Goal: Transaction & Acquisition: Purchase product/service

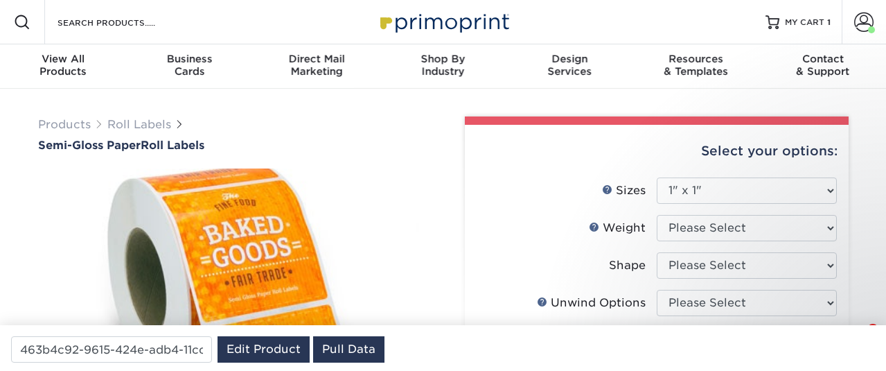
select select "1.00x1.00"
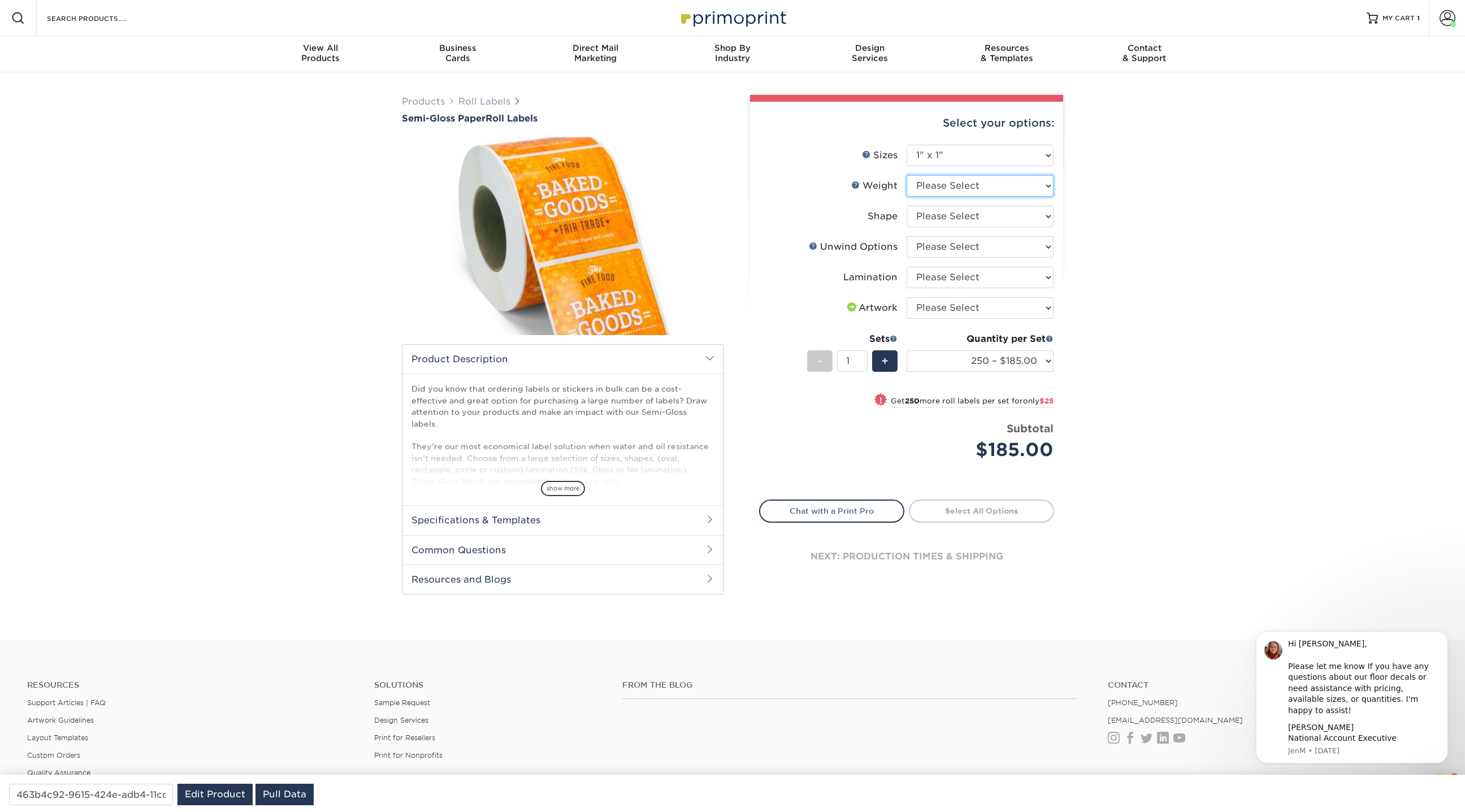
click at [722, 187] on select "Please Select SG" at bounding box center [980, 186] width 147 height 21
select select "SG"
click at [722, 175] on select "Please Select SG" at bounding box center [980, 186] width 147 height 21
select select "-1"
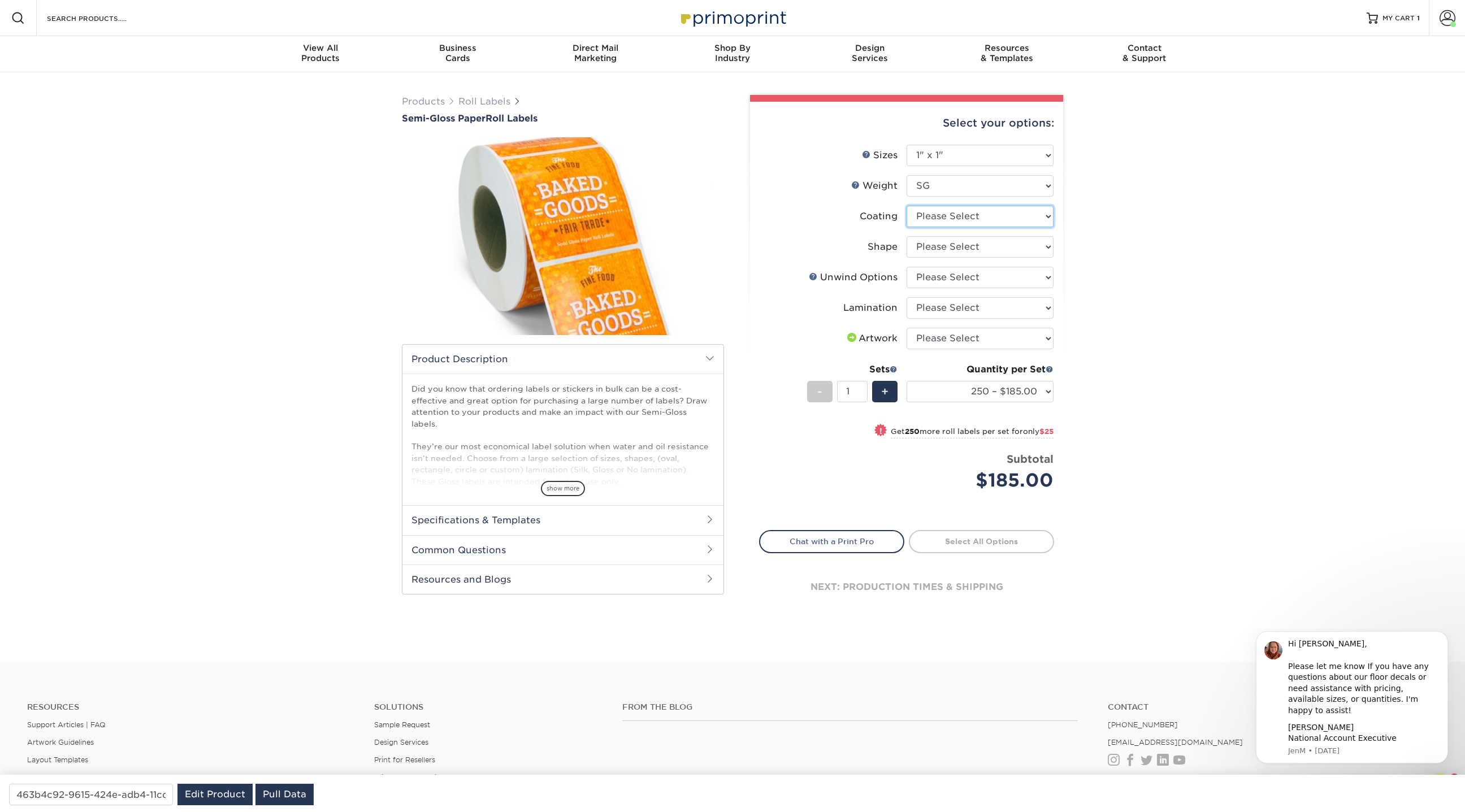
click at [722, 212] on select at bounding box center [980, 216] width 147 height 21
select select "3e7618de-abca-4bda-9f97-8b9129e913d8"
click at [722, 206] on select at bounding box center [980, 216] width 147 height 21
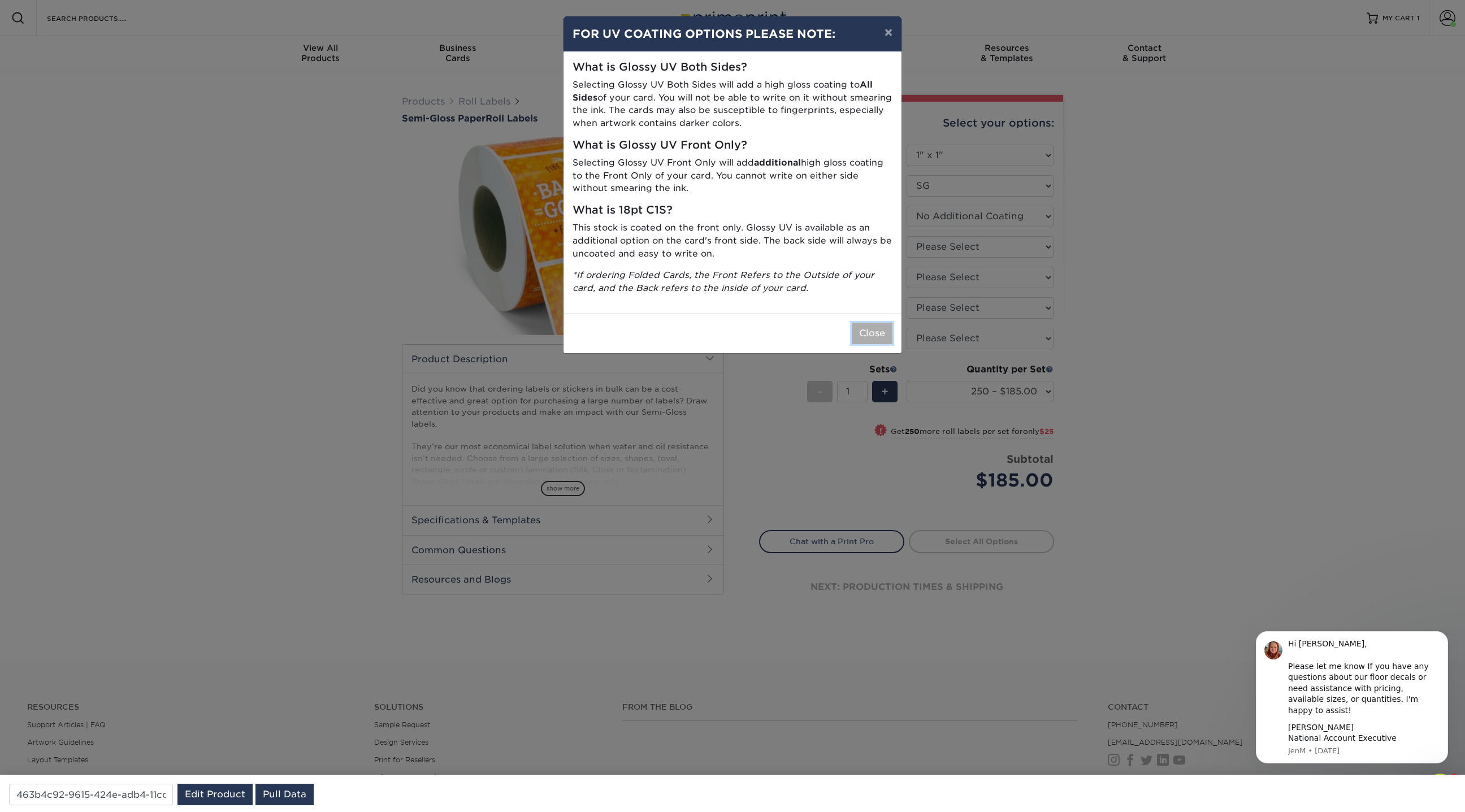
click at [722, 302] on button "Close" at bounding box center [872, 333] width 41 height 21
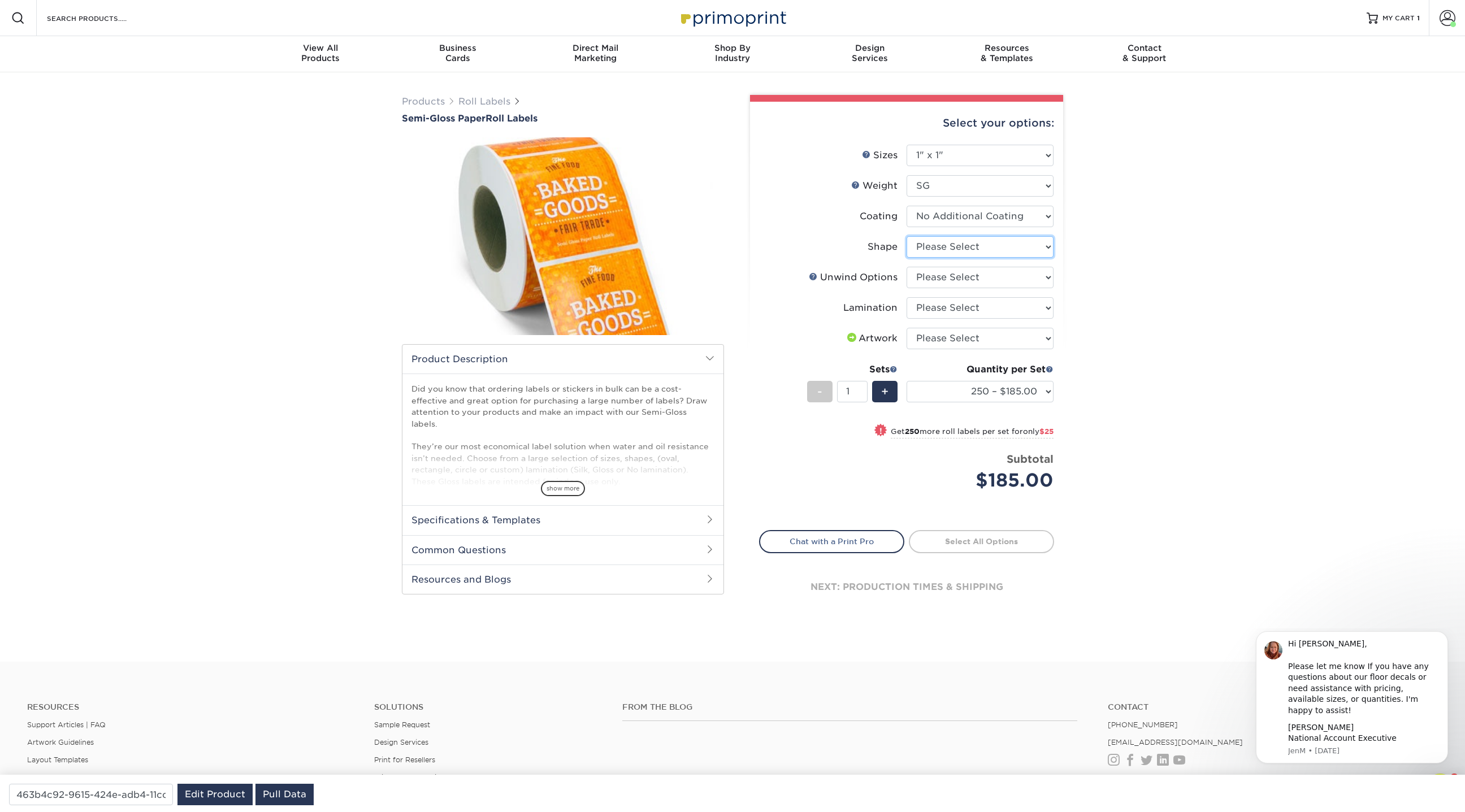
click at [722, 250] on select "Please Select Circle Square Custom" at bounding box center [980, 247] width 147 height 21
select select "45da2917-4b7b-46f1-becf-14d45dfff804"
click at [722, 237] on select "Please Select Circle Square Custom" at bounding box center [980, 247] width 147 height 21
click at [722, 273] on select "Please Select Not Important Off Top (Direction #1) Off Bottom (Direction #2) Of…" at bounding box center [980, 277] width 147 height 21
select select "d16c2772-aac7-41d6-a124-047cd7375882"
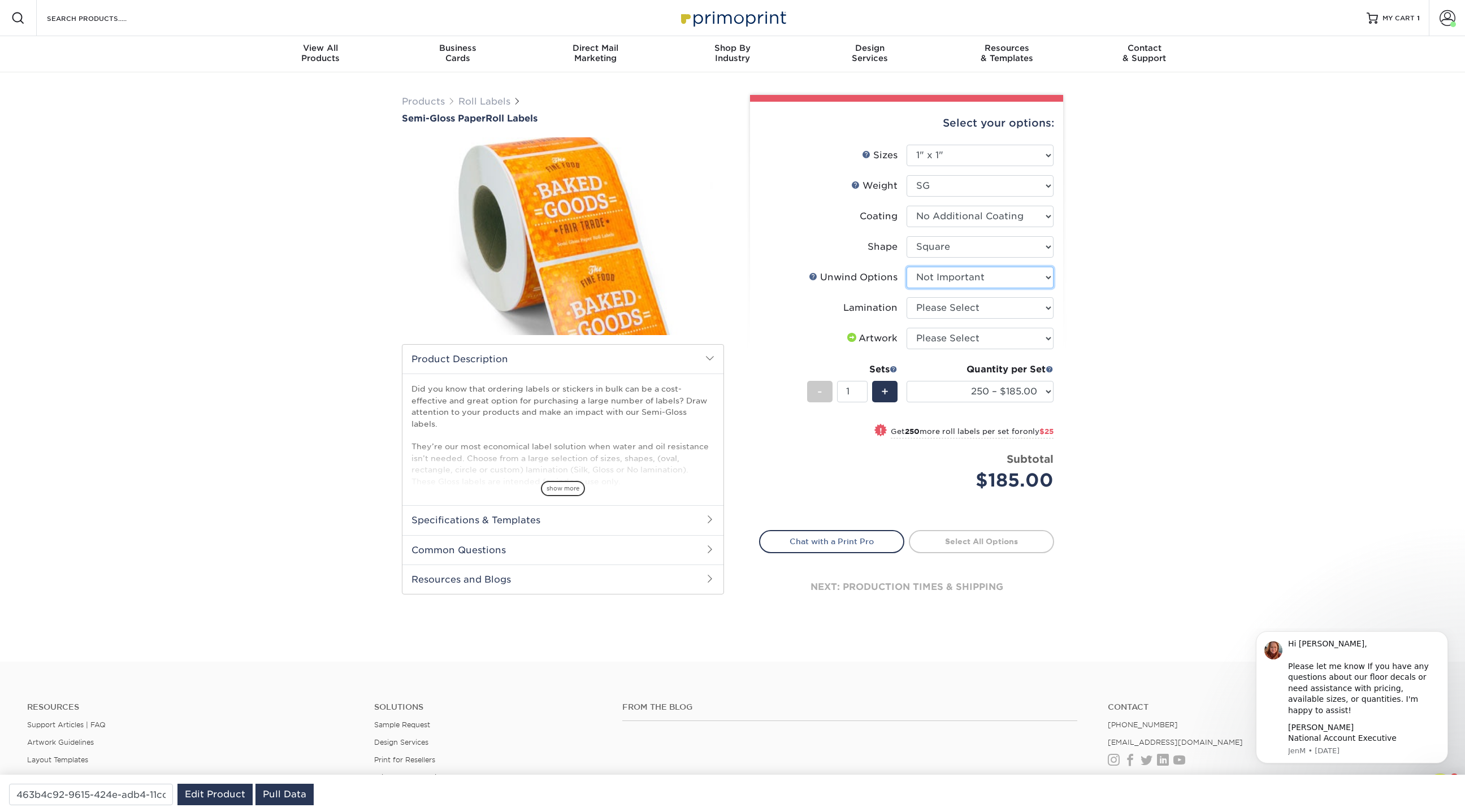
click at [722, 267] on select "Please Select Not Important Off Top (Direction #1) Off Bottom (Direction #2) Of…" at bounding box center [980, 277] width 147 height 21
click at [722, 302] on select "Please Select Gloss Lamination No Lamination Silk" at bounding box center [980, 308] width 147 height 21
click at [722, 297] on select "Please Select Gloss Lamination No Lamination Silk" at bounding box center [980, 308] width 147 height 21
click at [722, 302] on select "Please Select Gloss Lamination No Lamination Silk" at bounding box center [980, 308] width 147 height 21
click at [722, 297] on select "Please Select Gloss Lamination No Lamination Silk" at bounding box center [980, 308] width 147 height 21
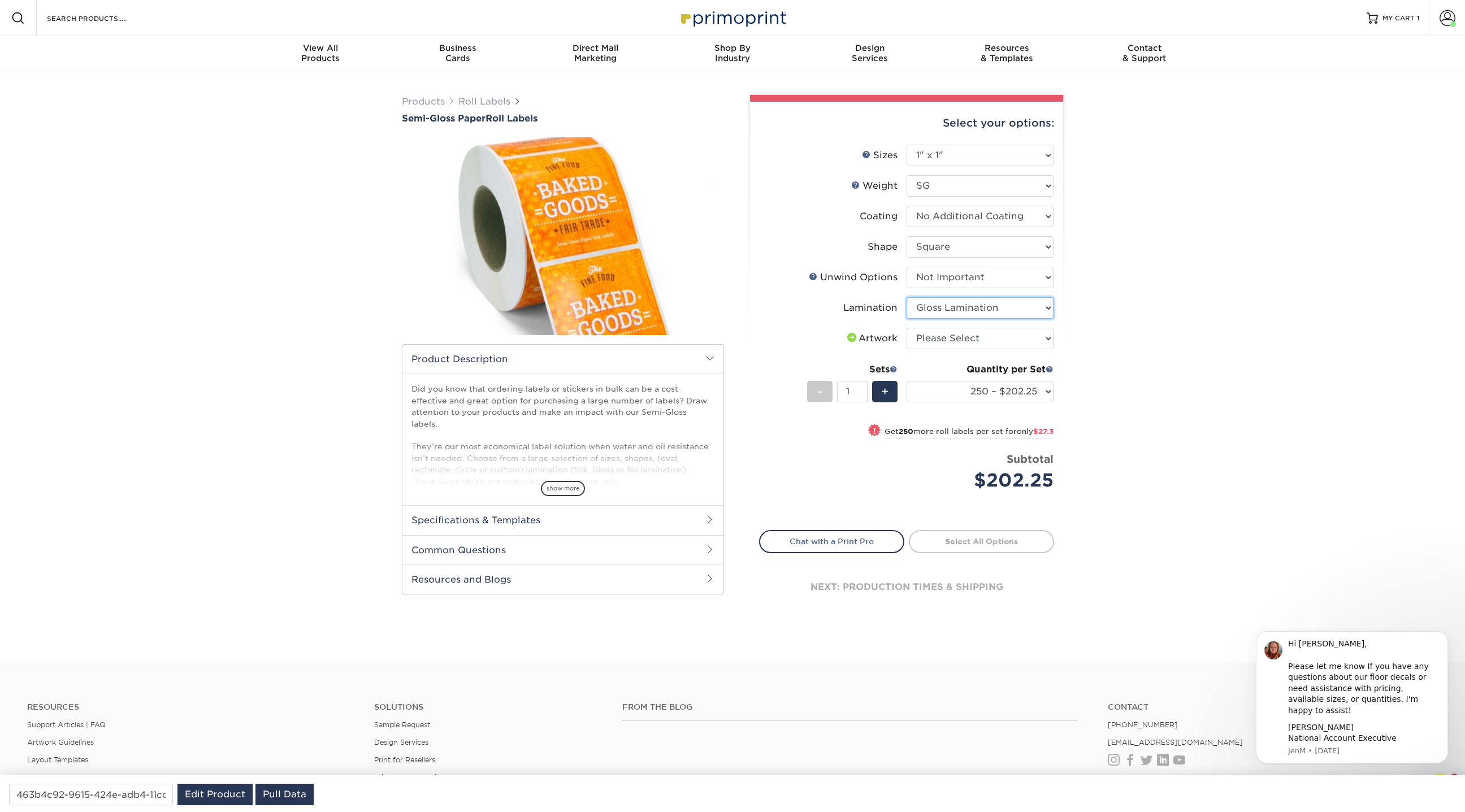
click at [722, 302] on select "Please Select Gloss Lamination No Lamination Silk" at bounding box center [980, 308] width 147 height 21
click at [722, 297] on select "Please Select Gloss Lamination No Lamination Silk" at bounding box center [980, 308] width 147 height 21
click at [722, 302] on select "Please Select Gloss Lamination No Lamination Silk" at bounding box center [980, 308] width 147 height 21
select select "e48b15b8-c421-4062-ae8c-205dfb2ea150"
click at [722, 297] on select "Please Select Gloss Lamination No Lamination Silk" at bounding box center [980, 308] width 147 height 21
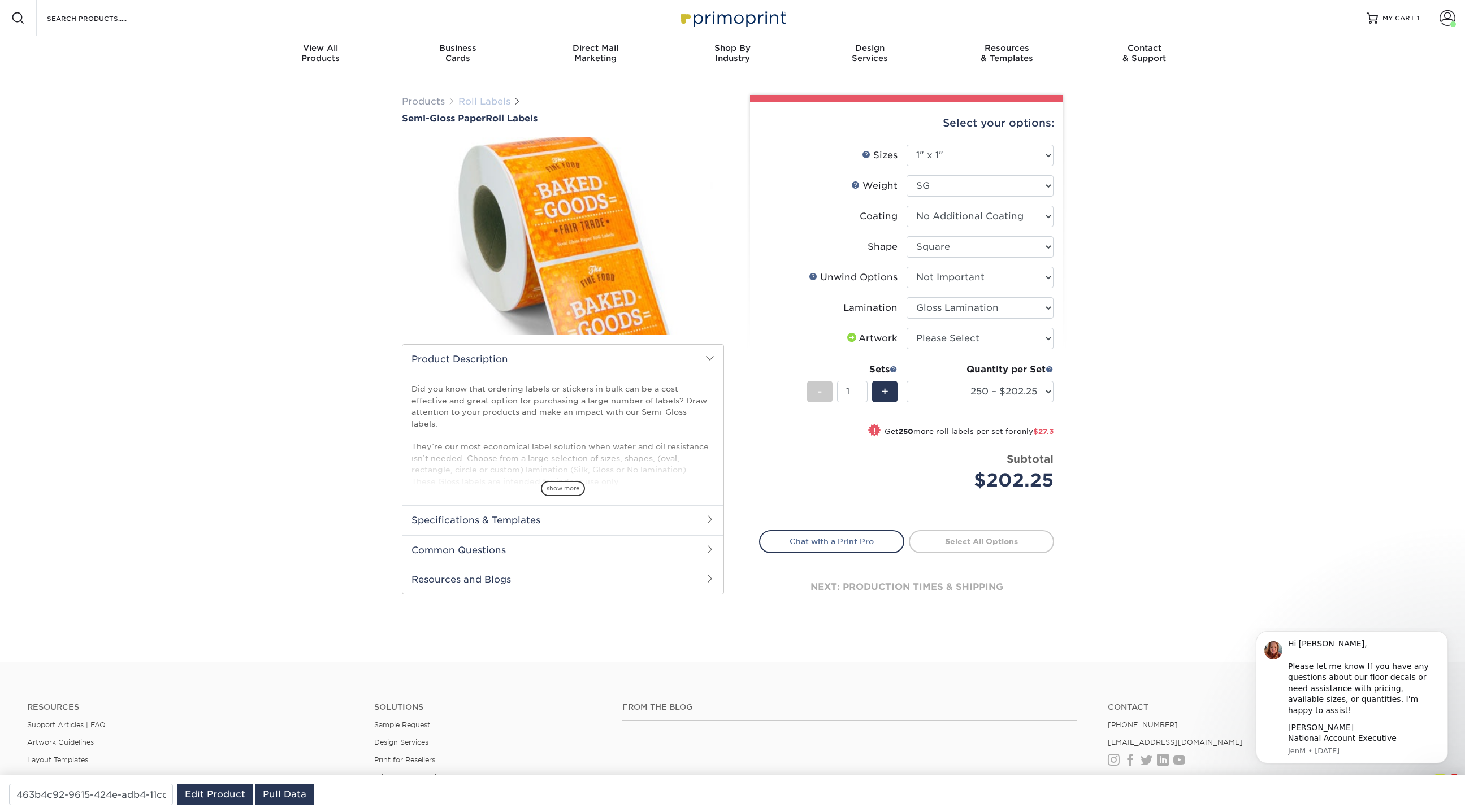
click at [499, 100] on link "Roll Labels" at bounding box center [485, 101] width 52 height 11
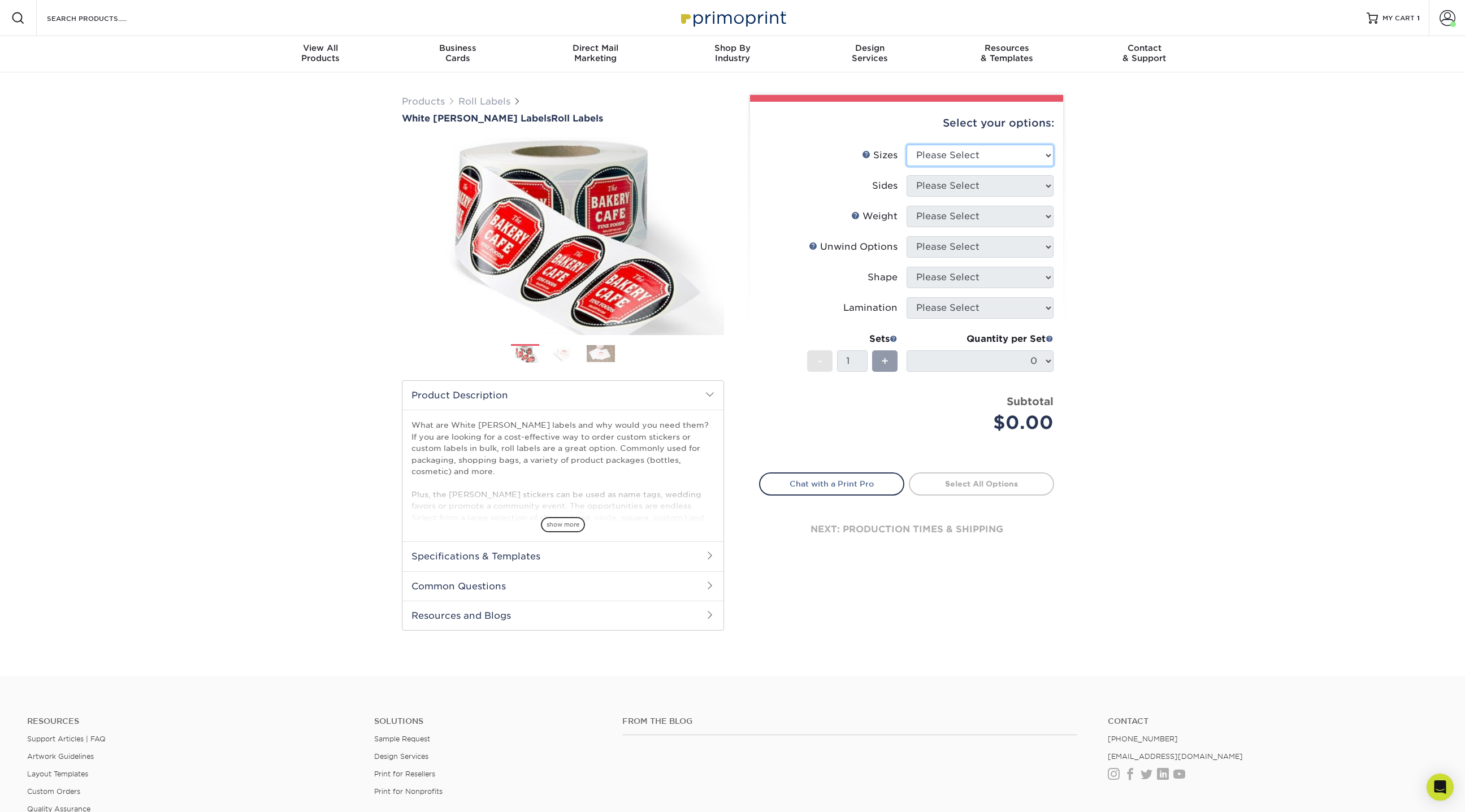
click at [935, 153] on select "Please Select 1" x 1" 1" x 2" 1" x 2.5" 1" x 3" 1.5" x 1.5" 1.5" x 2.5" 1.5" x …" at bounding box center [980, 155] width 147 height 21
select select "2.50x3.50"
click at [907, 144] on select "Please Select 1" x 1" 1" x 2" 1" x 2.5" 1" x 3" 1.5" x 1.5" 1.5" x 2.5" 1.5" x …" at bounding box center [980, 155] width 147 height 21
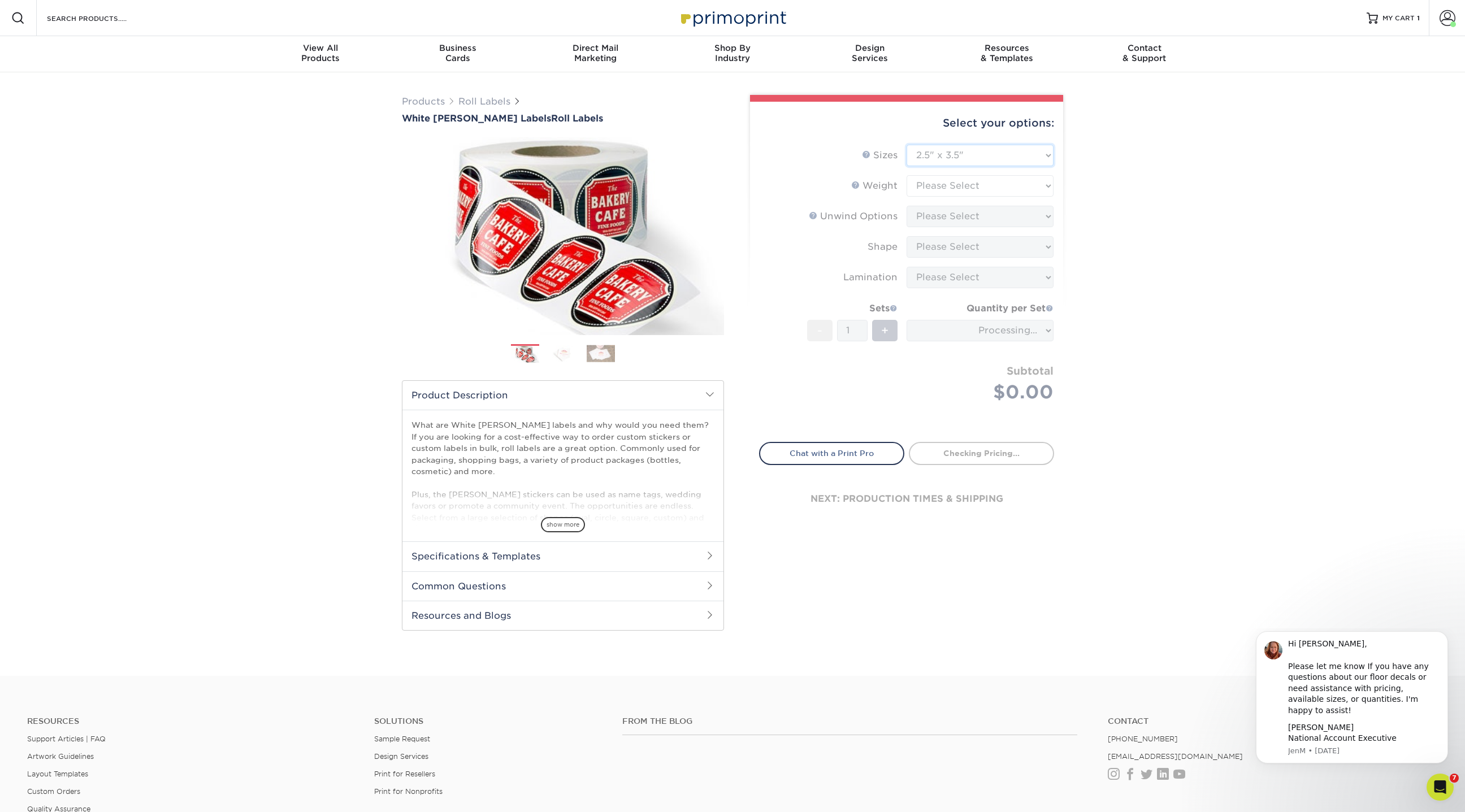
type input "aa25765c-3a7e-4157-9a05-2f74ef9504df"
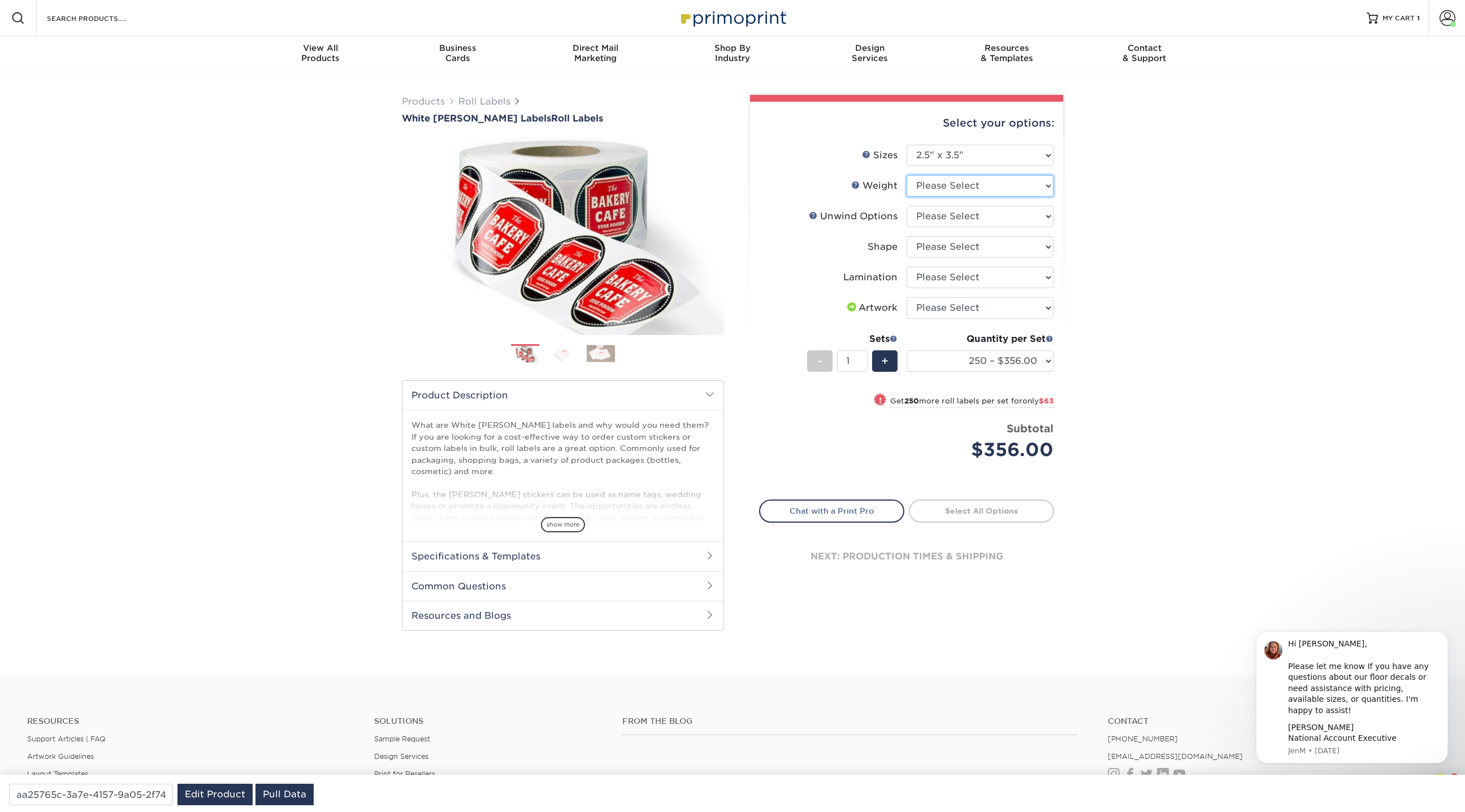
click at [961, 184] on select "Please Select WHBOPP" at bounding box center [980, 186] width 147 height 21
select select "WHBOPP"
click at [907, 175] on select "Please Select WHBOPP" at bounding box center [980, 186] width 147 height 21
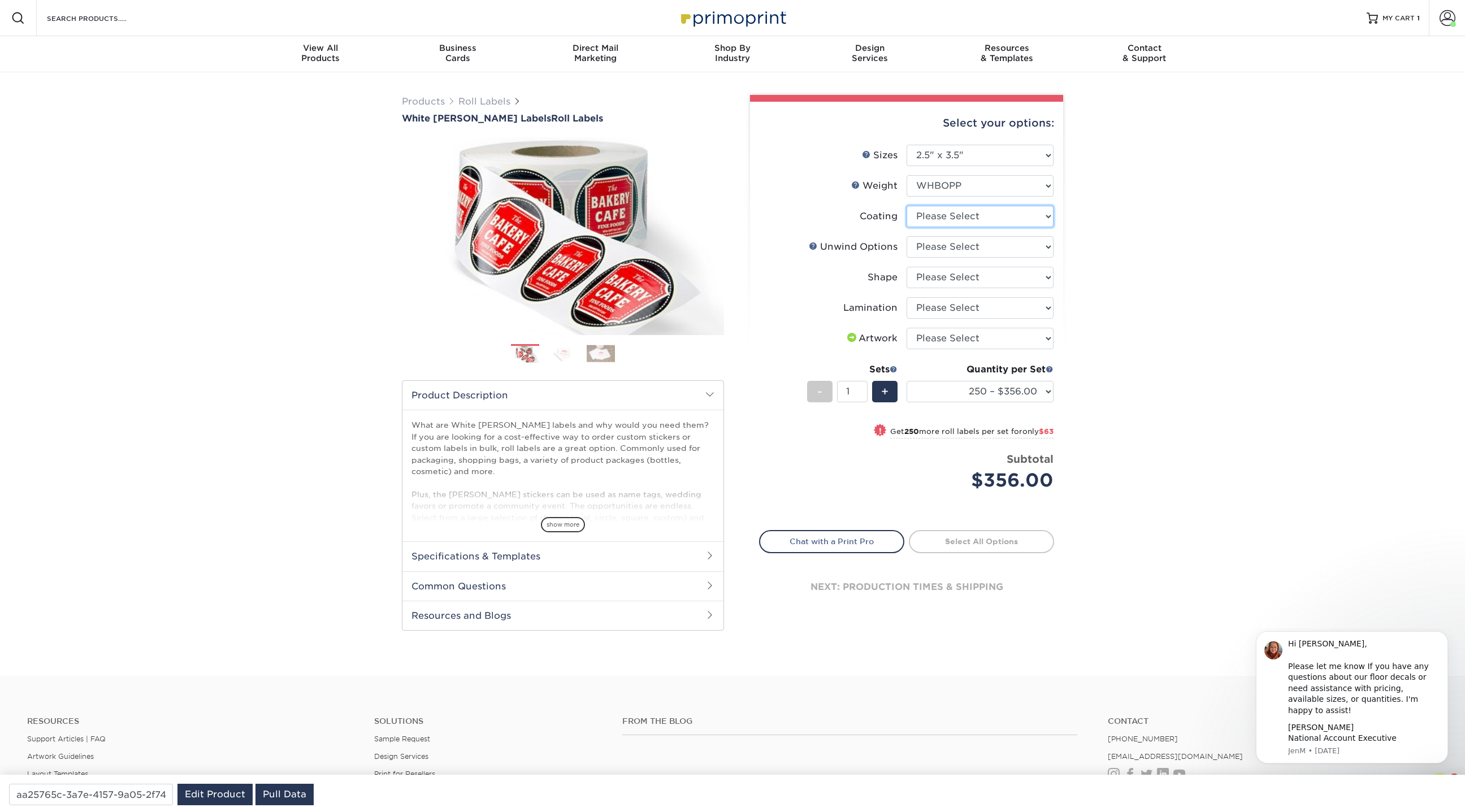
click at [953, 218] on select at bounding box center [980, 216] width 147 height 21
select select "3e7618de-abca-4bda-9f97-8b9129e913d8"
click at [907, 206] on select at bounding box center [980, 216] width 147 height 21
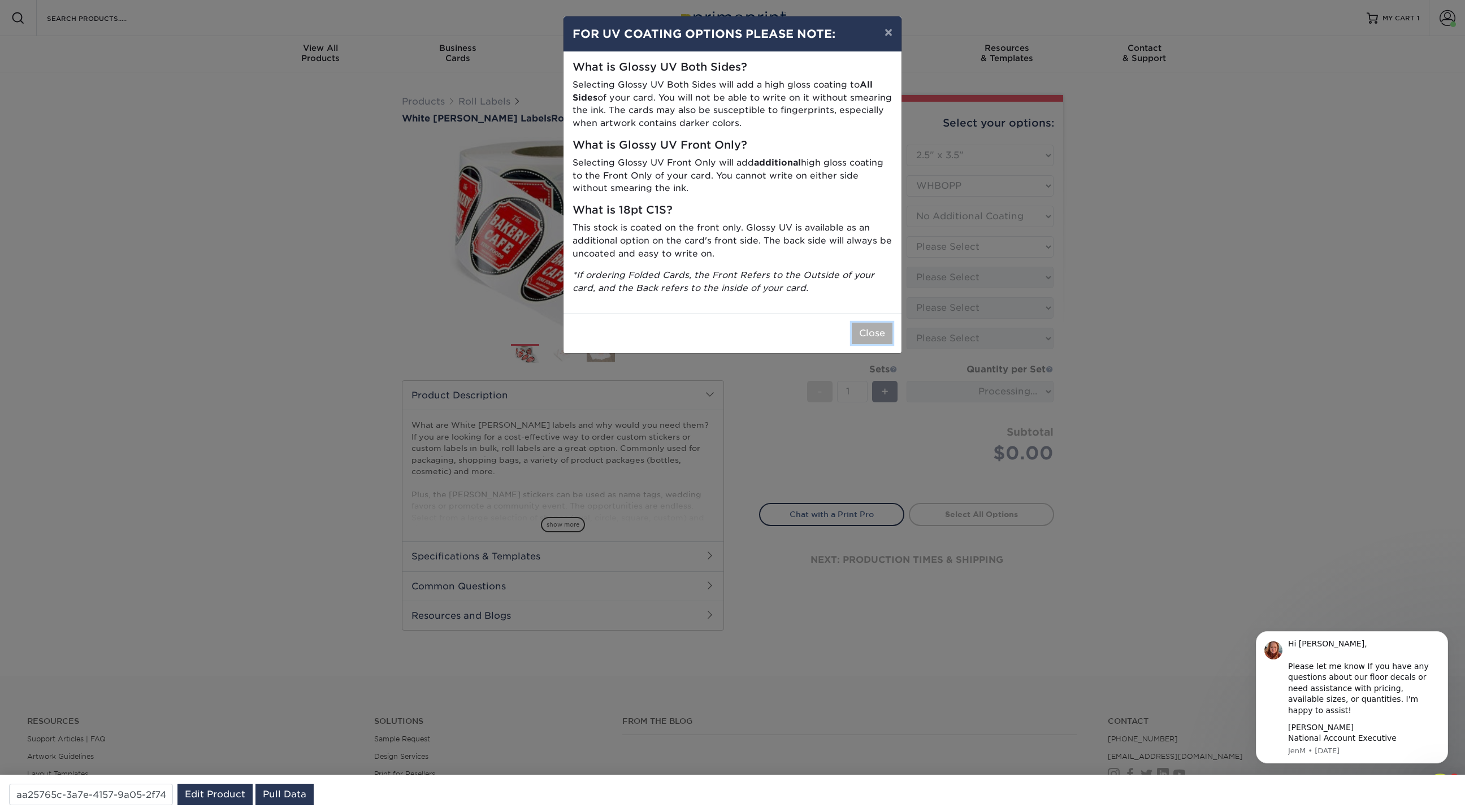
click at [885, 343] on button "Close" at bounding box center [872, 333] width 41 height 21
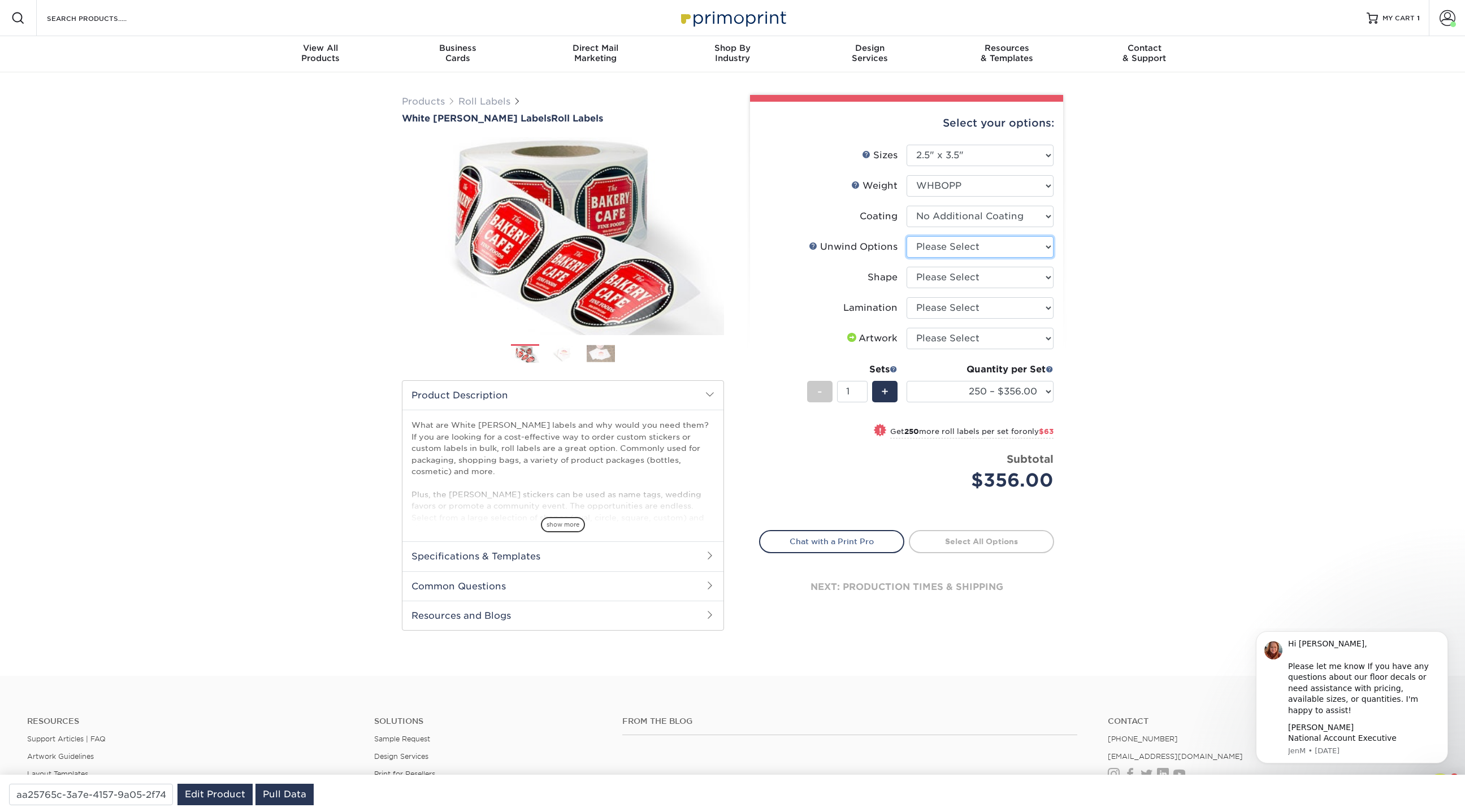
click at [954, 246] on select "Please Select Not Important Off Top (Direction #1) Off Bottom (Direction #2) Of…" at bounding box center [980, 247] width 147 height 21
select select "d16c2772-aac7-41d6-a124-047cd7375882"
click at [907, 237] on select "Please Select Not Important Off Top (Direction #1) Off Bottom (Direction #2) Of…" at bounding box center [980, 247] width 147 height 21
click at [948, 277] on select "Please Select Oval Rectangle" at bounding box center [980, 277] width 147 height 21
select select "ee567ae7-d0e9-47ca-830a-b172c097b44f"
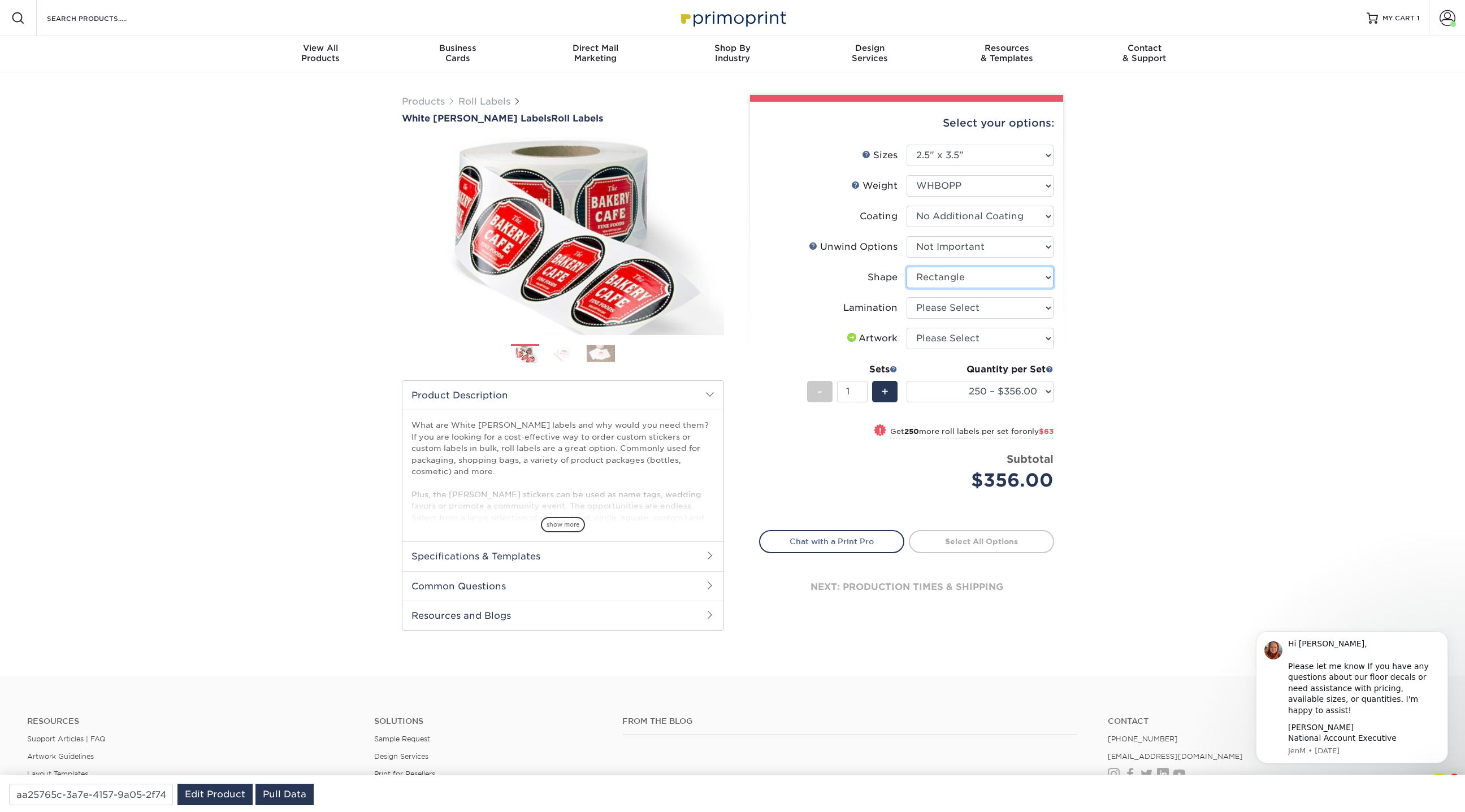
click at [907, 267] on select "Please Select Oval Rectangle" at bounding box center [980, 277] width 147 height 21
click at [943, 308] on select "Please Select No Lamination Silk" at bounding box center [980, 308] width 147 height 21
select select "eff8cfea-abf7-4cab-a64a-391be13b3076"
click at [907, 297] on select "Please Select No Lamination Silk" at bounding box center [980, 308] width 147 height 21
click at [948, 338] on select "Please Select I will upload files I need a design - $50" at bounding box center [980, 339] width 147 height 21
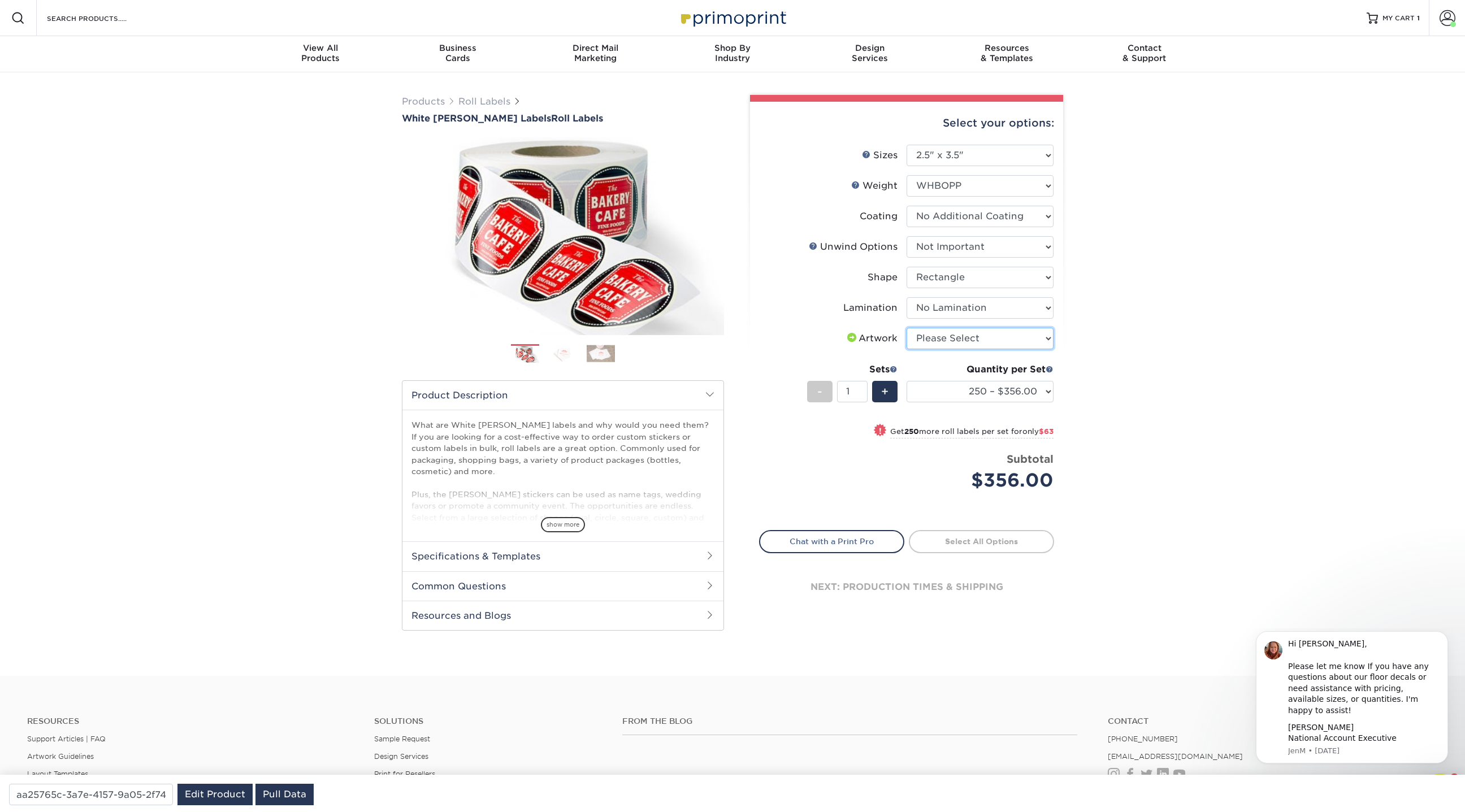
select select "upload"
click at [907, 328] on select "Please Select I will upload files I need a design - $50" at bounding box center [980, 339] width 147 height 21
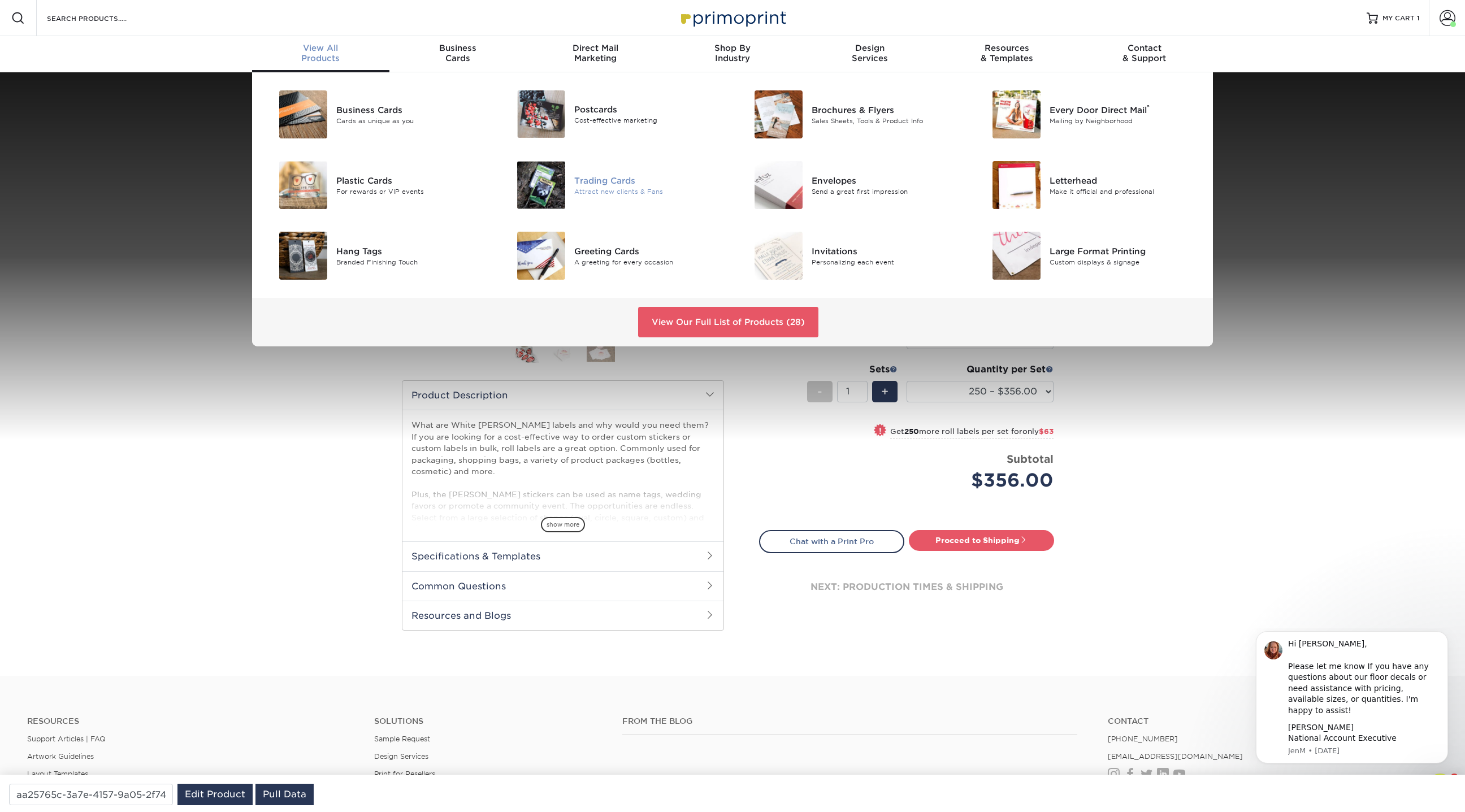
click at [610, 181] on div "Trading Cards" at bounding box center [650, 180] width 150 height 12
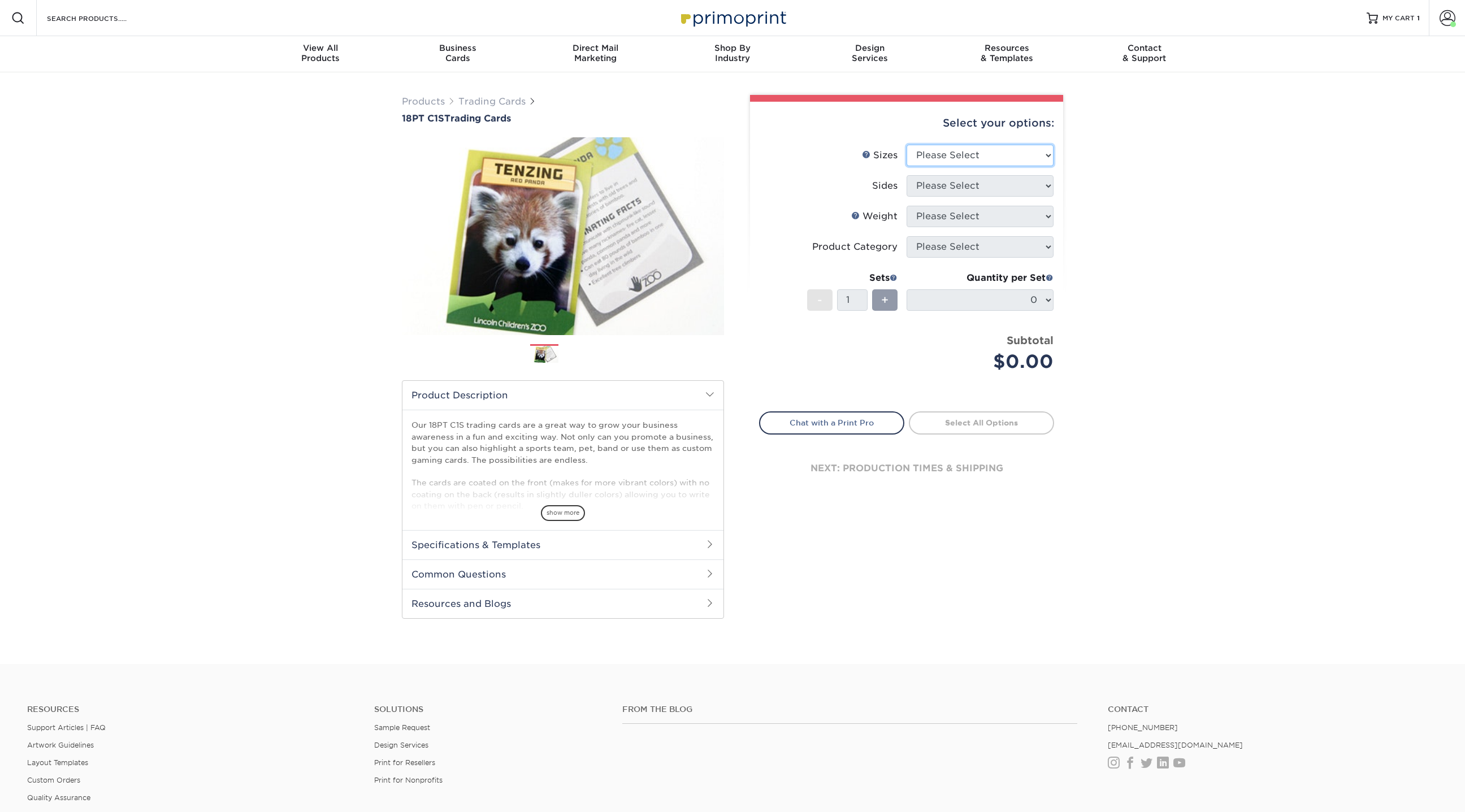
click at [1002, 158] on select "Please Select 2.5" x 3.5"" at bounding box center [980, 155] width 147 height 21
select select "2.50x3.50"
click at [907, 144] on select "Please Select 2.5" x 3.5"" at bounding box center [980, 155] width 147 height 21
click at [965, 189] on select "Please Select Print Both Sides Print Front Only" at bounding box center [980, 186] width 147 height 21
select select "13abbda7-1d64-4f25-8bb2-c179b224825d"
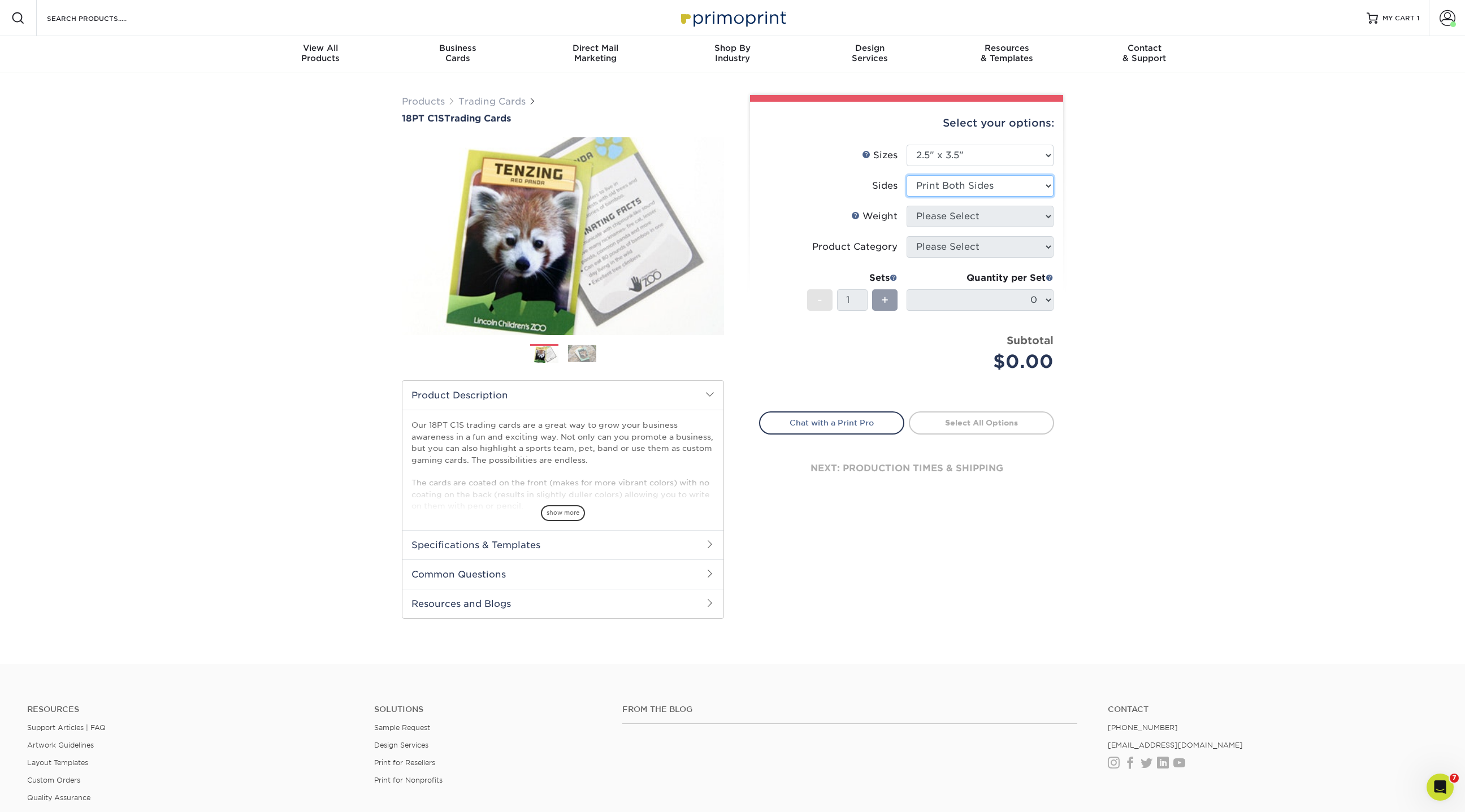
click at [907, 175] on select "Please Select Print Both Sides Print Front Only" at bounding box center [980, 186] width 147 height 21
click at [948, 214] on select "Please Select 18PT C1S" at bounding box center [980, 216] width 147 height 21
select select "18PTC1S"
click at [907, 206] on select "Please Select 18PT C1S" at bounding box center [980, 216] width 147 height 21
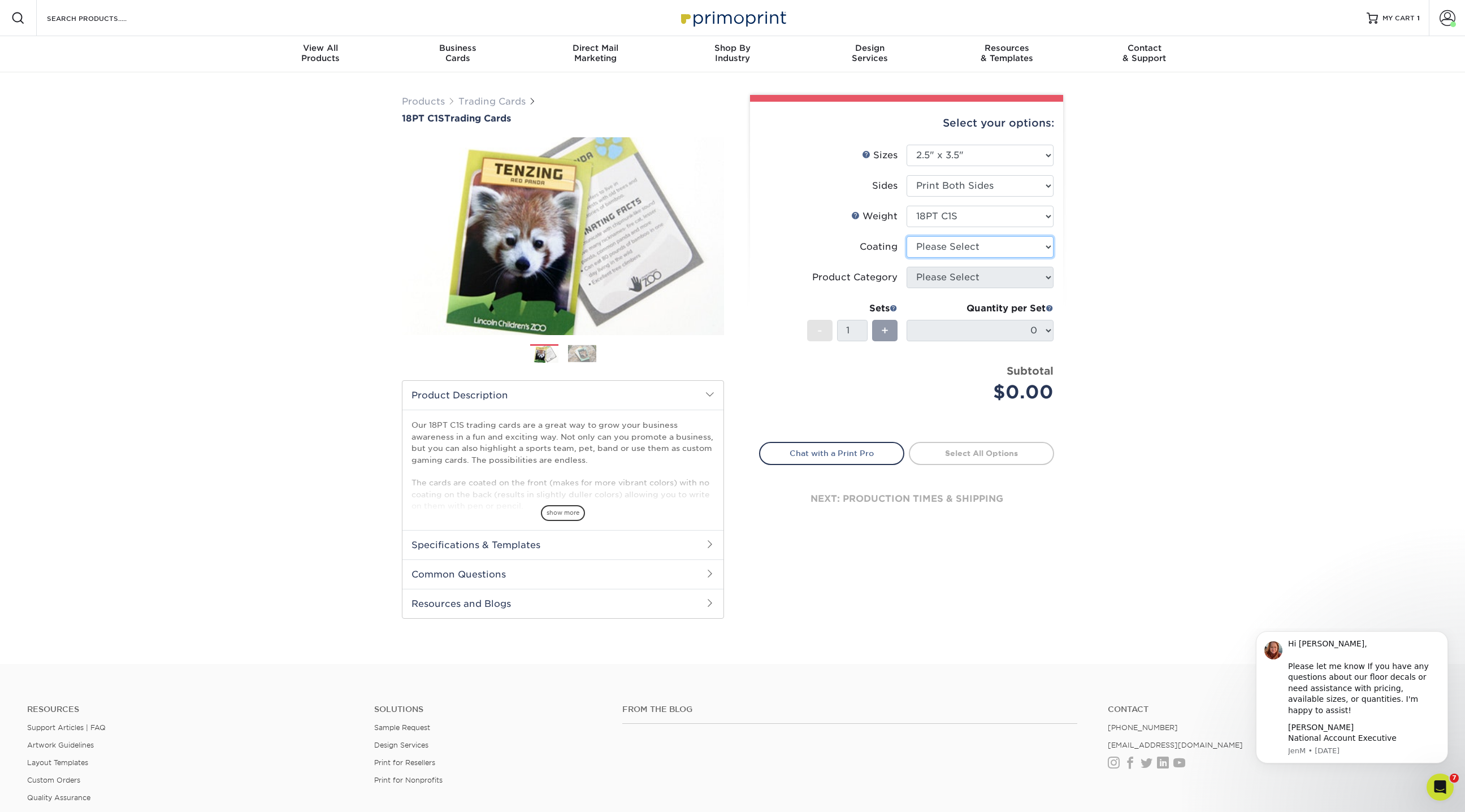
click at [943, 250] on select at bounding box center [980, 247] width 147 height 21
select select "3e7618de-abca-4bda-9f97-8b9129e913d8"
click at [907, 237] on select at bounding box center [980, 247] width 147 height 21
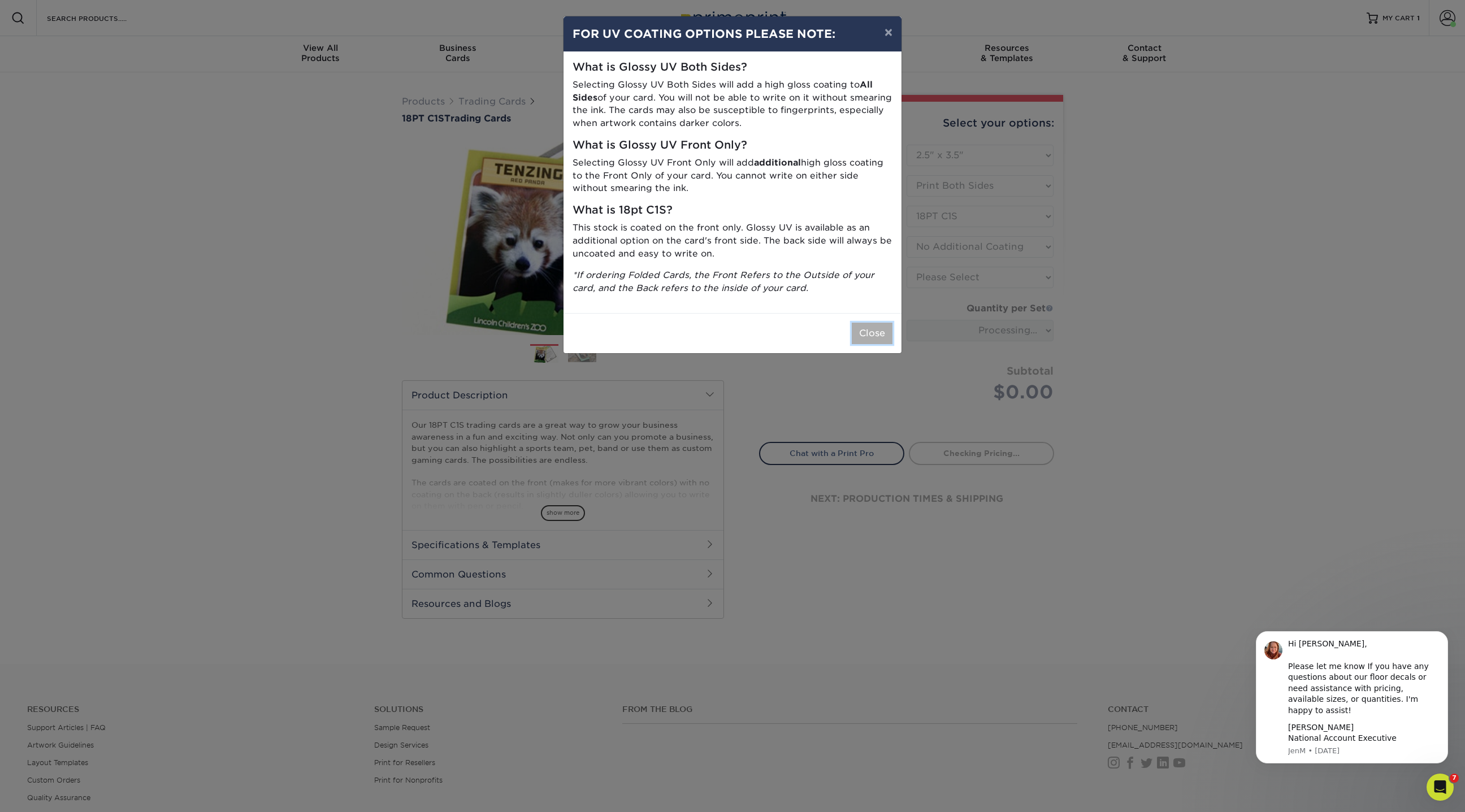
click at [888, 325] on button "Close" at bounding box center [872, 333] width 41 height 21
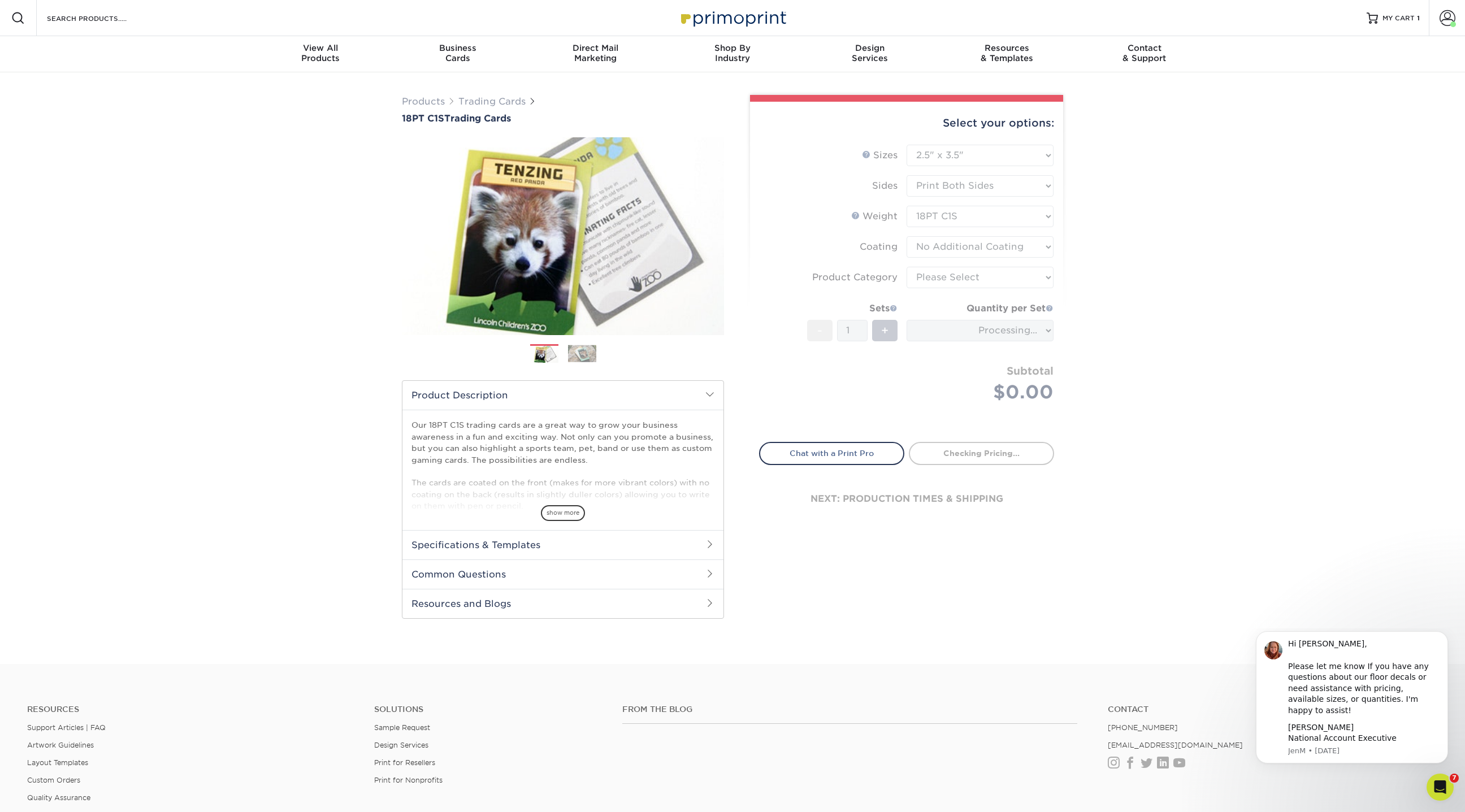
type input "2ea36915-379f-46e0-a551-6df21cad8b47"
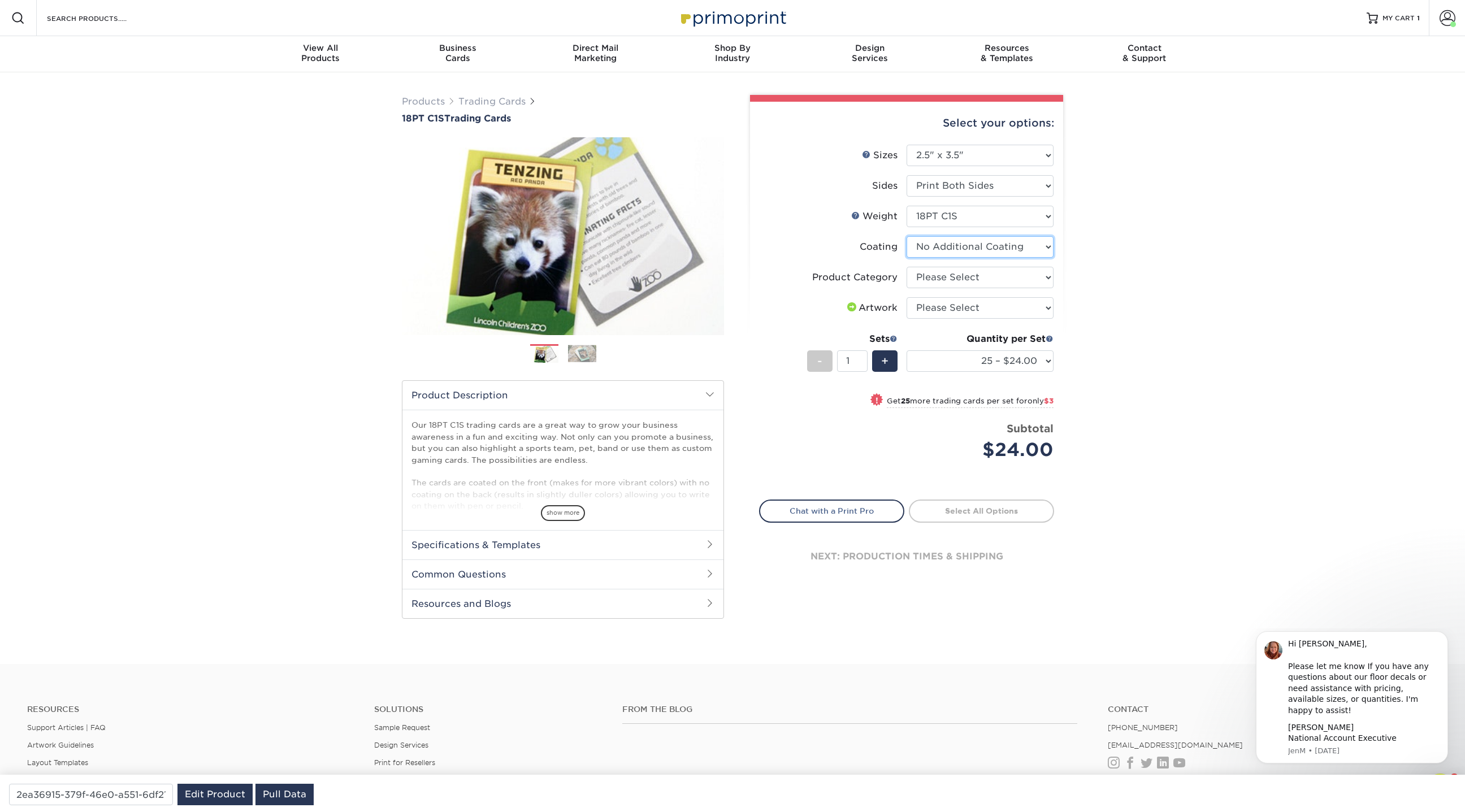
click at [1015, 245] on select at bounding box center [980, 247] width 147 height 21
select select "1e8116af-acfc-44b1-83dc-8181aa338834"
click at [907, 237] on select at bounding box center [980, 247] width 147 height 21
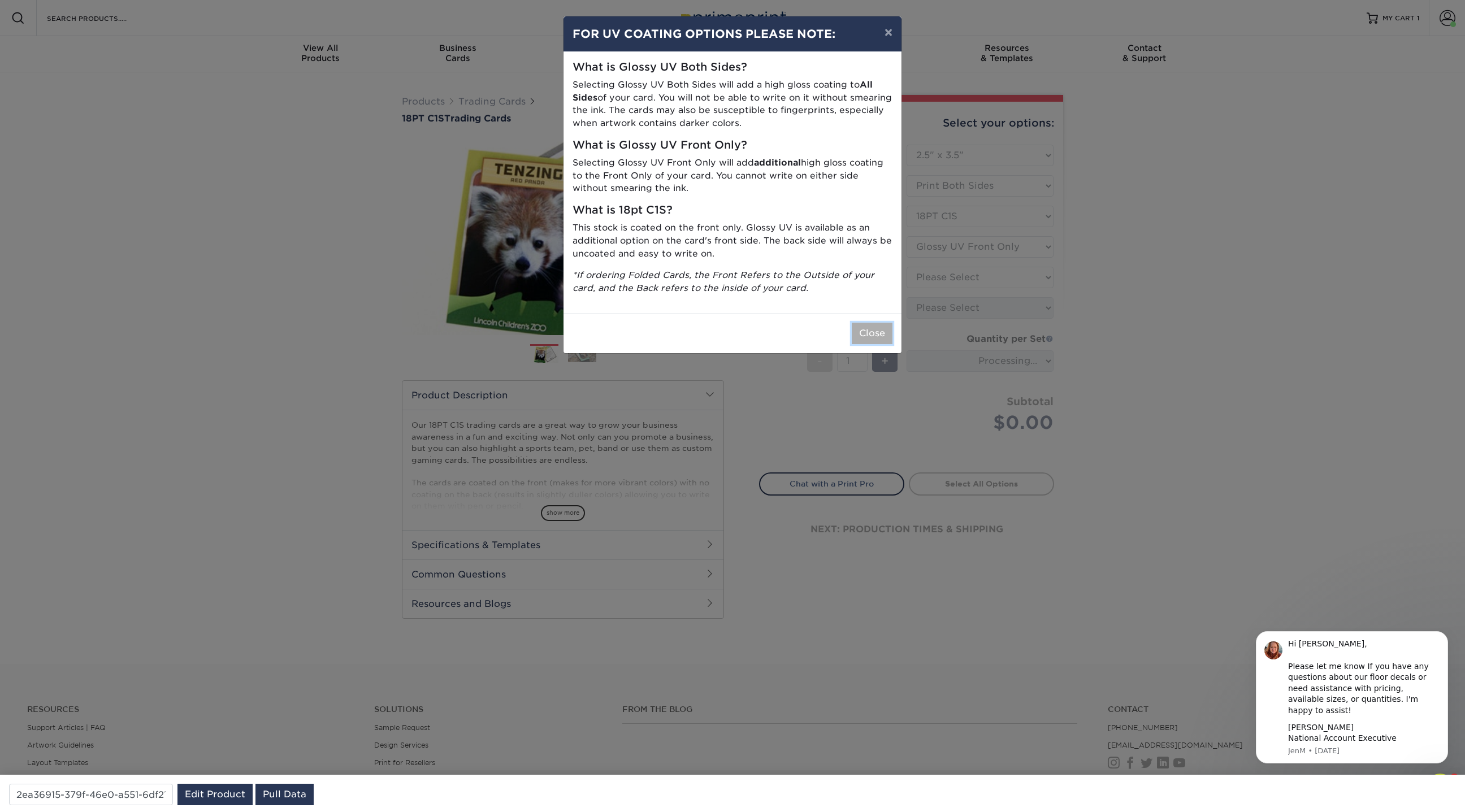
click at [874, 328] on button "Close" at bounding box center [872, 333] width 41 height 21
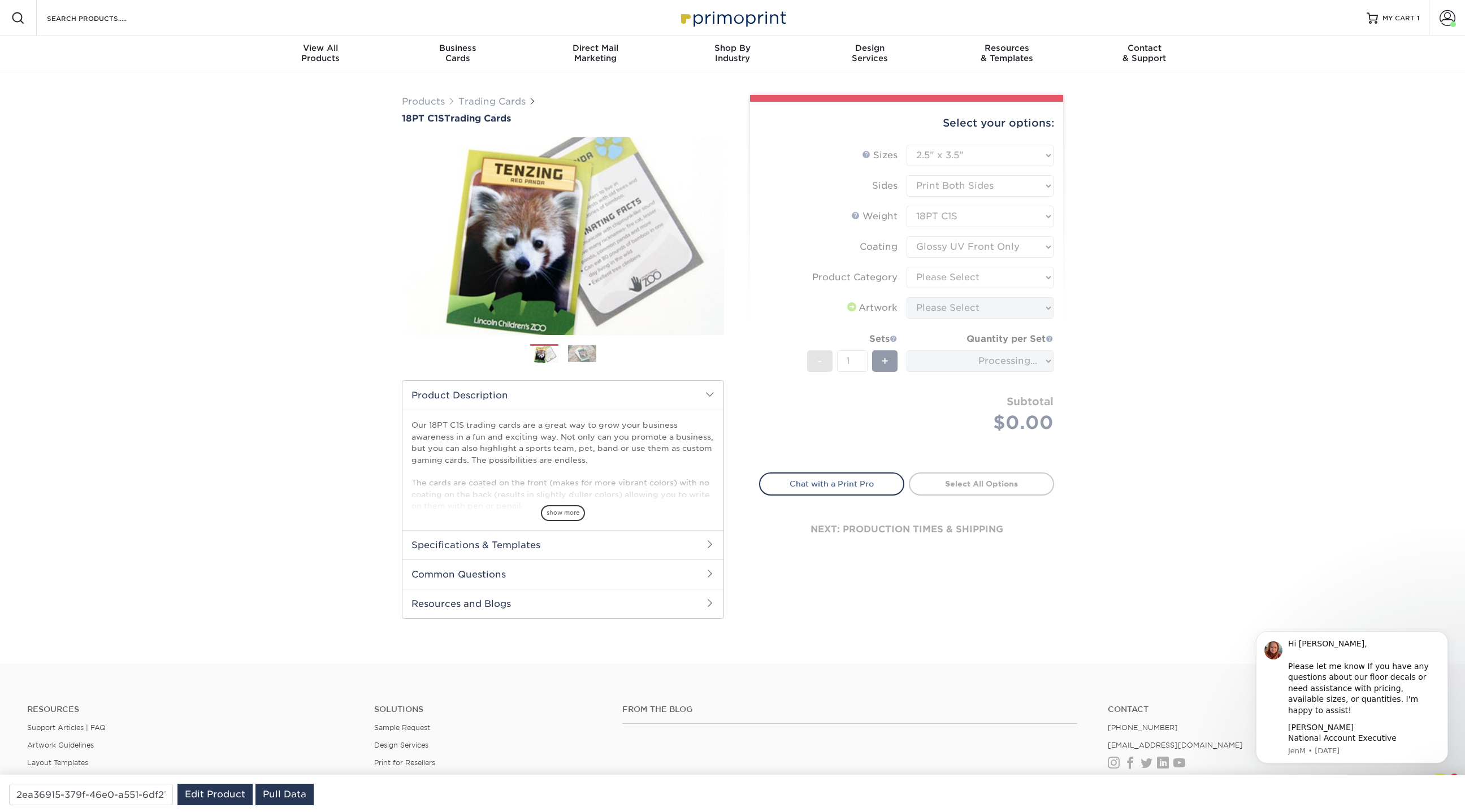
type input "b60247b0-21d6-45ff-b5af-8d2af865625e"
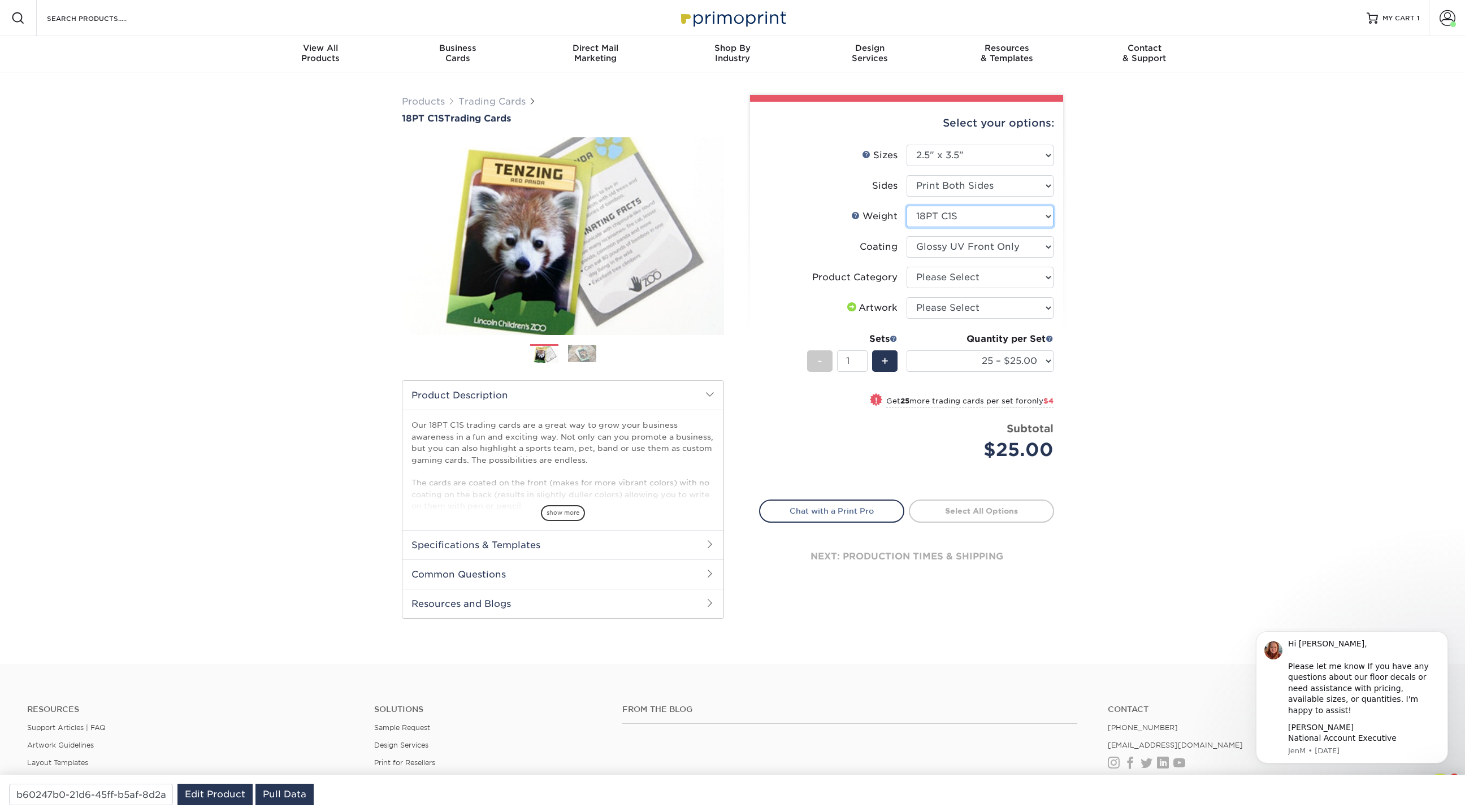
click at [930, 216] on select "Please Select 18PT C1S" at bounding box center [980, 216] width 147 height 21
click at [907, 206] on select "Please Select 18PT C1S" at bounding box center [980, 216] width 147 height 21
click at [510, 102] on link "Trading Cards" at bounding box center [492, 101] width 67 height 11
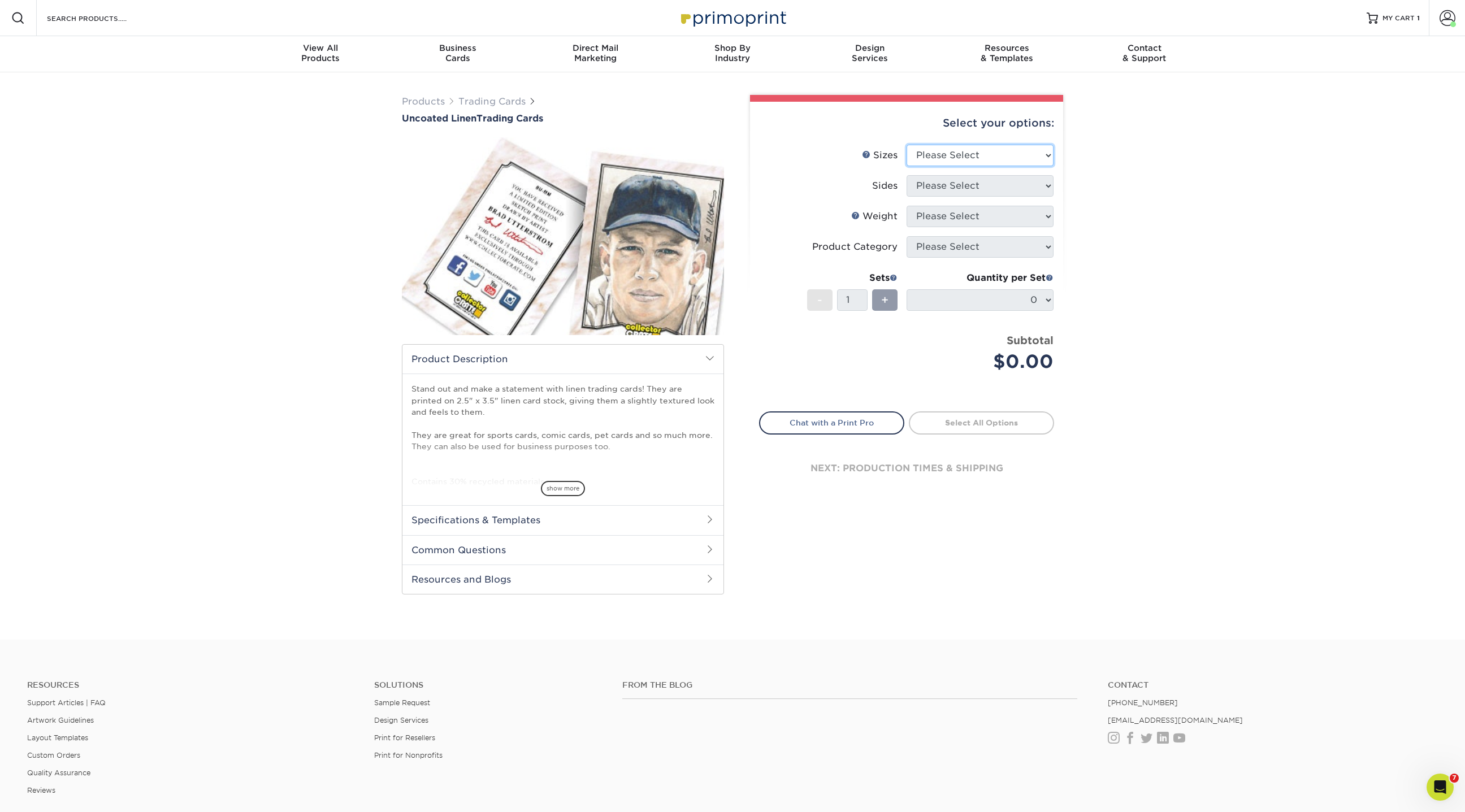
click at [939, 153] on select "Please Select 2.5" x 3.5"" at bounding box center [980, 155] width 147 height 21
select select "2.50x3.50"
click at [907, 144] on select "Please Select 2.5" x 3.5"" at bounding box center [980, 155] width 147 height 21
click at [940, 185] on select "Please Select Print Both Sides Print Front Only" at bounding box center [980, 186] width 147 height 21
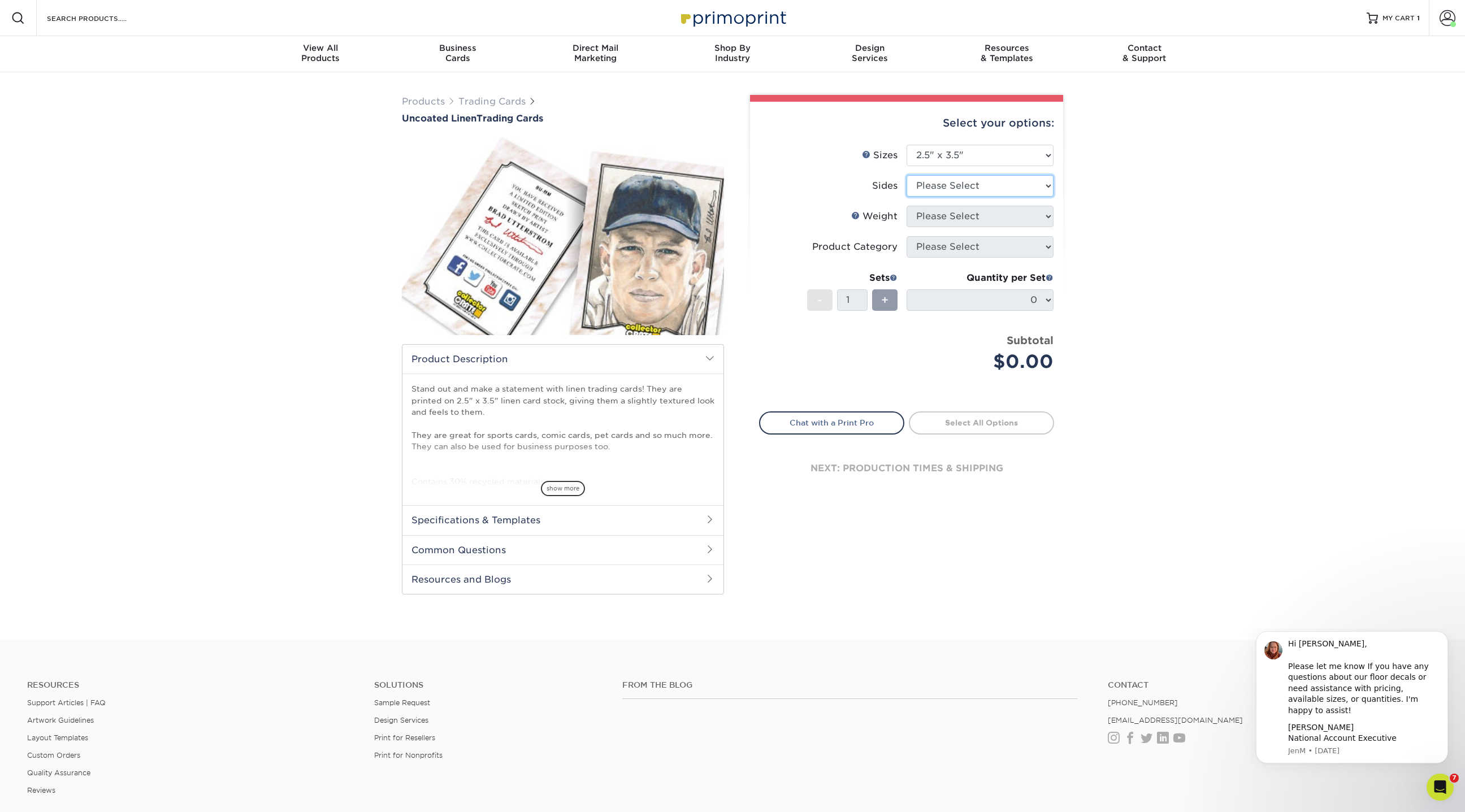
select select "13abbda7-1d64-4f25-8bb2-c179b224825d"
click at [907, 175] on select "Please Select Print Both Sides Print Front Only" at bounding box center [980, 186] width 147 height 21
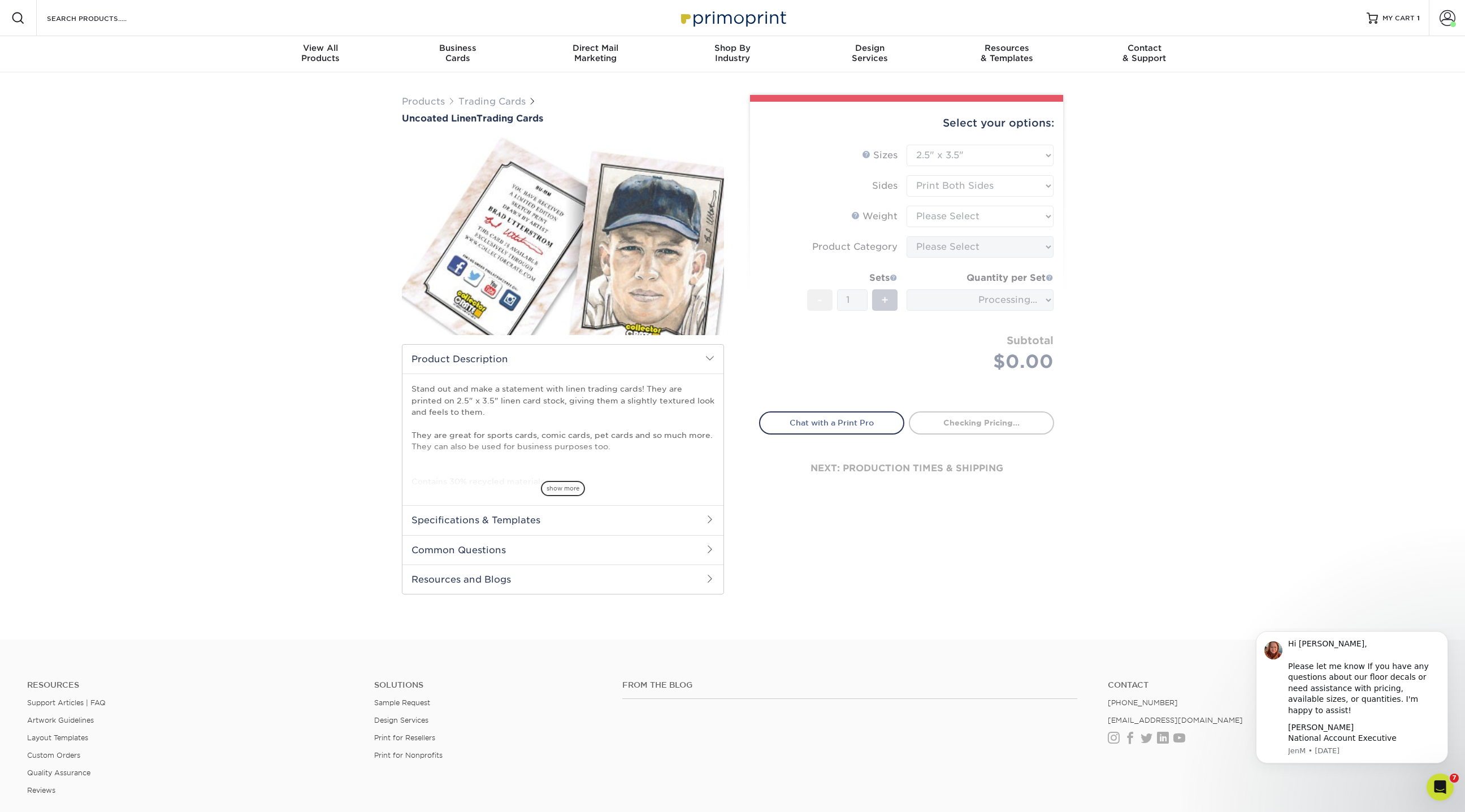
click at [940, 219] on form "Sizes Help Sizes Please Select 2.5" x 3.5" Sides Please Select 100LB -" at bounding box center [907, 271] width 295 height 254
type input "40d6f349-0e62-41a3-84d4-939cc3826241"
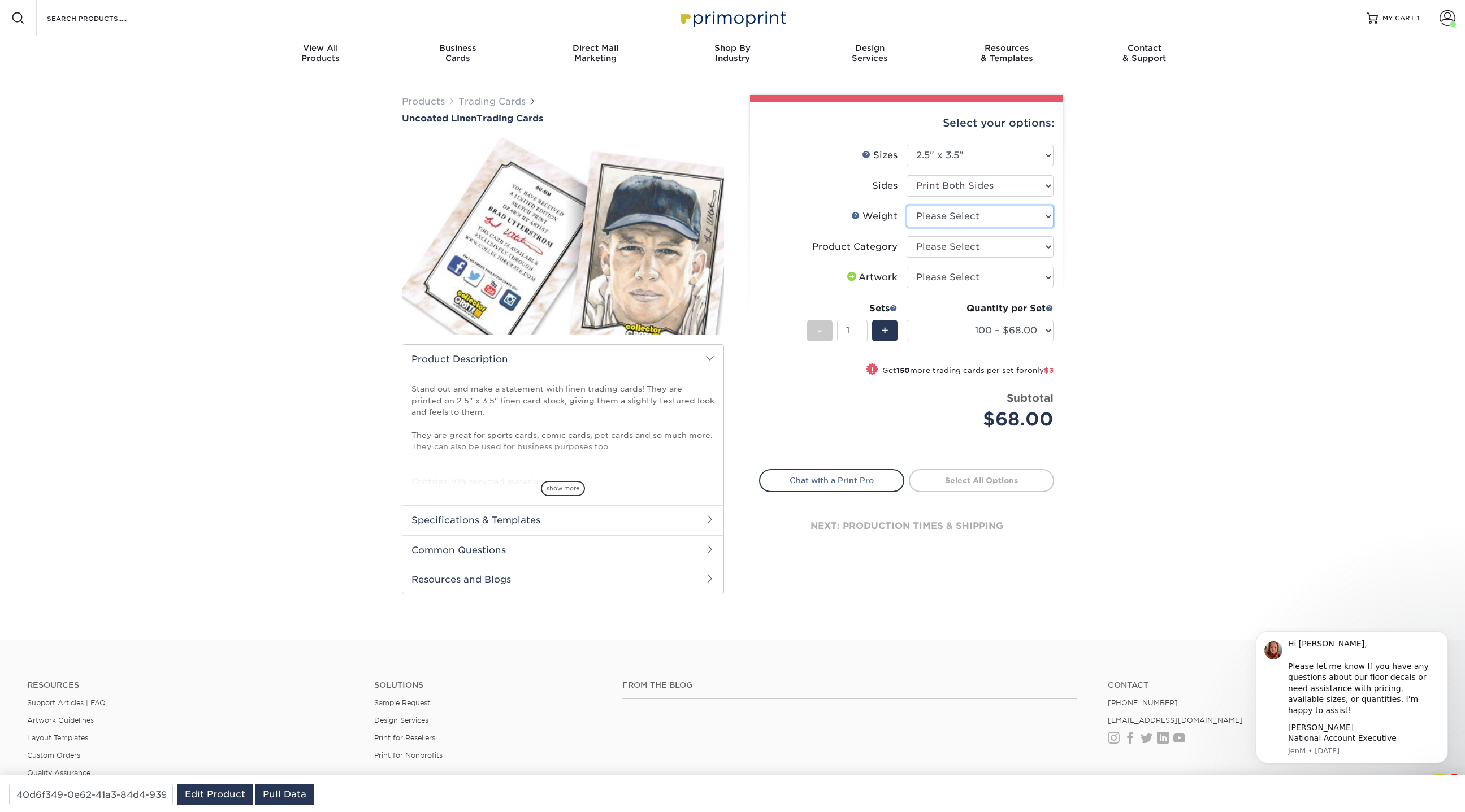
click at [950, 217] on select "Please Select 100LB" at bounding box center [980, 216] width 147 height 21
select select "100LB"
click at [907, 206] on select "Please Select 100LB" at bounding box center [980, 216] width 147 height 21
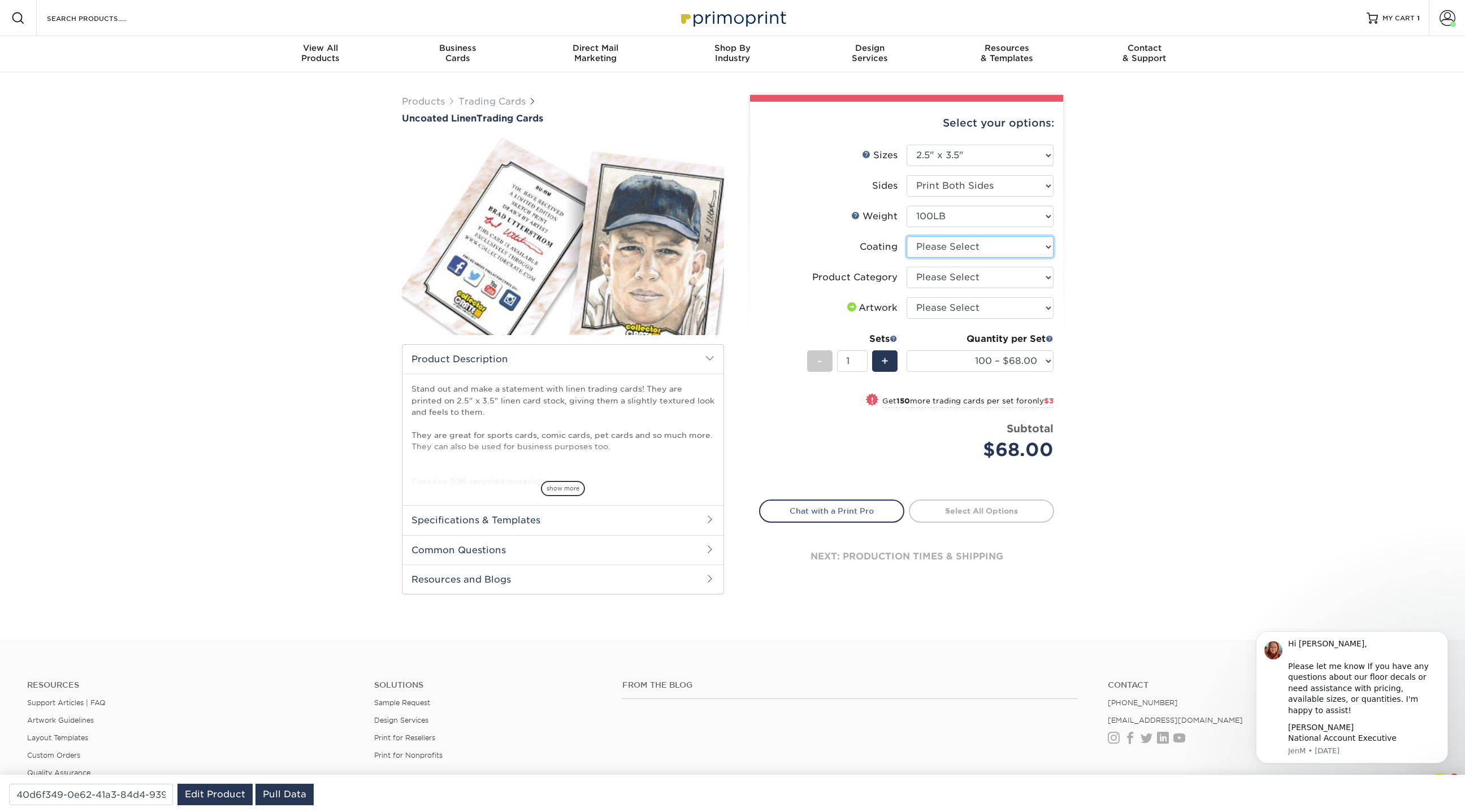
click at [953, 243] on select at bounding box center [980, 247] width 147 height 21
select select "3e7618de-abca-4bda-9f97-8b9129e913d8"
click at [907, 237] on select at bounding box center [980, 247] width 147 height 21
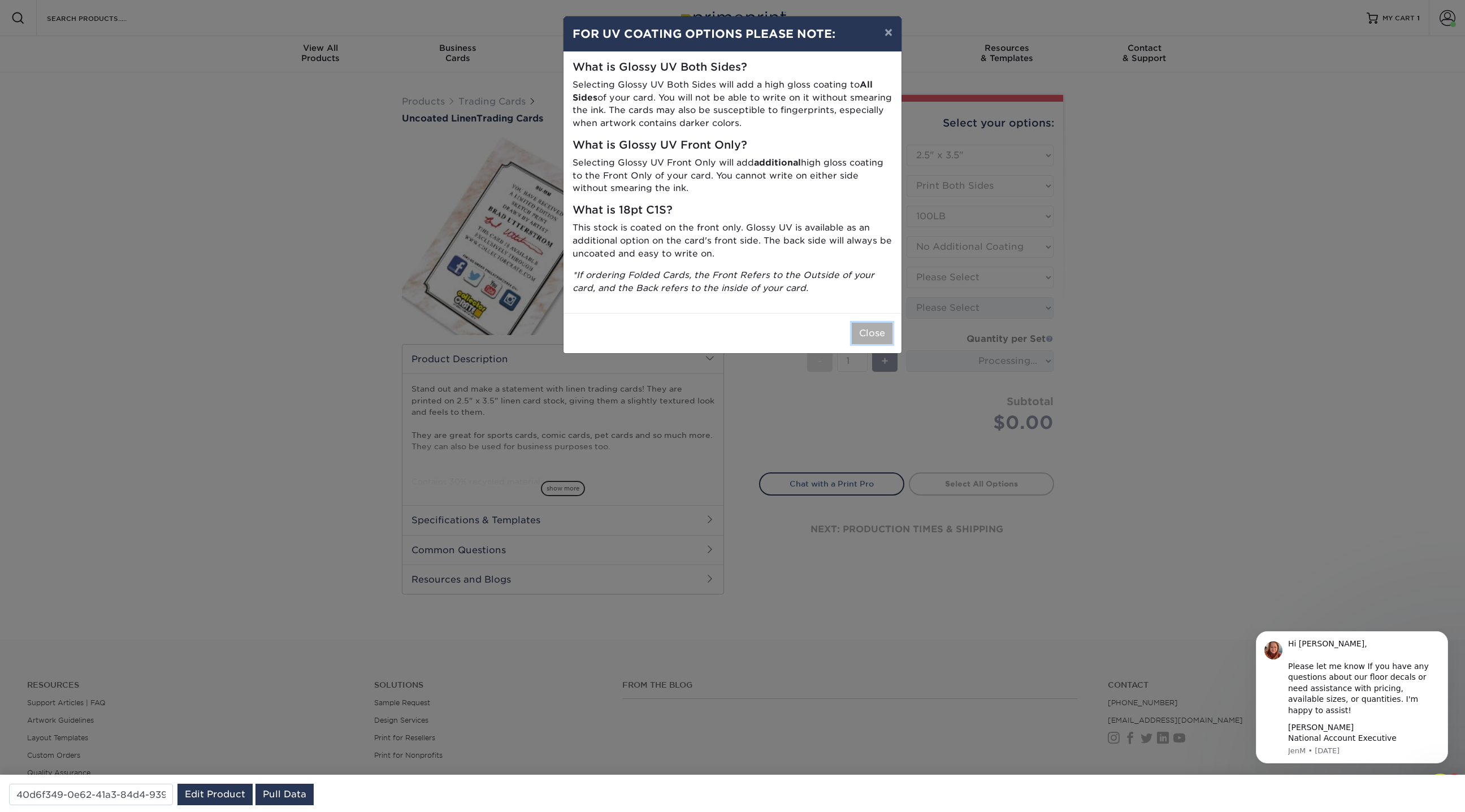
click at [872, 337] on button "Close" at bounding box center [872, 333] width 41 height 21
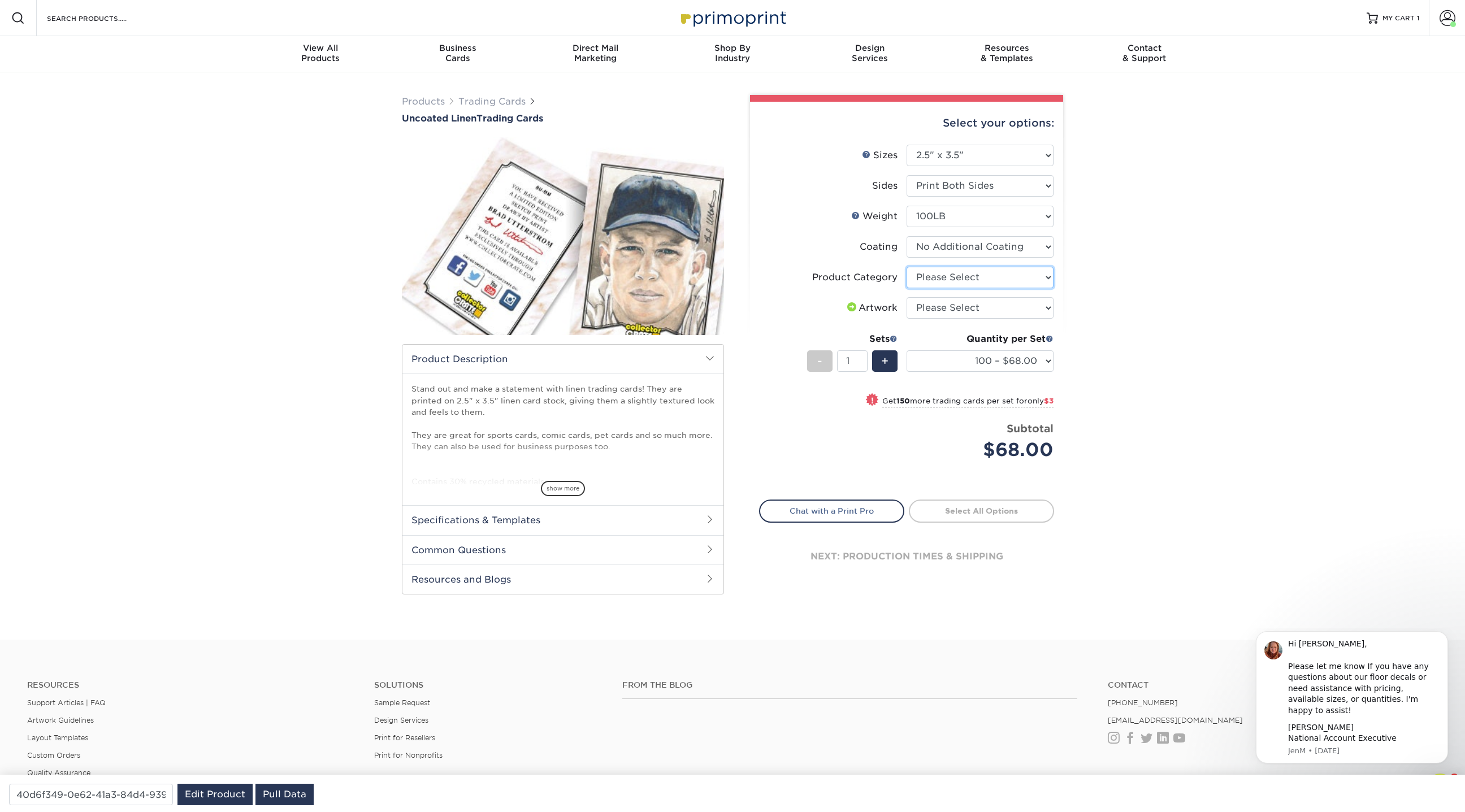
click at [983, 279] on select "Please Select Trading Cards" at bounding box center [980, 277] width 147 height 21
select select "c2f9bce9-36c2-409d-b101-c29d9d031e18"
click at [907, 267] on select "Please Select Trading Cards" at bounding box center [980, 277] width 147 height 21
click at [977, 312] on select "Please Select I will upload files I need a design - $100" at bounding box center [980, 308] width 147 height 21
select select "upload"
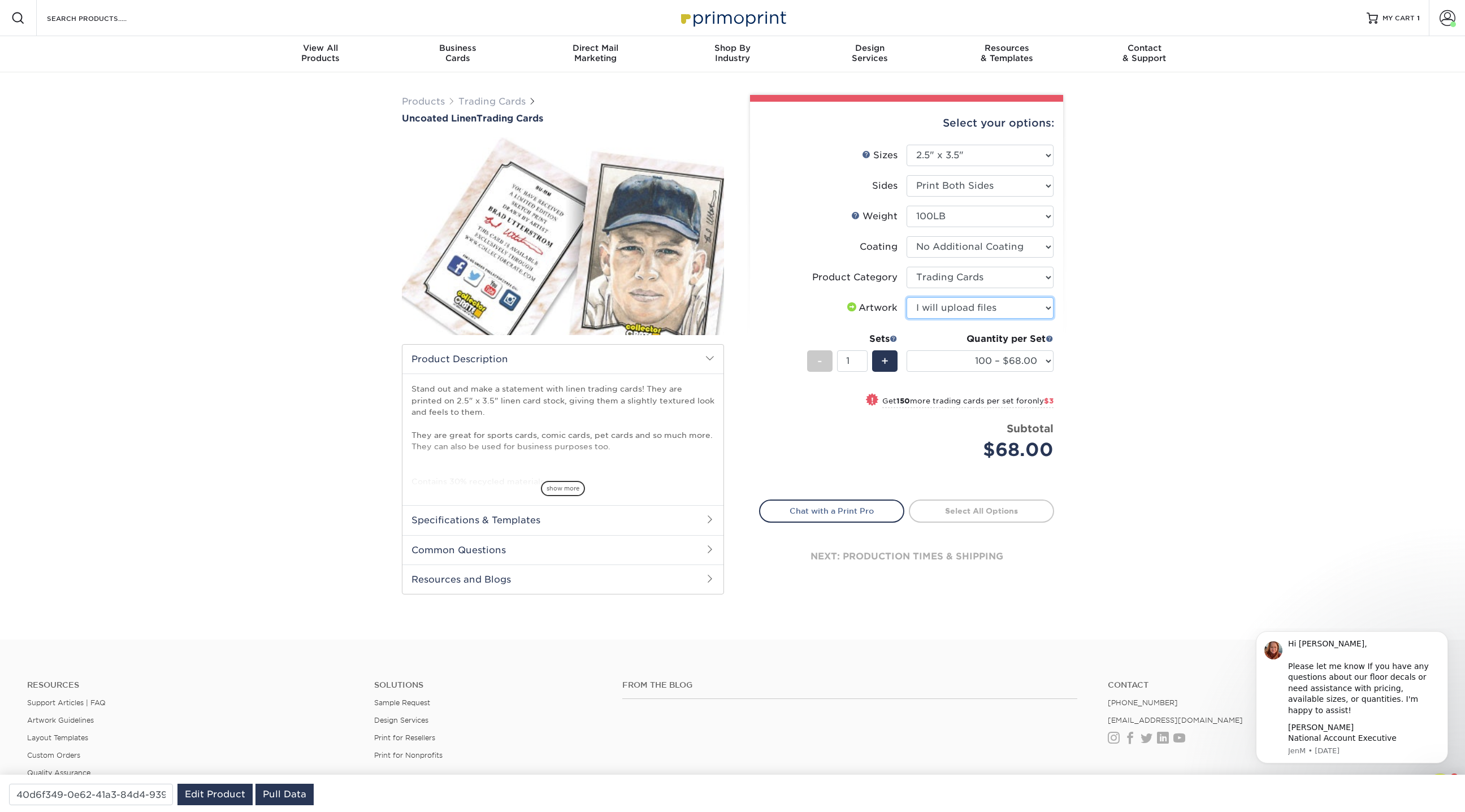
click at [907, 297] on select "Please Select I will upload files I need a design - $100" at bounding box center [980, 308] width 147 height 21
click at [1003, 191] on select "Please Select Print Both Sides Print Front Only" at bounding box center [980, 186] width 147 height 21
select select "32d3c223-f82c-492b-b915-ba065a00862f"
click at [907, 175] on select "Please Select Print Both Sides Print Front Only" at bounding box center [980, 186] width 147 height 21
select select "-1"
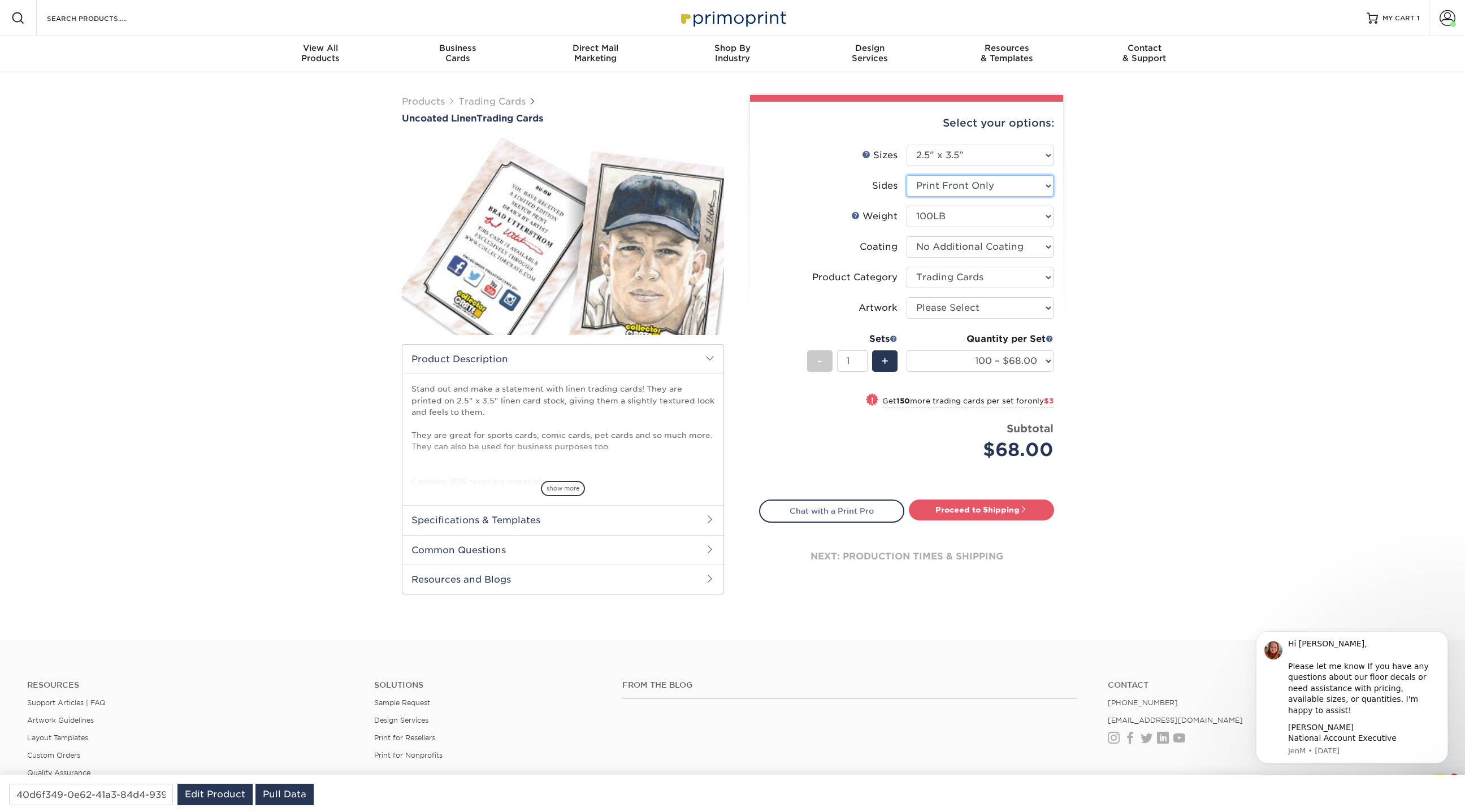
select select "-1"
click at [966, 220] on select "Please Select 100LB" at bounding box center [980, 216] width 147 height 21
select select "100LB"
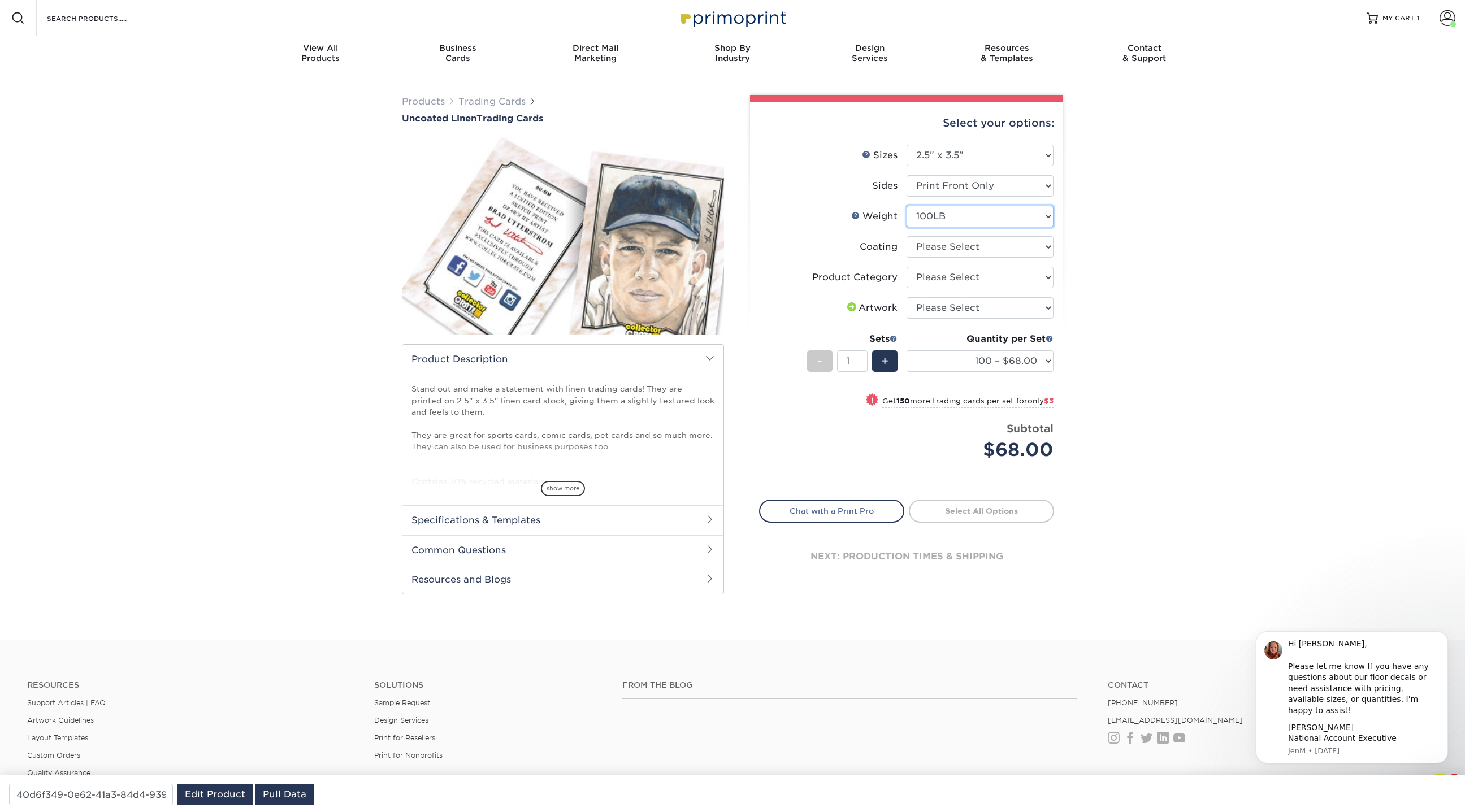
click at [907, 206] on select "Please Select 100LB" at bounding box center [980, 216] width 147 height 21
click at [435, 96] on link "Products" at bounding box center [423, 101] width 43 height 11
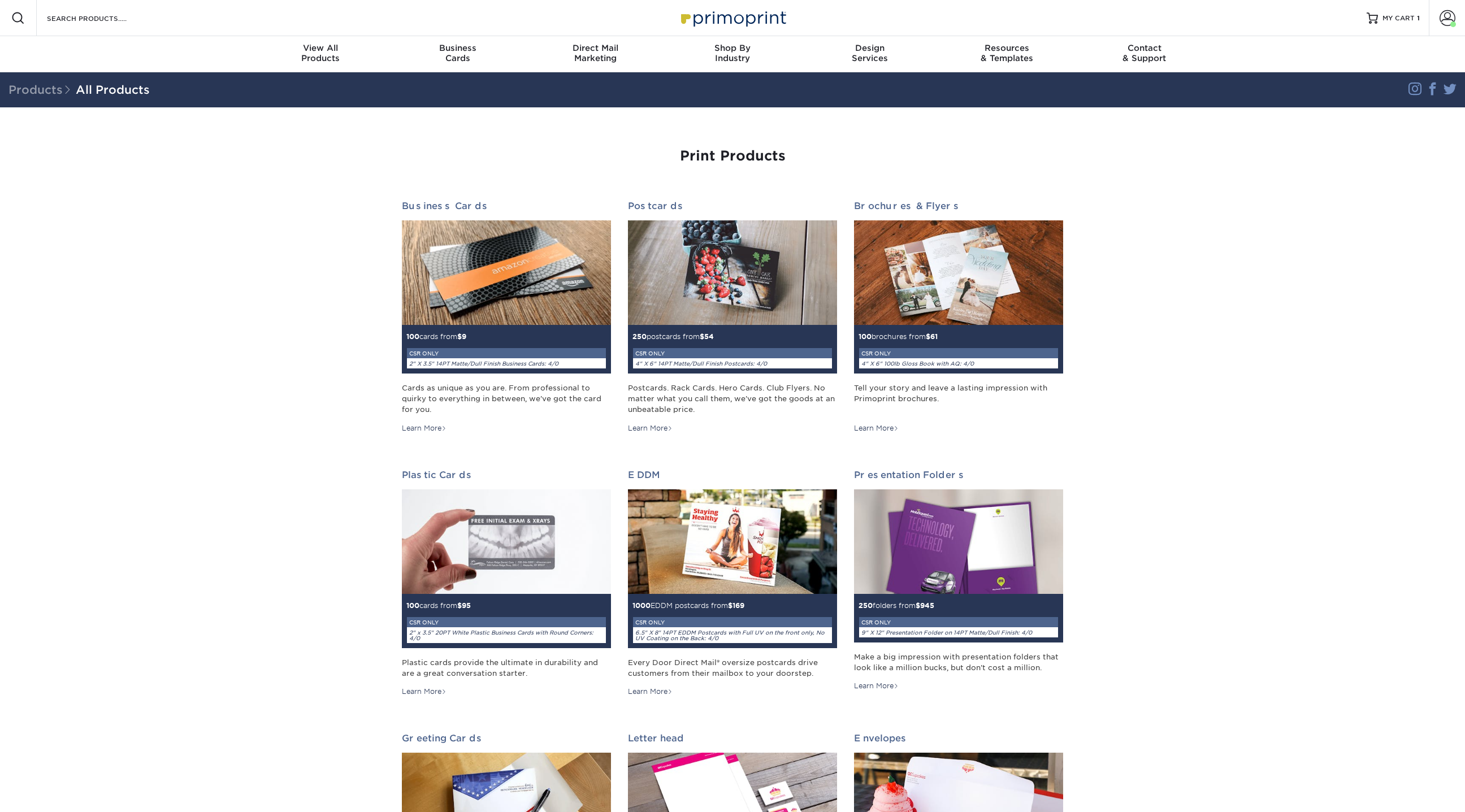
click at [511, 100] on div "Products All Products" at bounding box center [610, 90] width 1221 height 21
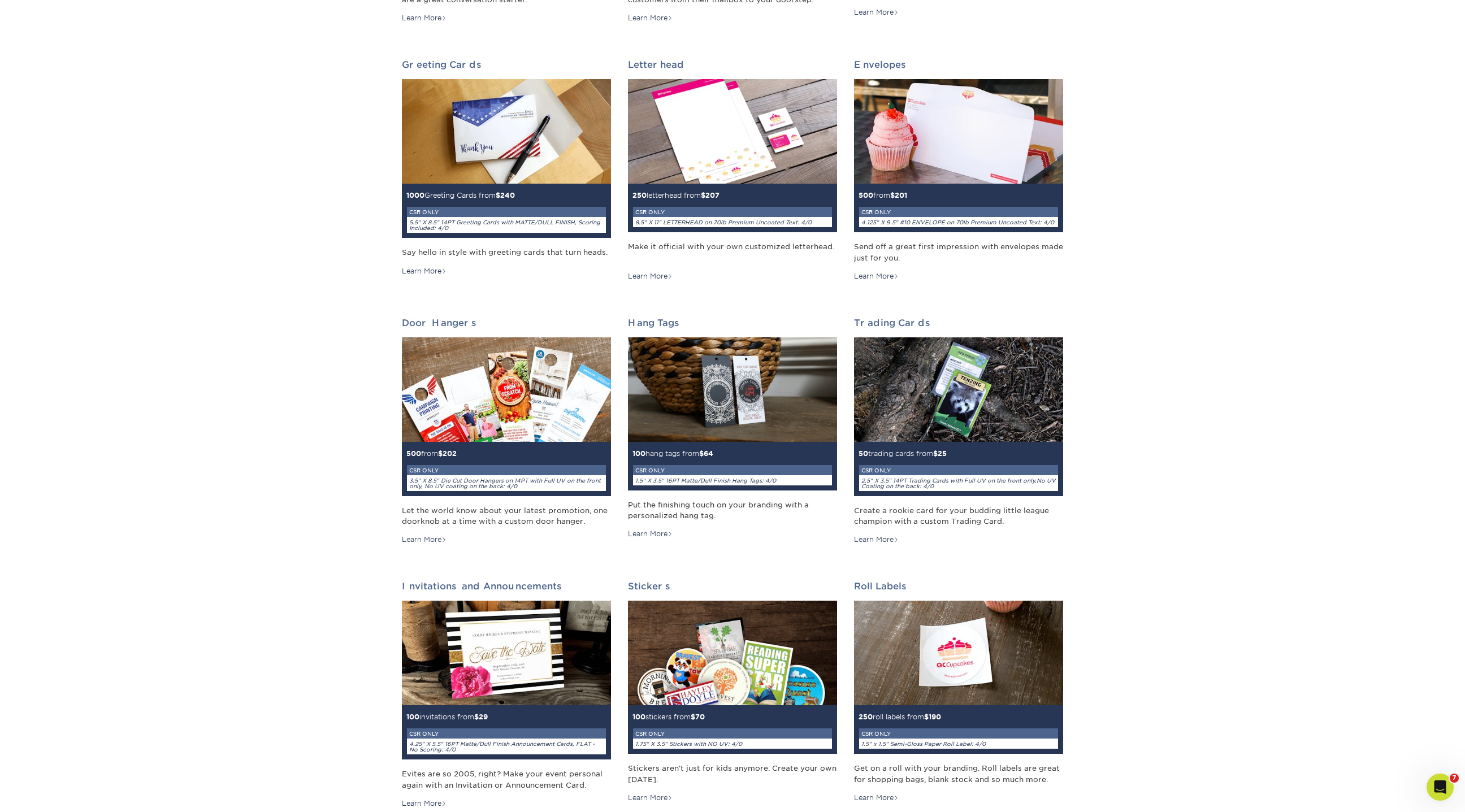
scroll to position [716, 0]
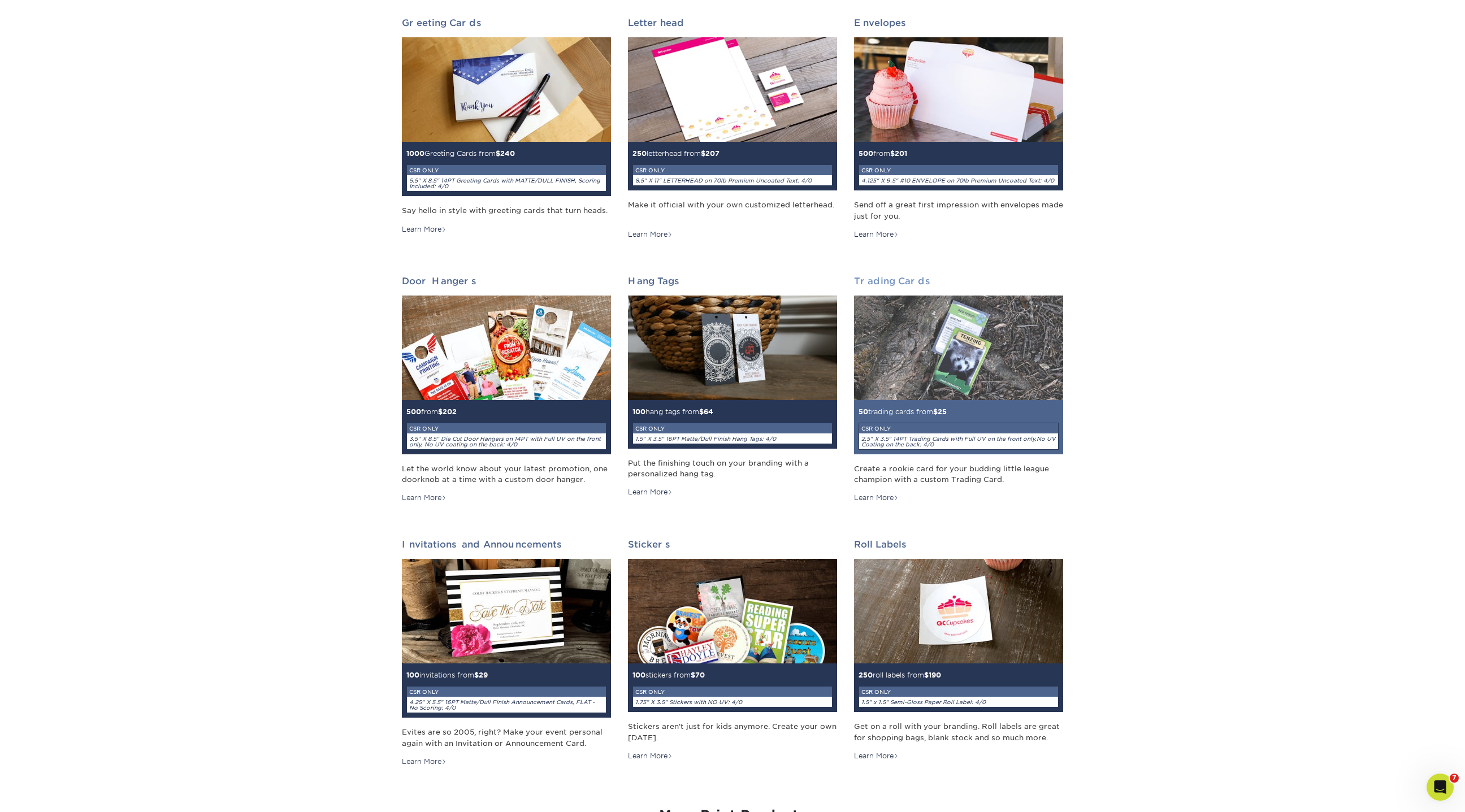
click at [1014, 391] on img at bounding box center [959, 348] width 209 height 104
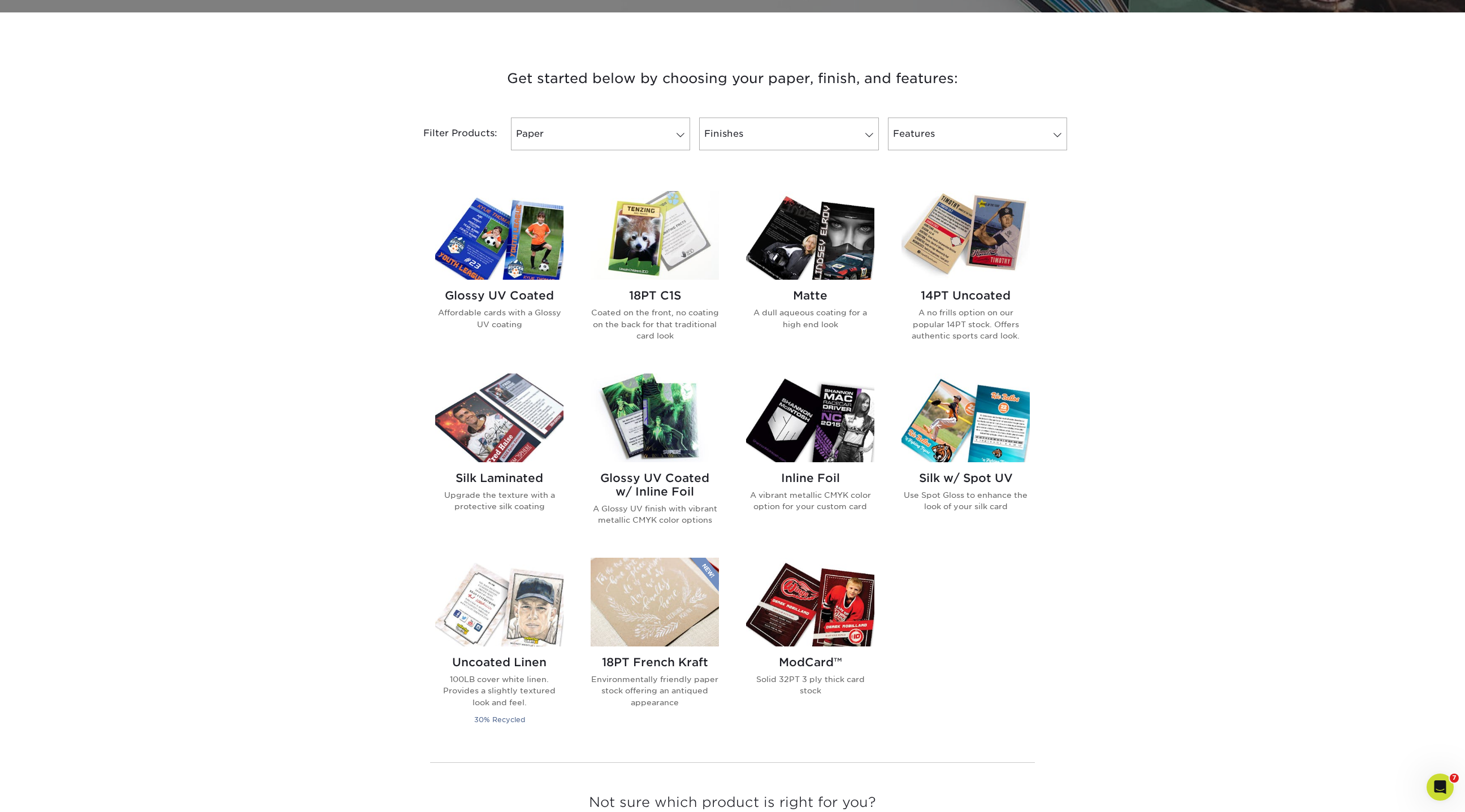
scroll to position [384, 0]
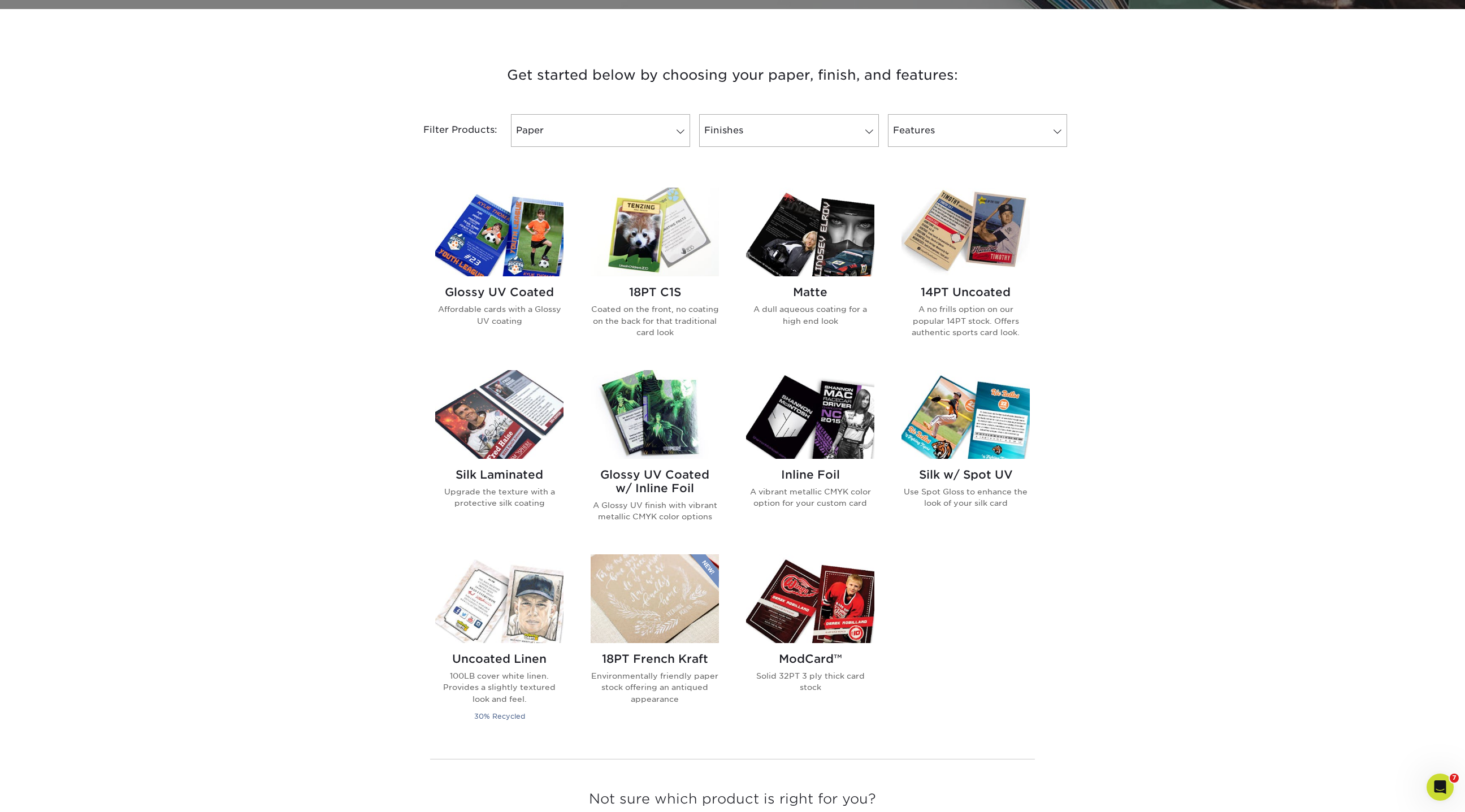
click at [812, 615] on img at bounding box center [810, 598] width 128 height 89
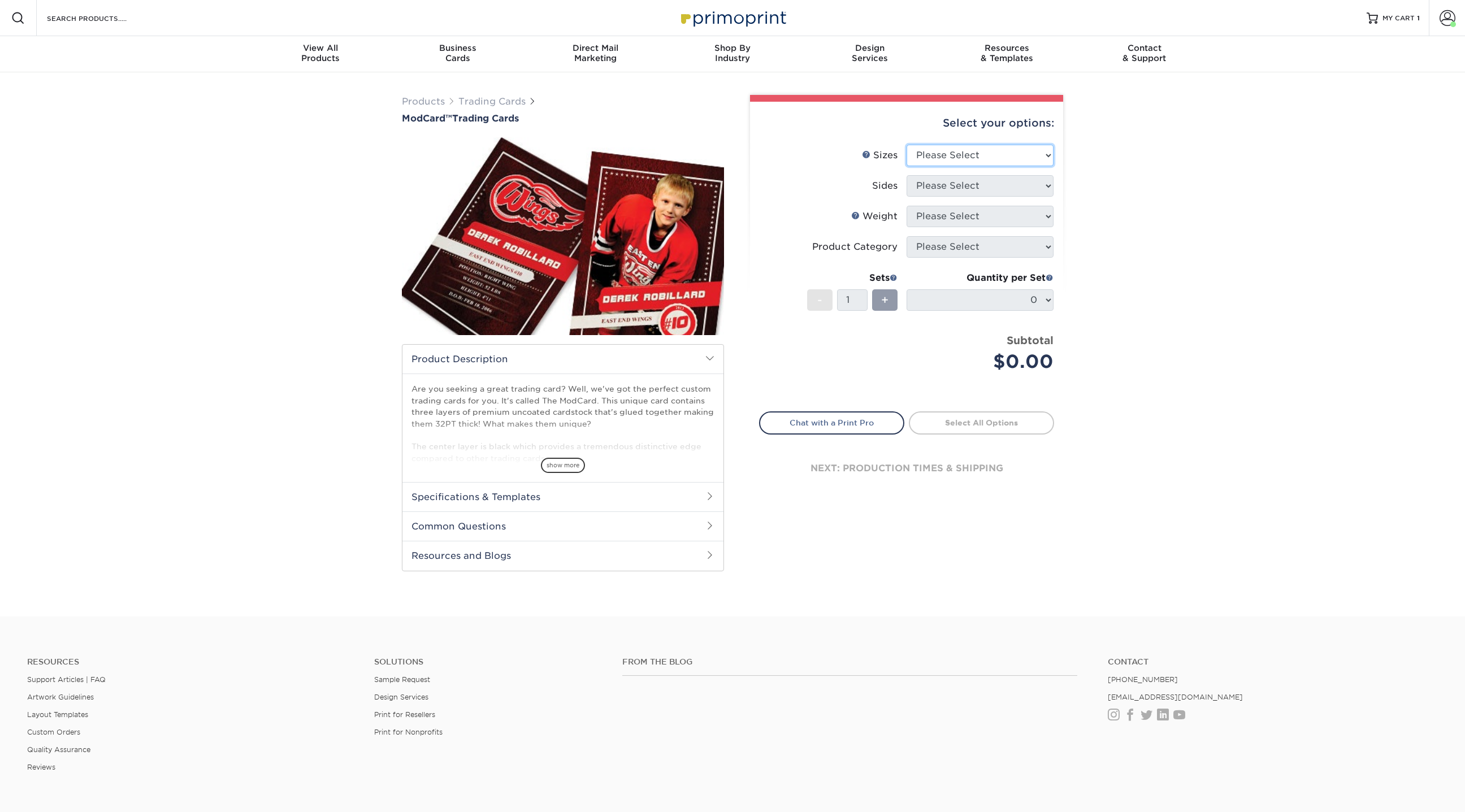
click at [1032, 158] on select "Please Select 2.5" x 3.5"" at bounding box center [980, 155] width 147 height 21
select select "2.50x3.50"
click at [907, 144] on select "Please Select 2.5" x 3.5"" at bounding box center [980, 155] width 147 height 21
click at [970, 184] on select "Please Select Print Both Sides Print Front Only" at bounding box center [980, 186] width 147 height 21
select select "13abbda7-1d64-4f25-8bb2-c179b224825d"
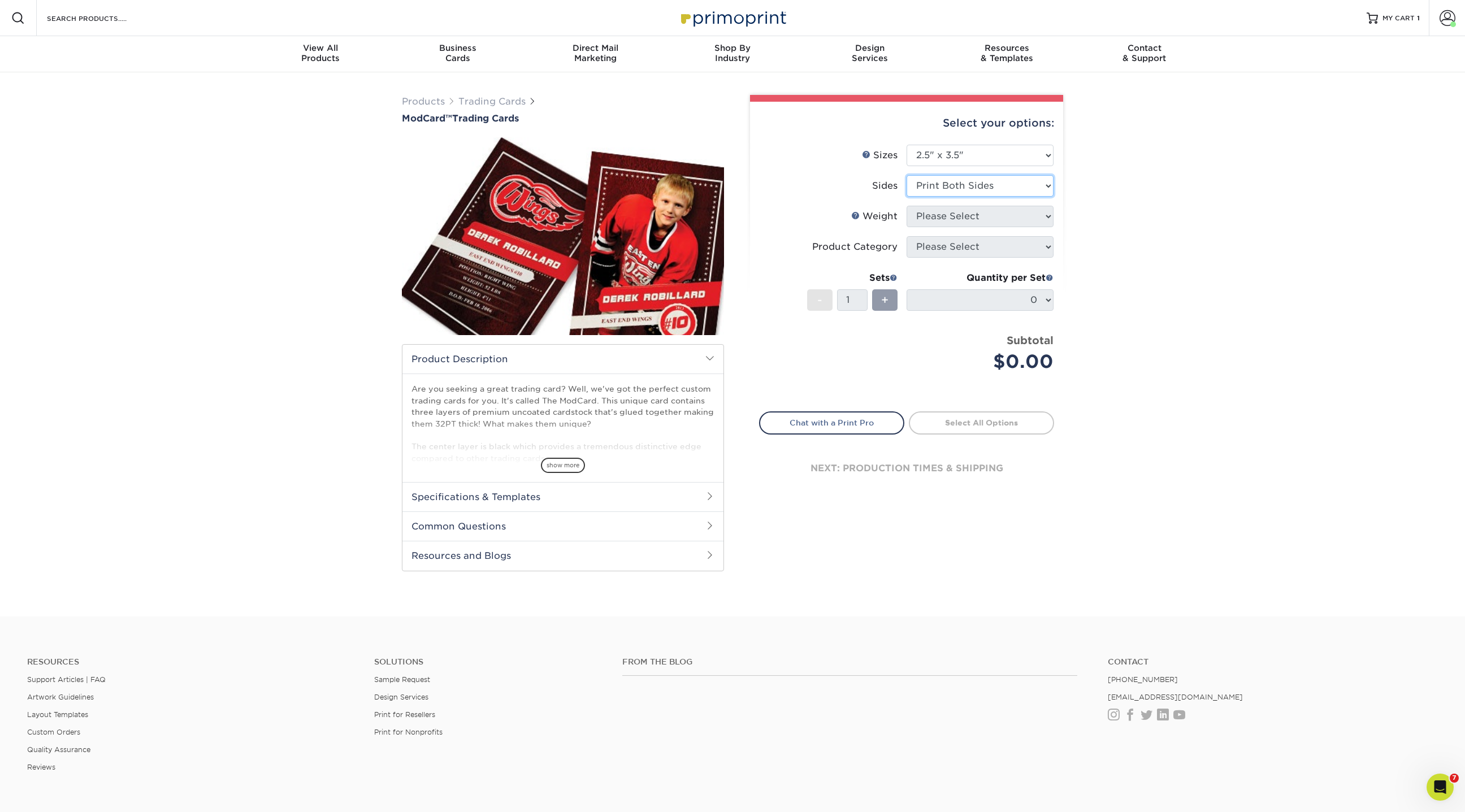
click at [907, 175] on select "Please Select Print Both Sides Print Front Only" at bounding box center [980, 186] width 147 height 21
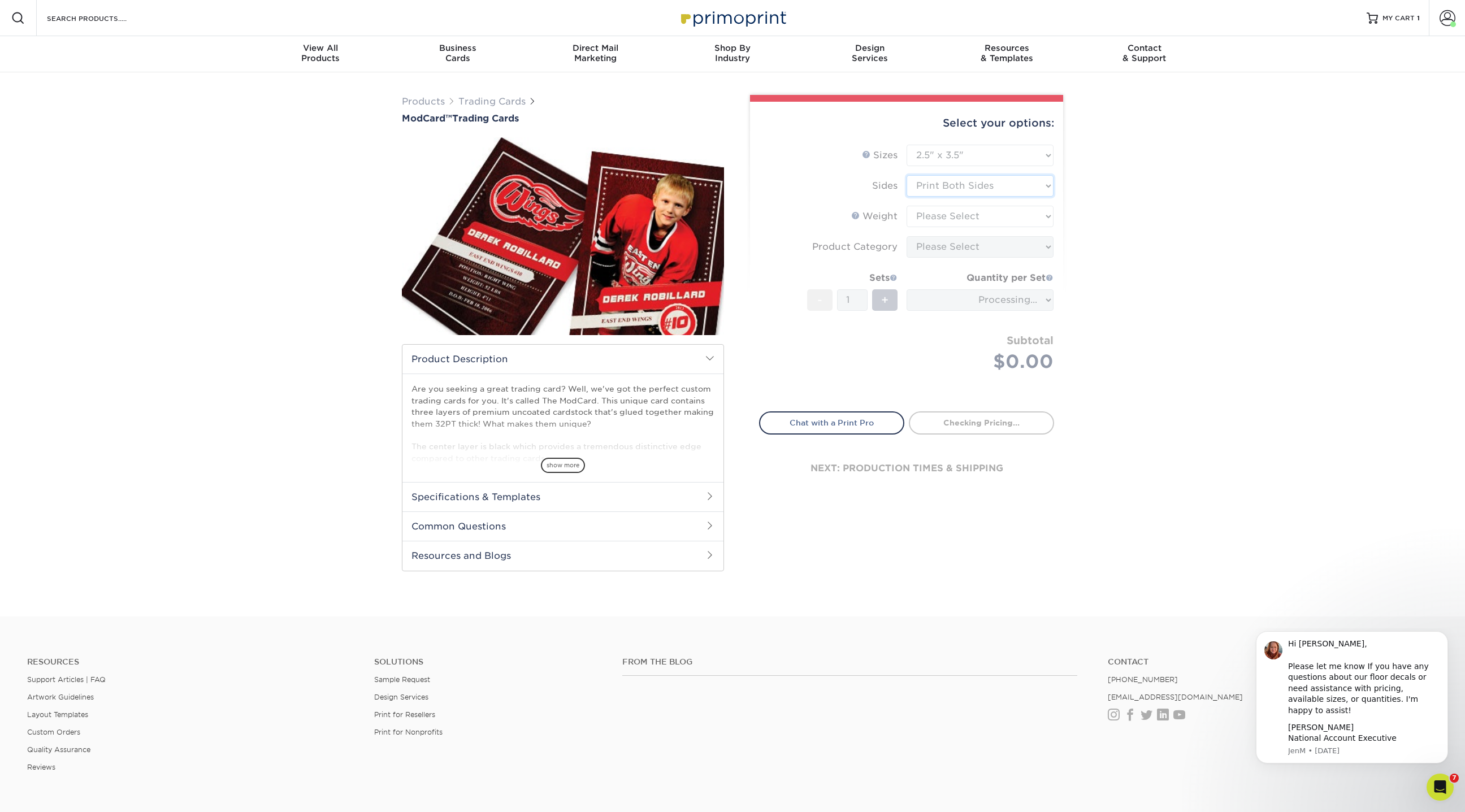
type input "41a4905c-4930-4f4c-b689-57fc1bb10545"
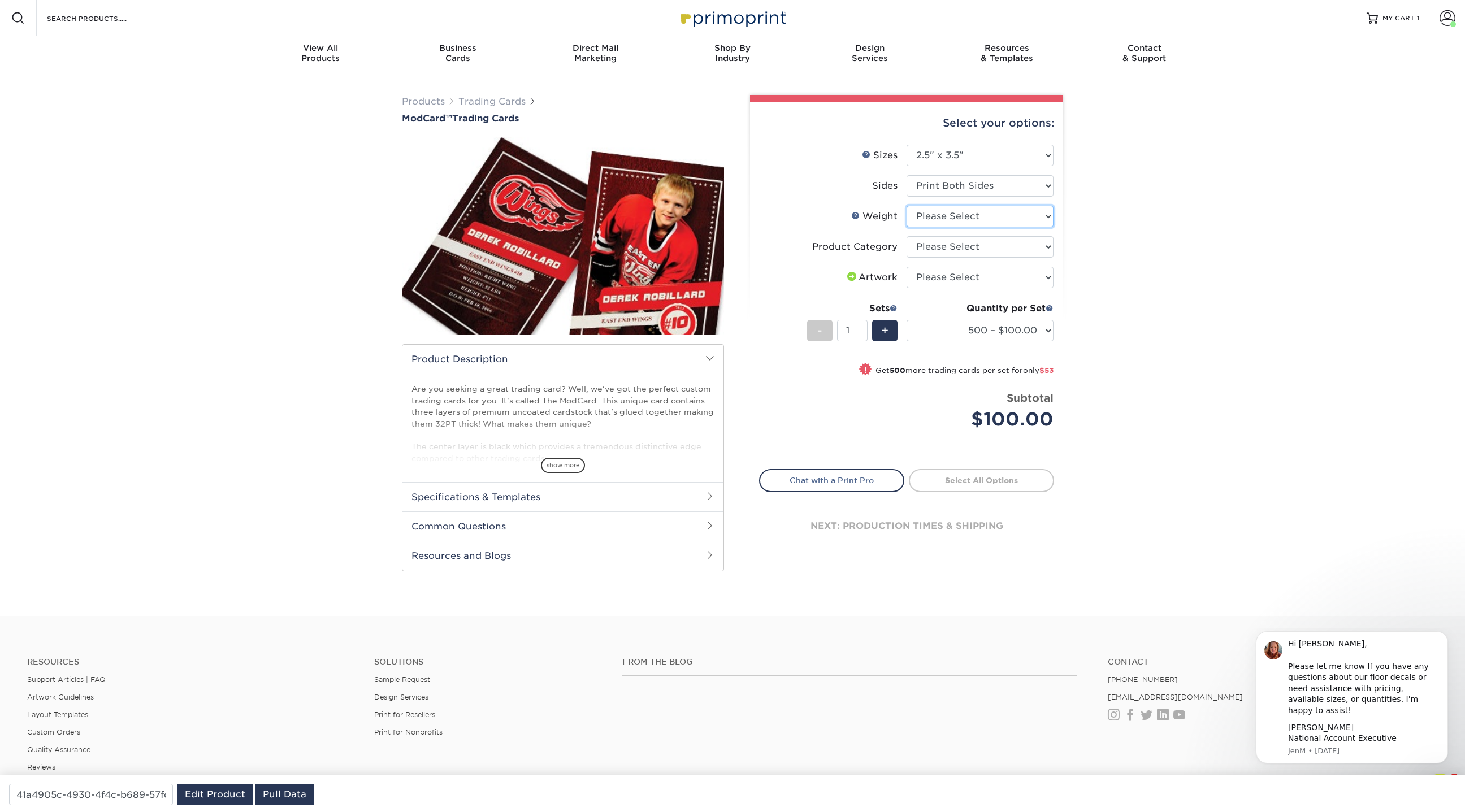
click at [957, 213] on select "Please Select 32PTUCBLK" at bounding box center [980, 216] width 147 height 21
select select "32PTUCBLK"
click at [907, 206] on select "Please Select 32PTUCBLK" at bounding box center [980, 216] width 147 height 21
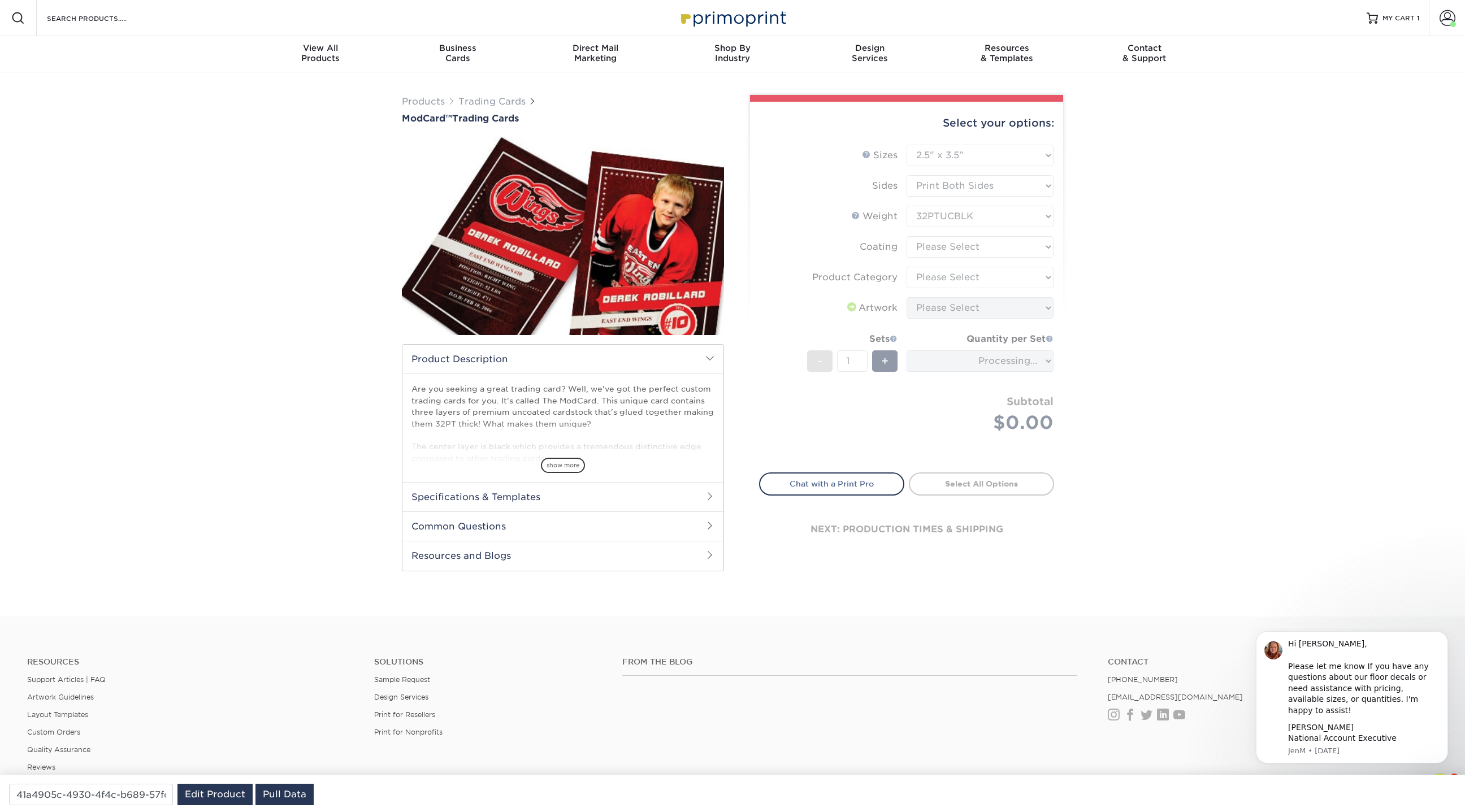
click at [949, 244] on form "Sizes Help Sizes Please Select 2.5" x 3.5" Sides Please Select Coating" at bounding box center [907, 302] width 295 height 315
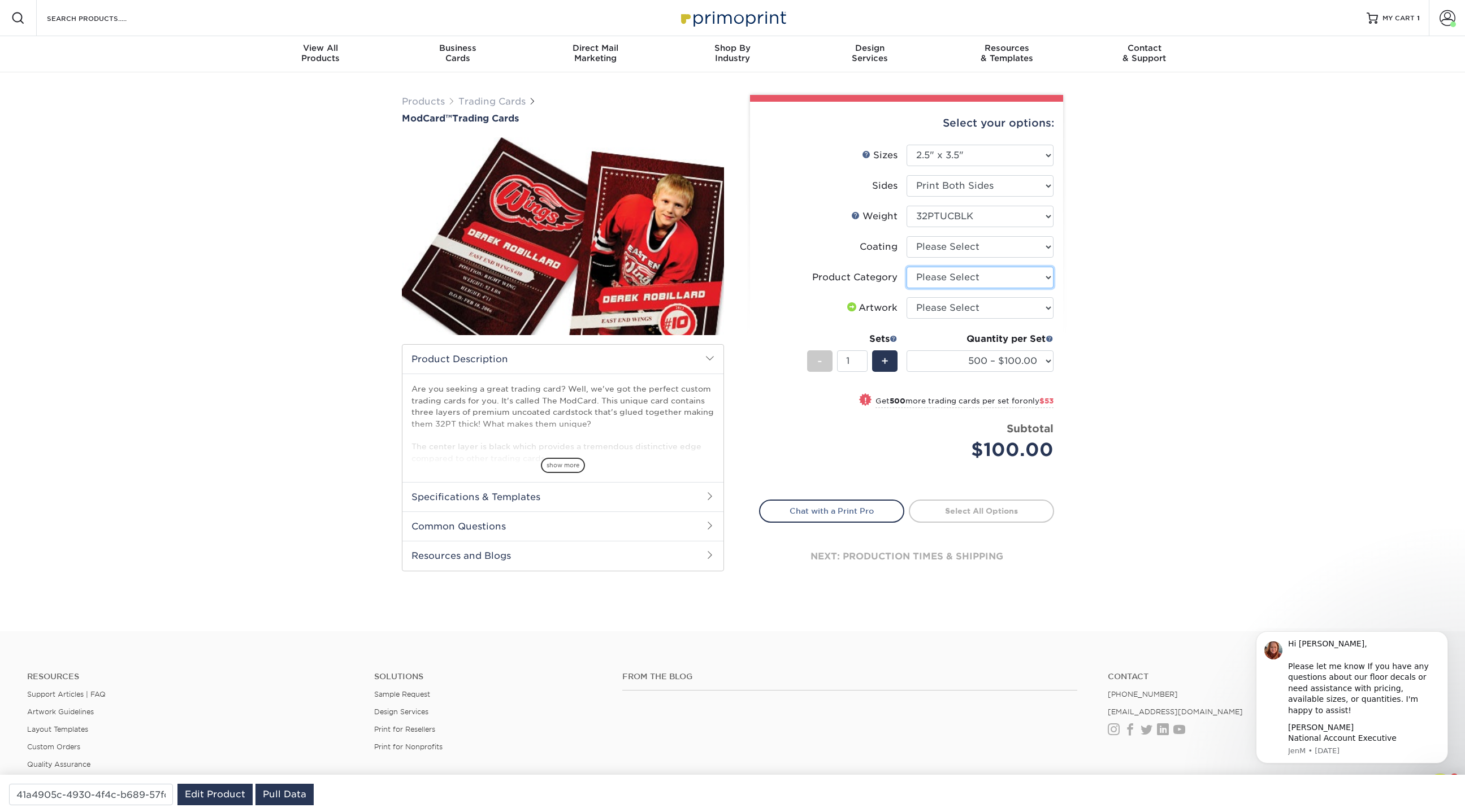
click at [955, 277] on select "Please Select Trading Cards" at bounding box center [980, 277] width 147 height 21
select select "c2f9bce9-36c2-409d-b101-c29d9d031e18"
click at [907, 267] on select "Please Select Trading Cards" at bounding box center [980, 277] width 147 height 21
click at [953, 307] on select "Please Select I will upload files I need a design - $100" at bounding box center [980, 308] width 147 height 21
click at [907, 297] on select "Please Select I will upload files I need a design - $100" at bounding box center [980, 308] width 147 height 21
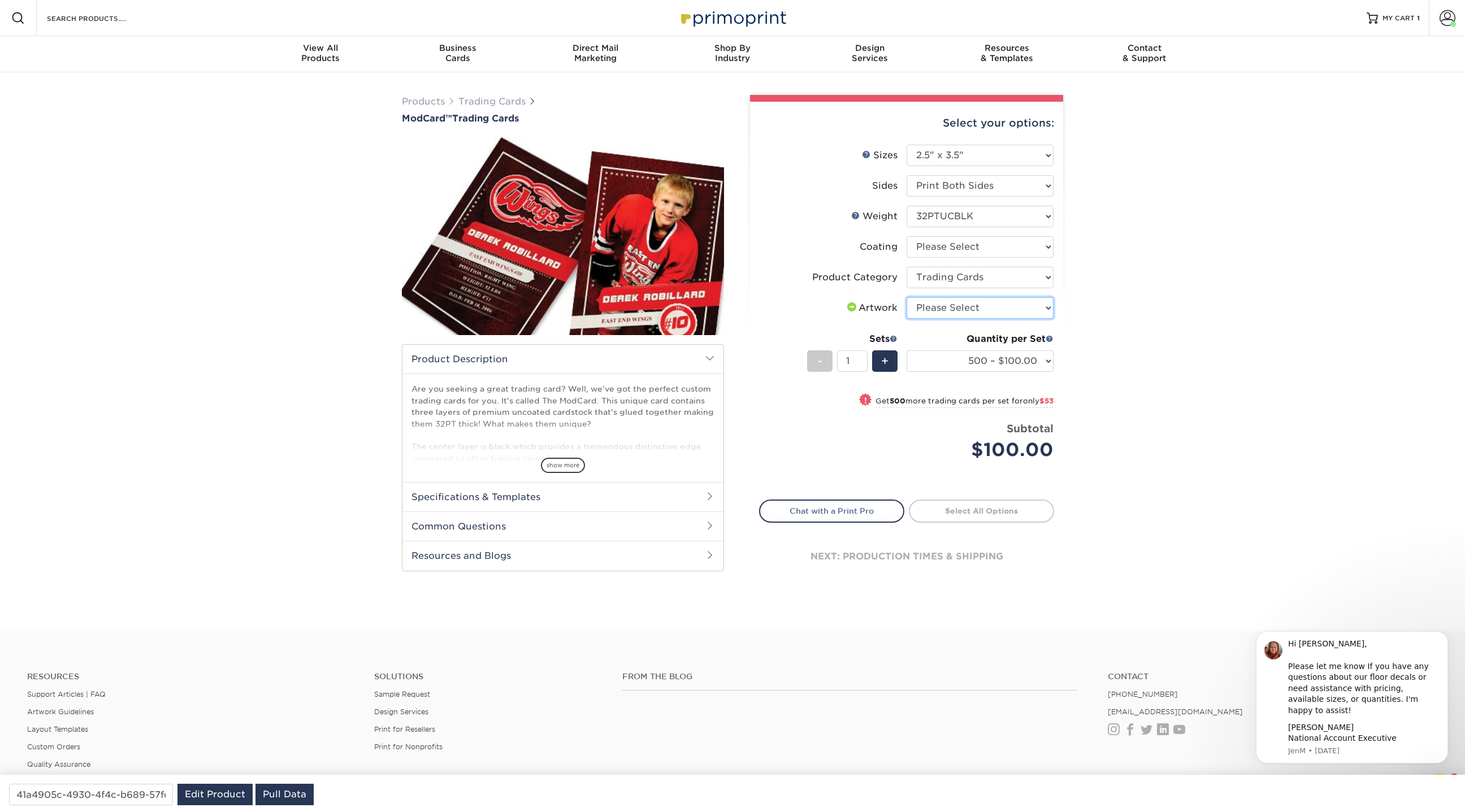
click at [954, 310] on select "Please Select I will upload files I need a design - $100" at bounding box center [980, 308] width 147 height 21
select select "upload"
click at [907, 297] on select "Please Select I will upload files I need a design - $100" at bounding box center [980, 308] width 147 height 21
click at [721, 251] on img at bounding box center [562, 236] width 322 height 223
click at [700, 261] on img at bounding box center [562, 236] width 322 height 223
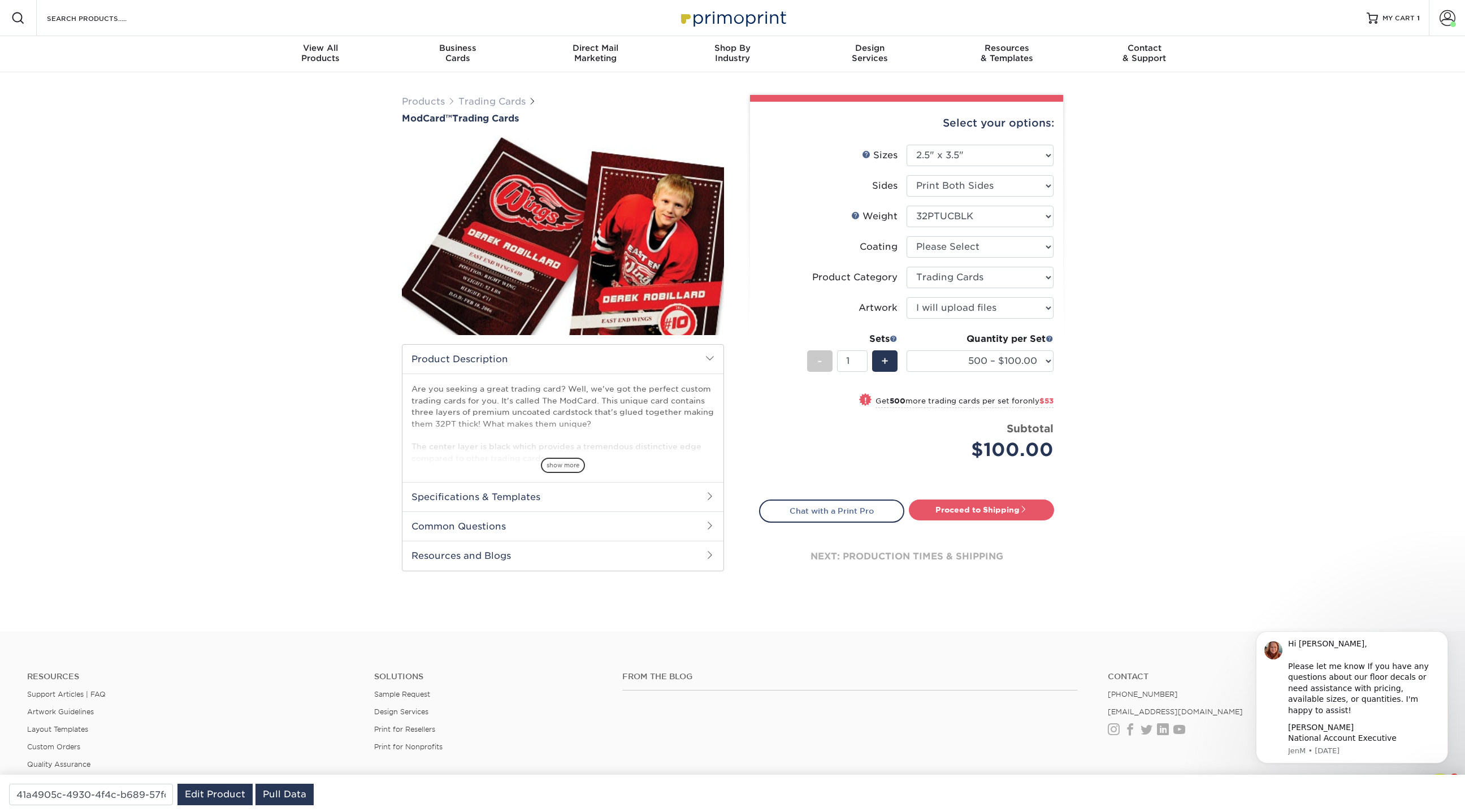
click at [730, 255] on div "Products Trading Cards ModCard™ Trading Cards show more /" at bounding box center [563, 340] width 340 height 491
click at [731, 229] on div "Products Trading Cards ModCard™ Trading Cards show more /" at bounding box center [563, 340] width 340 height 491
click at [736, 227] on div "Select your options: Sizes Help Sizes Please Select 2.5" x 3.5" Sides - 1" at bounding box center [903, 347] width 340 height 504
click at [504, 104] on link "Trading Cards" at bounding box center [492, 101] width 67 height 11
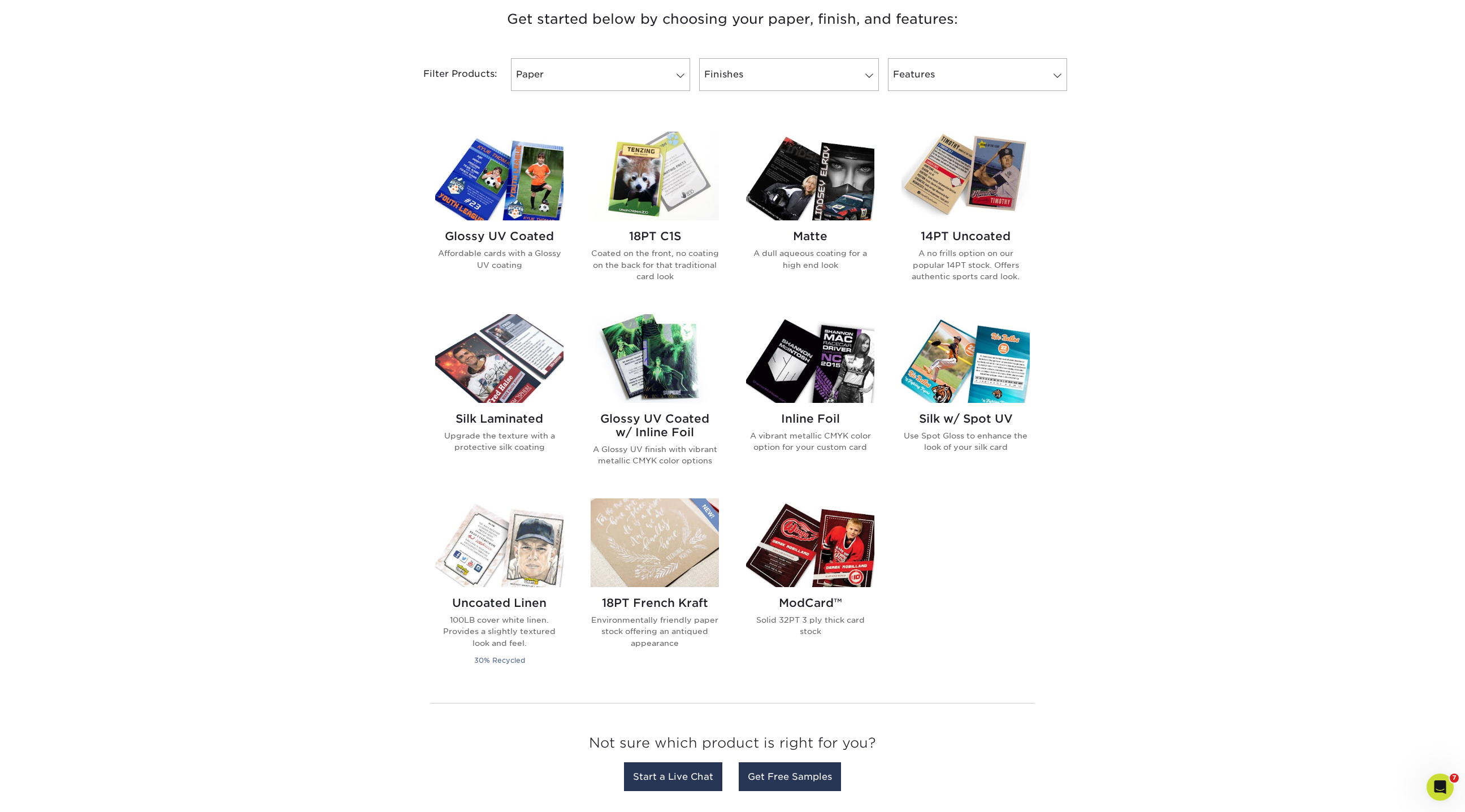
scroll to position [441, 0]
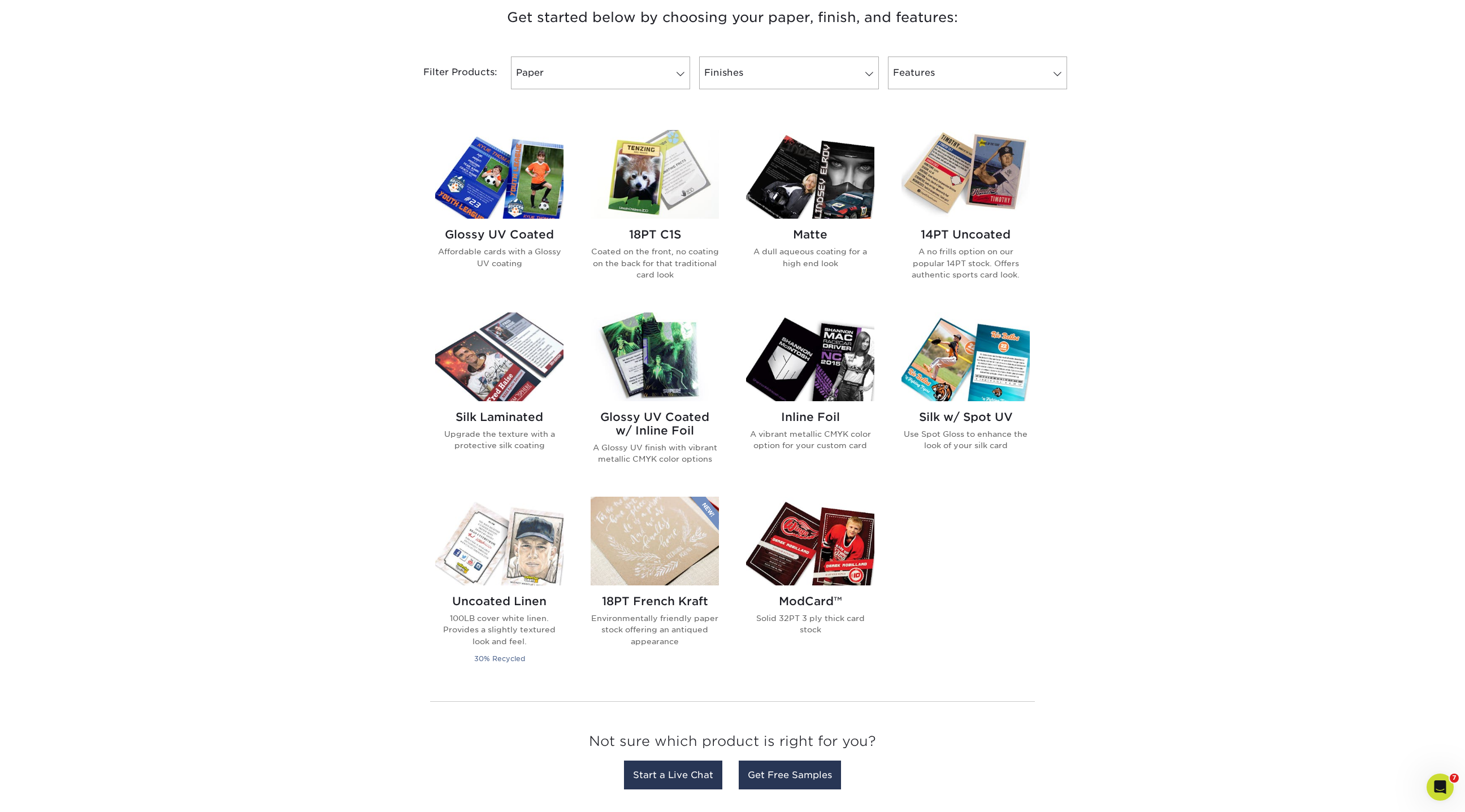
click at [994, 357] on img at bounding box center [966, 357] width 128 height 89
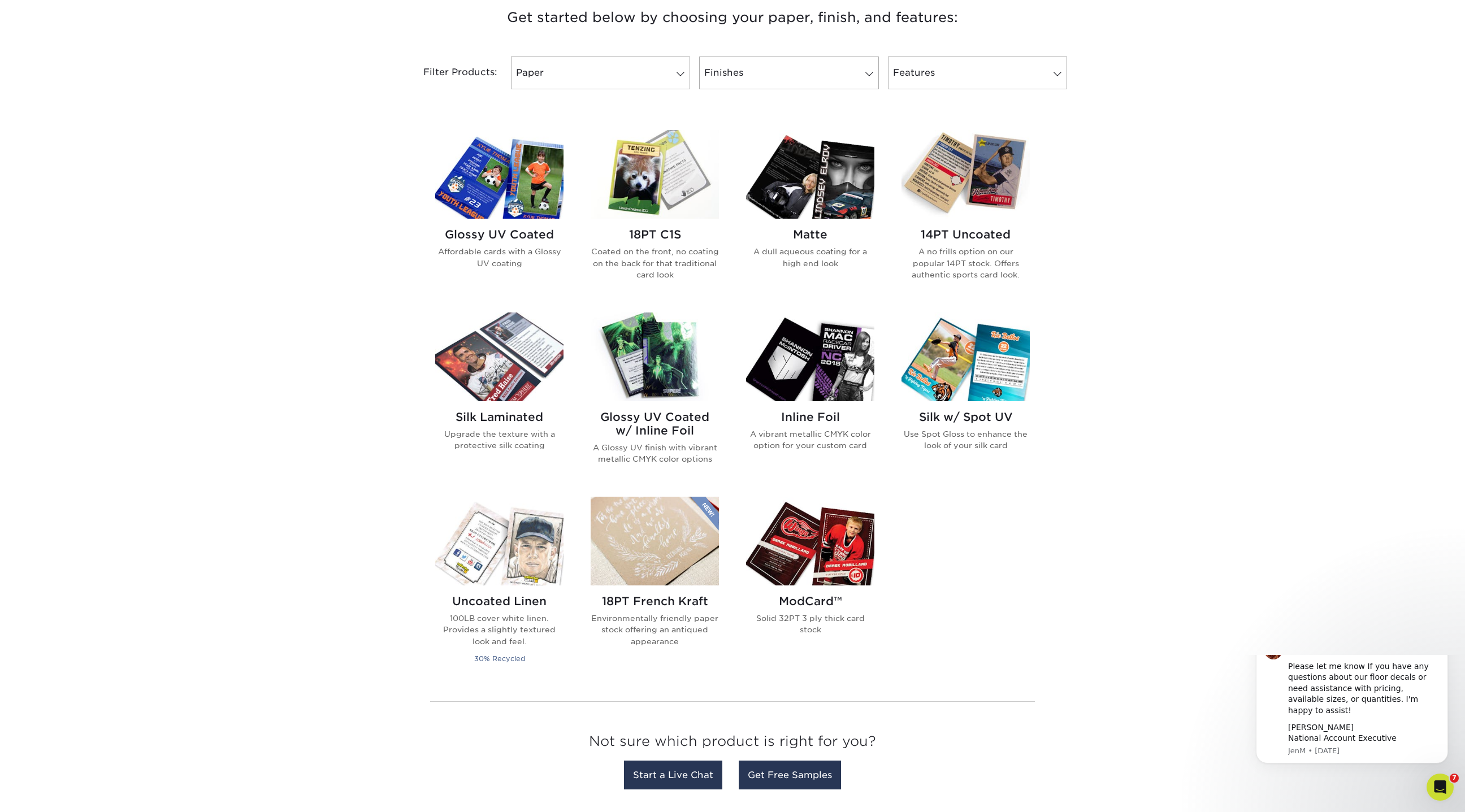
scroll to position [0, 0]
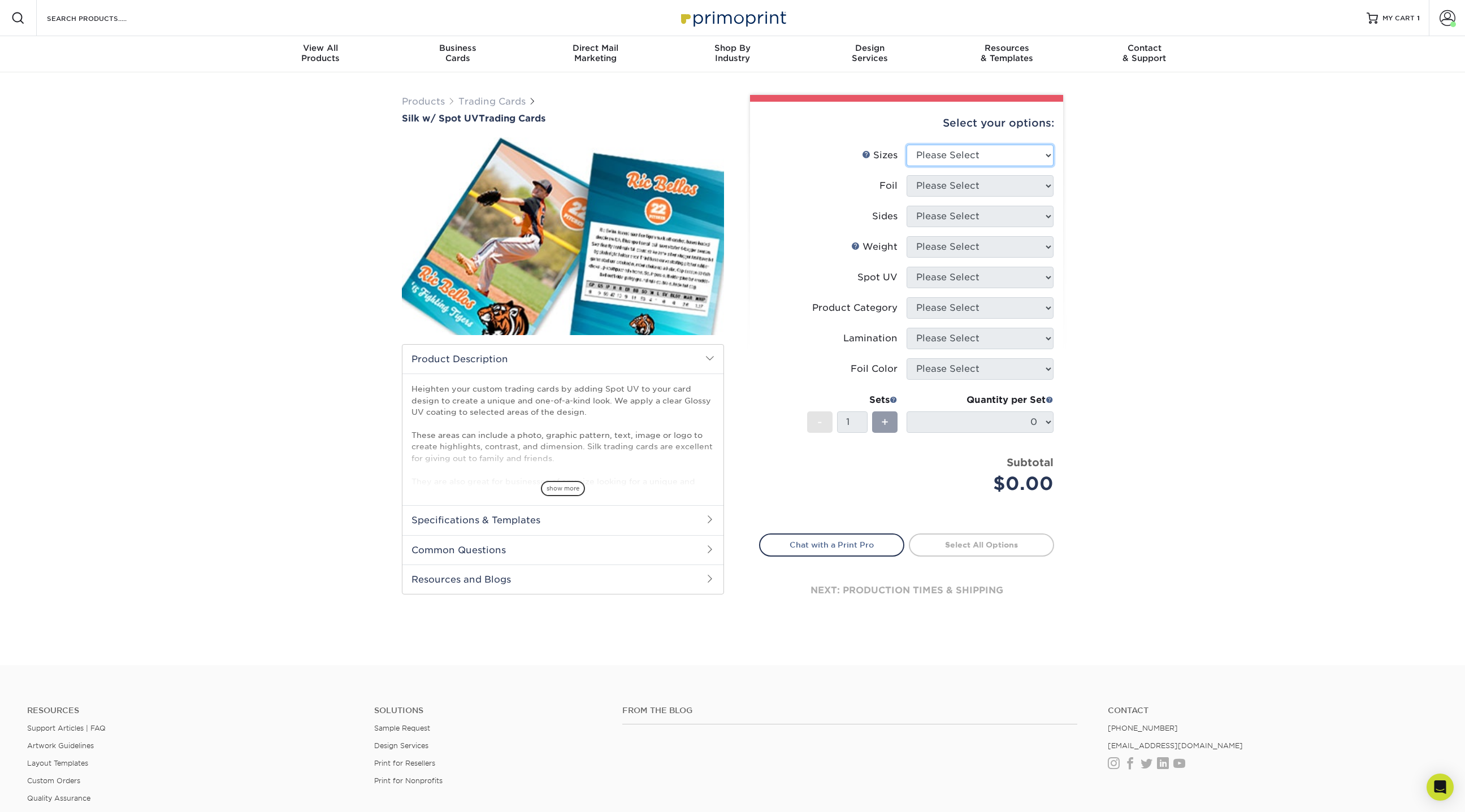
click at [997, 161] on select "Please Select 2.5" x 3.5"" at bounding box center [980, 155] width 147 height 21
select select "2.50x3.50"
click at [907, 144] on select "Please Select 2.5" x 3.5"" at bounding box center [980, 155] width 147 height 21
click at [966, 187] on select "Please Select No Yes" at bounding box center [980, 186] width 147 height 21
select select "0"
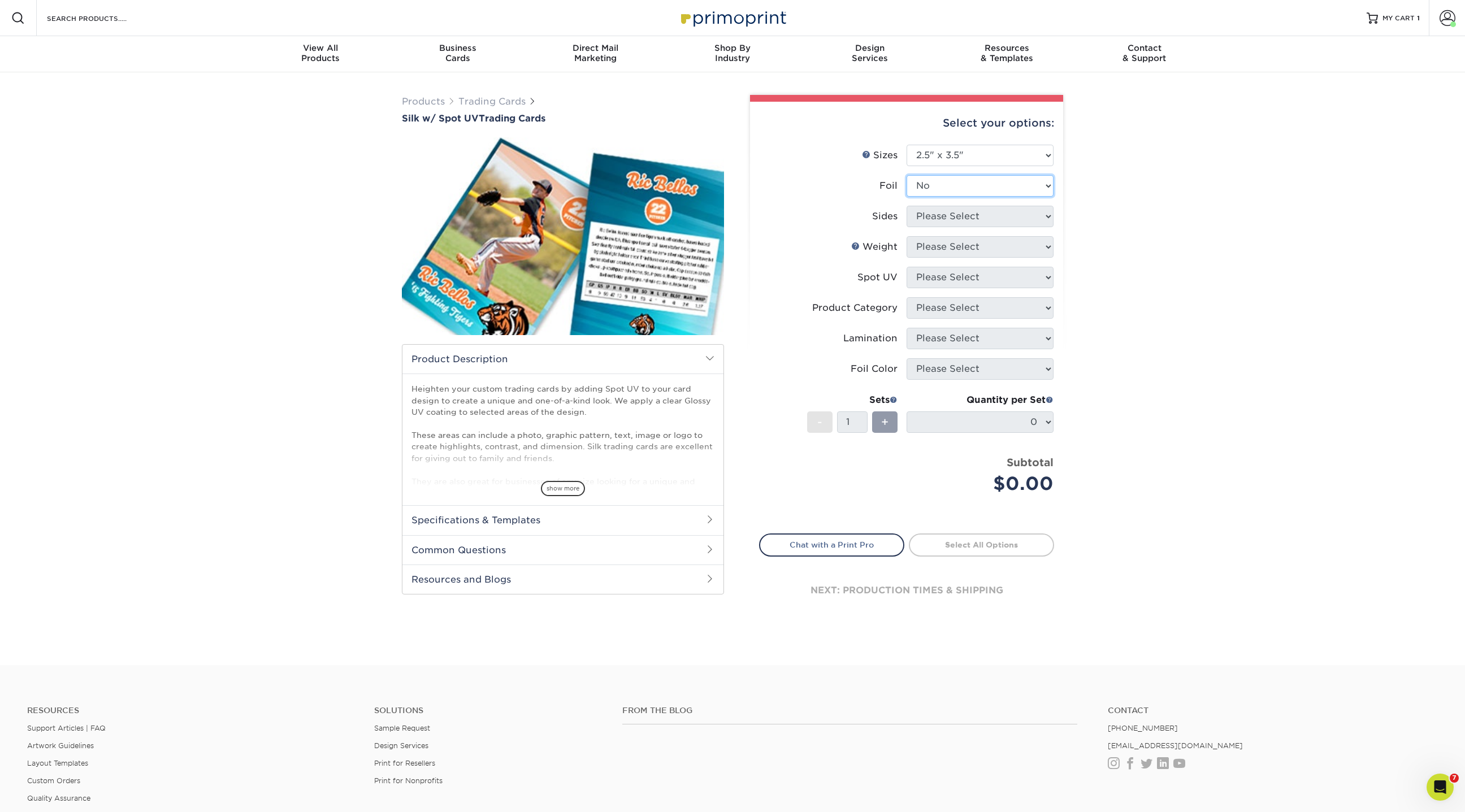
click at [907, 175] on select "Please Select No Yes" at bounding box center [980, 186] width 147 height 21
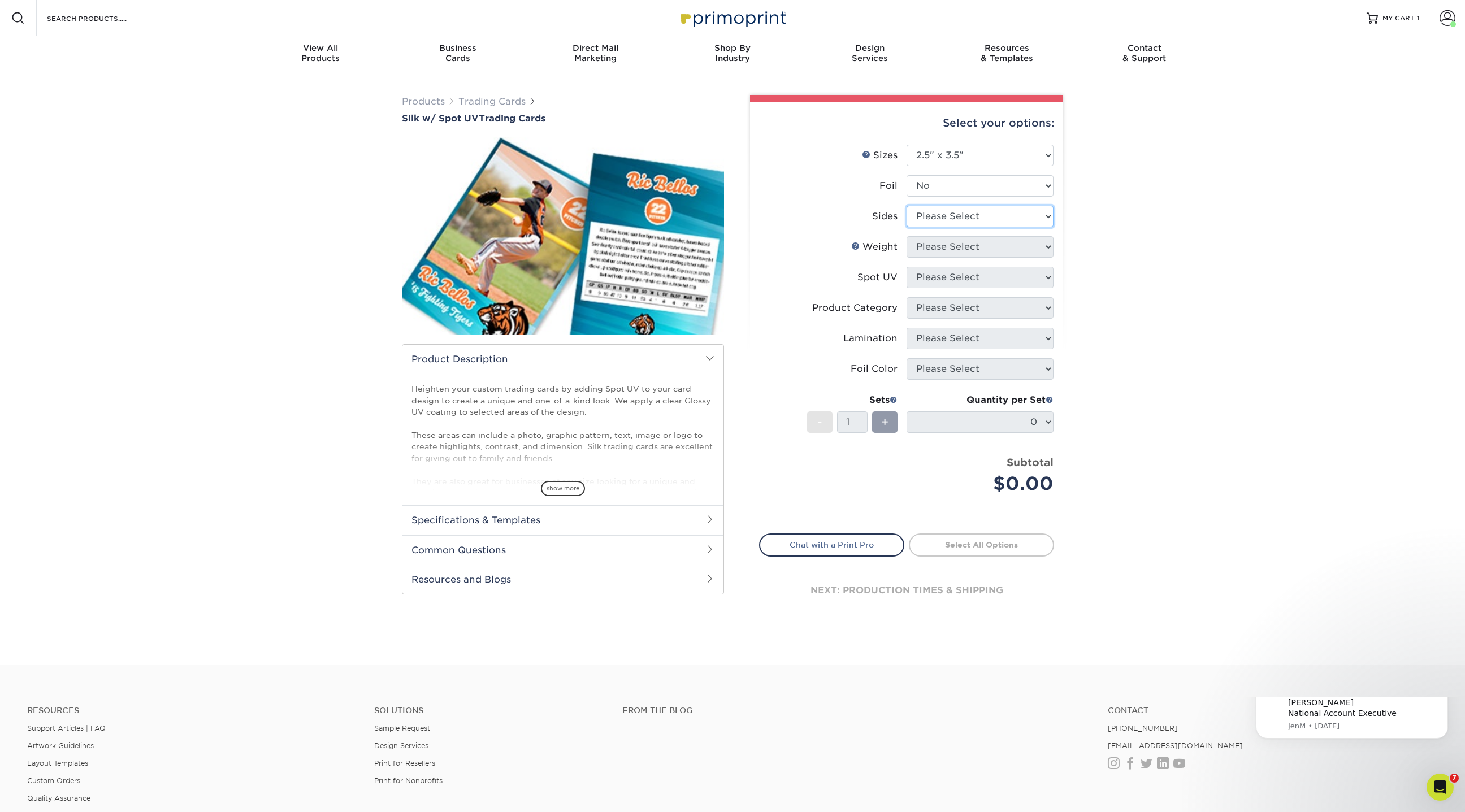
click at [940, 212] on select "Please Select Print Both Sides Print Front Only" at bounding box center [980, 216] width 147 height 21
select select "13abbda7-1d64-4f25-8bb2-c179b224825d"
click at [907, 206] on select "Please Select Print Both Sides Print Front Only" at bounding box center [980, 216] width 147 height 21
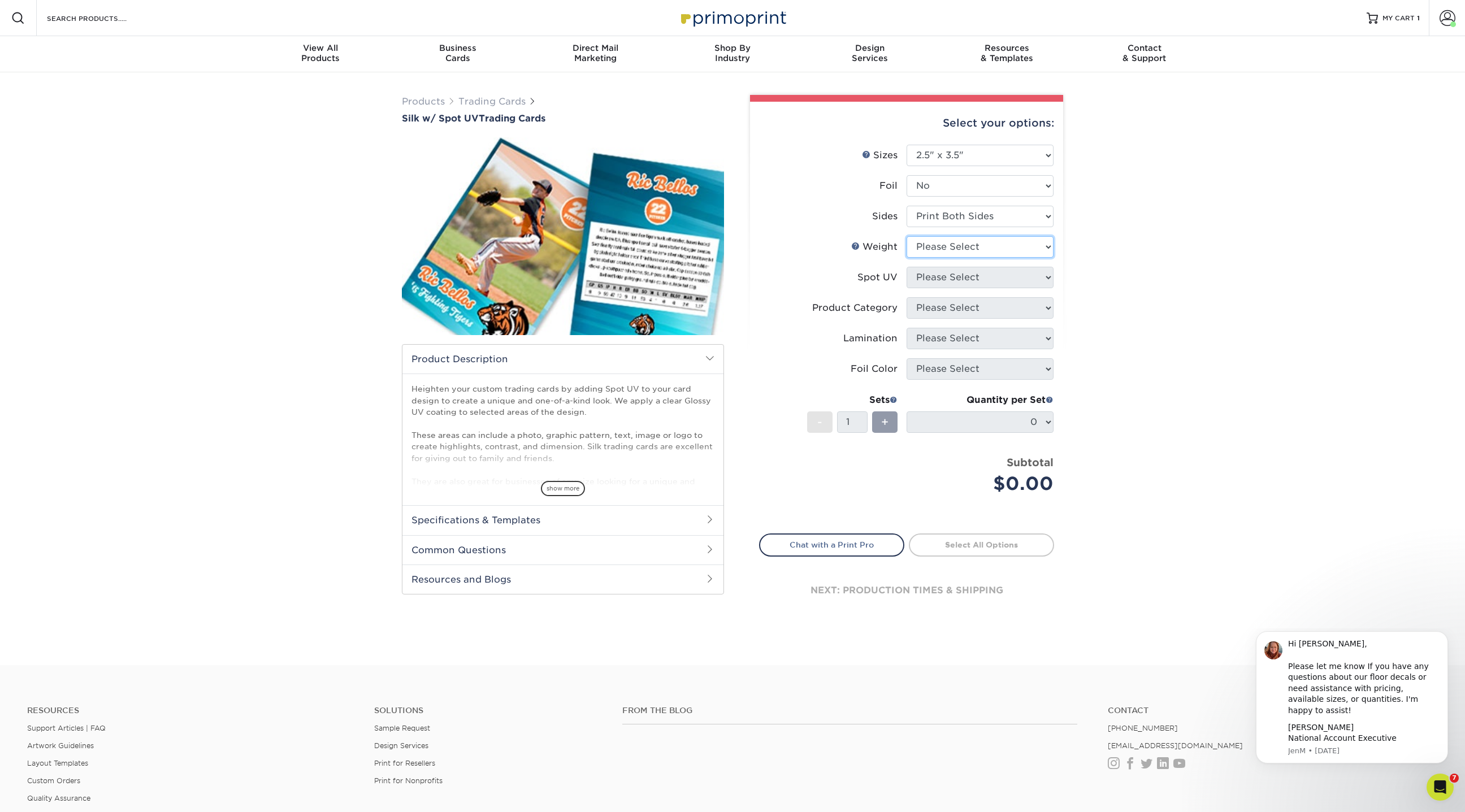
click at [930, 249] on select "Please Select 16PT" at bounding box center [980, 247] width 147 height 21
select select "16PT"
click at [907, 237] on select "Please Select 16PT" at bounding box center [980, 247] width 147 height 21
click at [930, 277] on select "Please Select Front and Back (Both Sides) Front Only Back Only" at bounding box center [980, 277] width 147 height 21
select select "0"
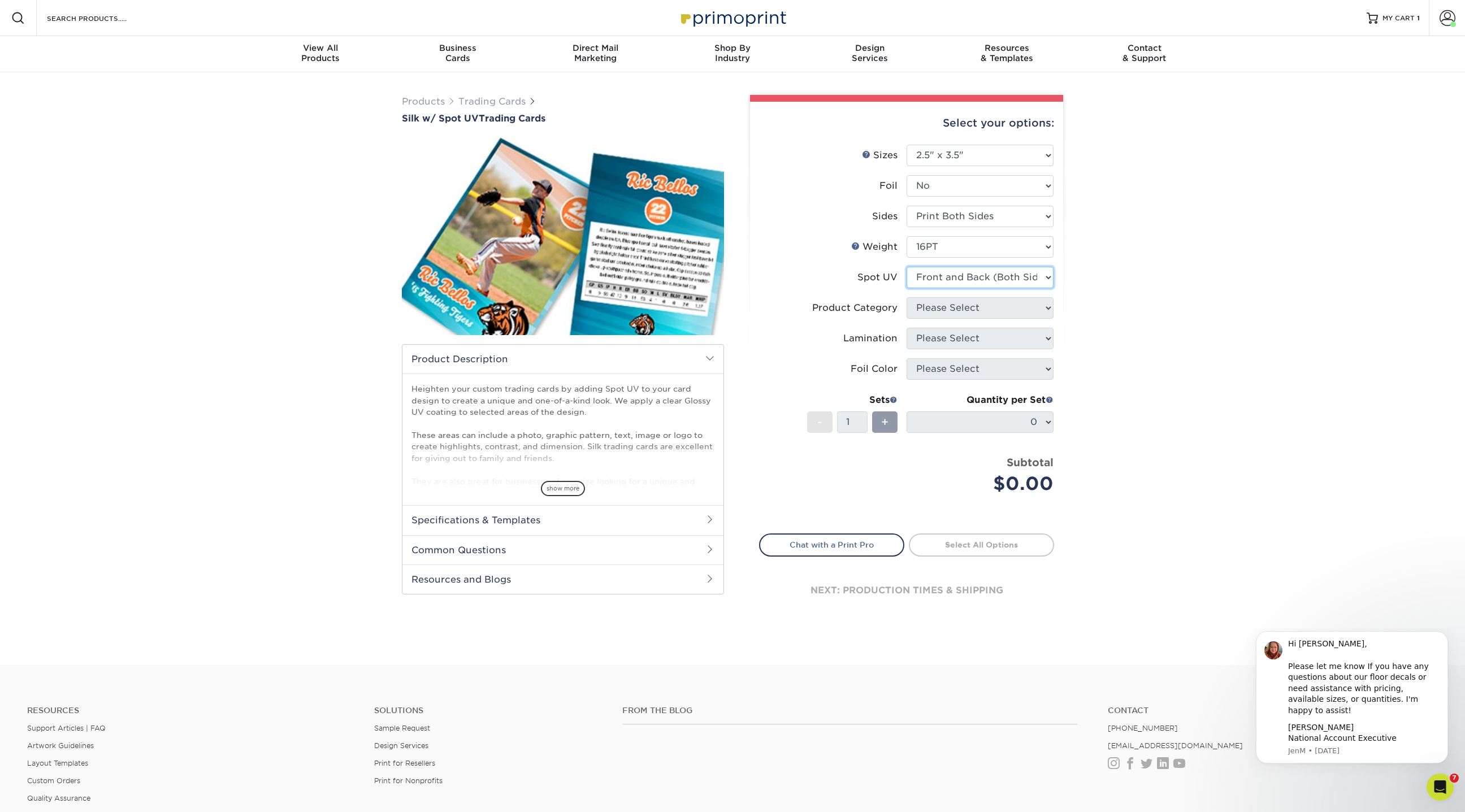
click at [907, 267] on select "Please Select Front and Back (Both Sides) Front Only Back Only" at bounding box center [980, 277] width 147 height 21
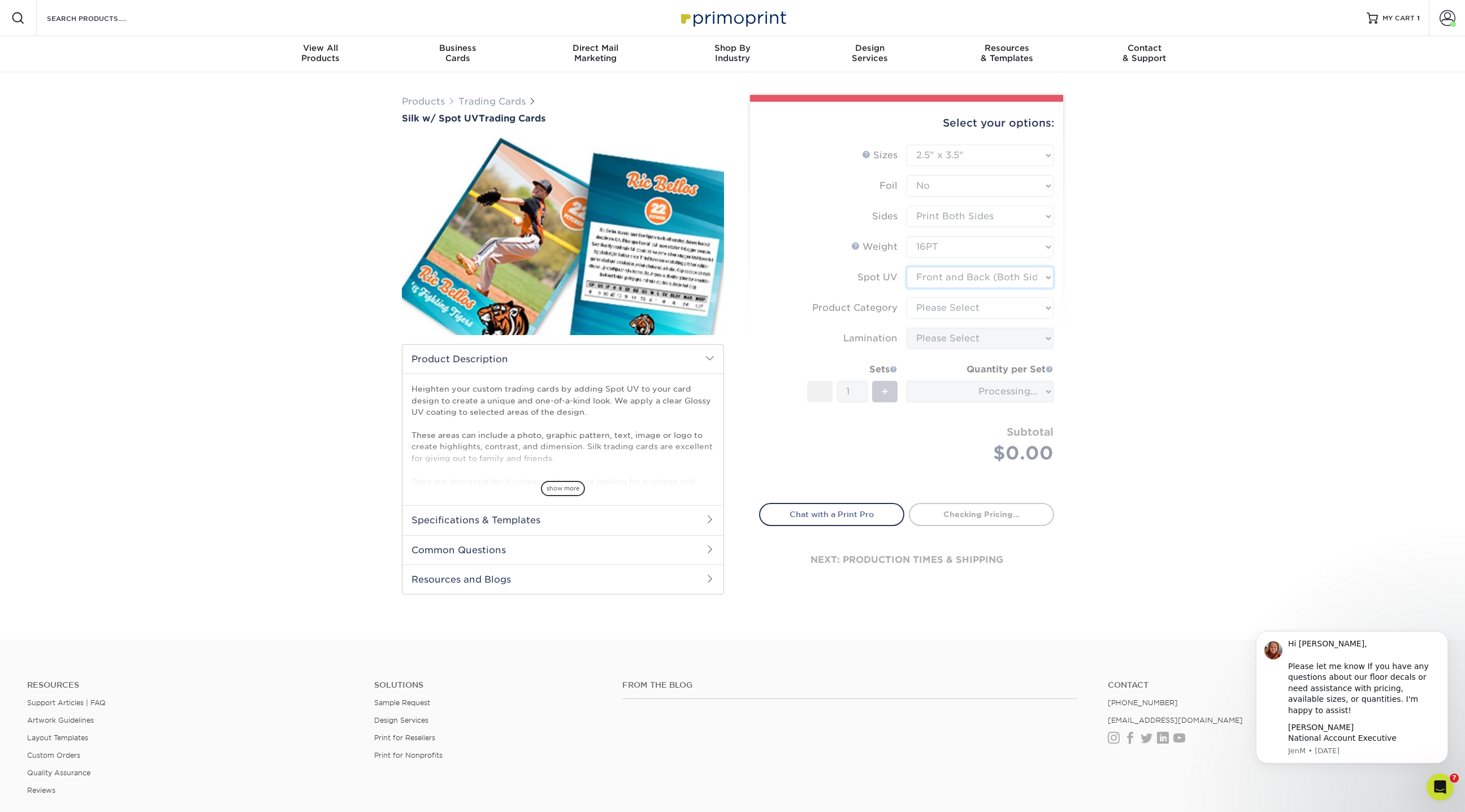
type input "1b7728f7-26ad-4ea2-9011-948afc5c8df6"
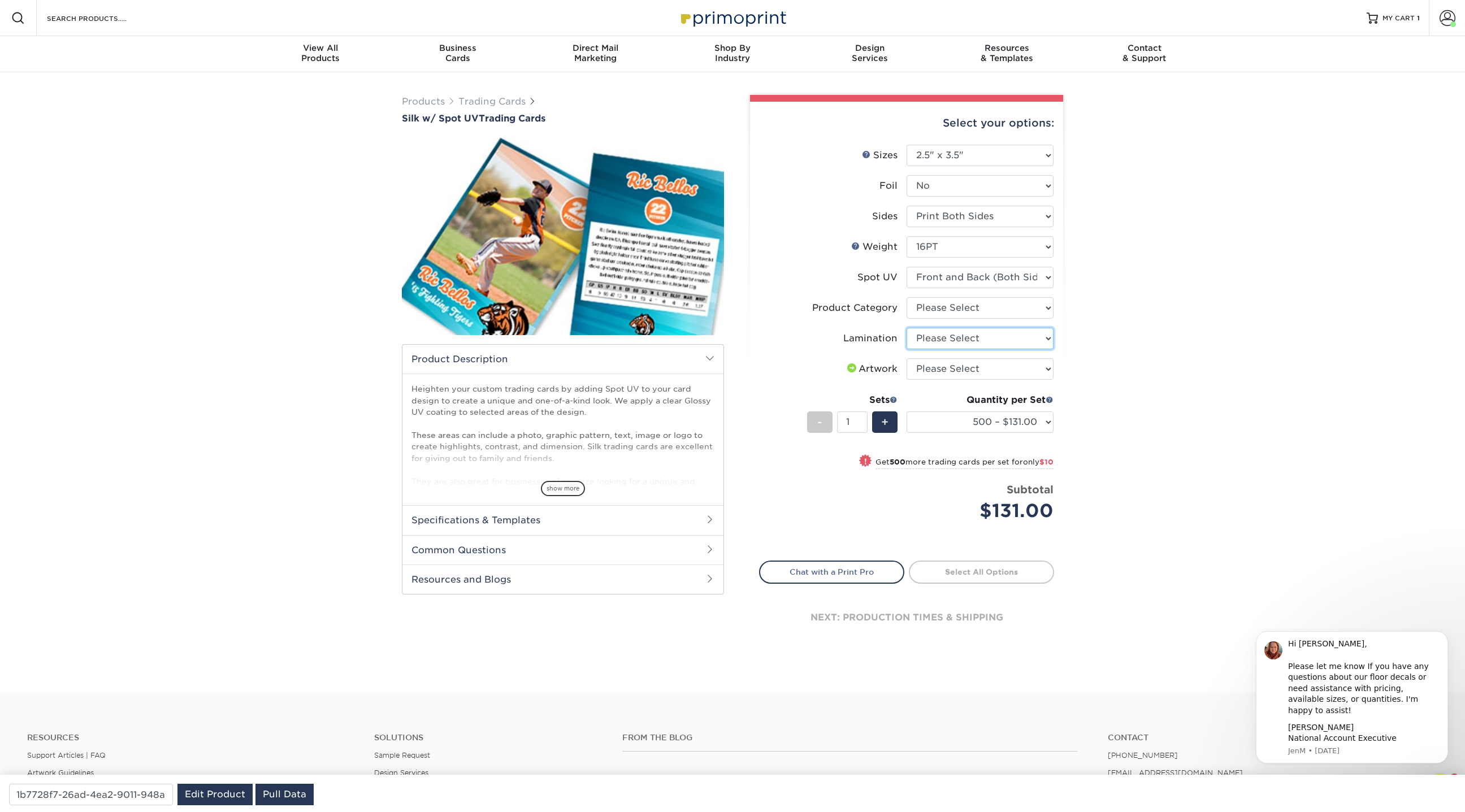
click at [943, 335] on select "Please Select Silk" at bounding box center [980, 339] width 147 height 21
select select "ccacb42f-45f7-42d3-bbd3-7c8421cf37f0"
click at [907, 328] on select "Please Select Silk" at bounding box center [980, 339] width 147 height 21
click at [424, 99] on link "Products" at bounding box center [423, 101] width 43 height 11
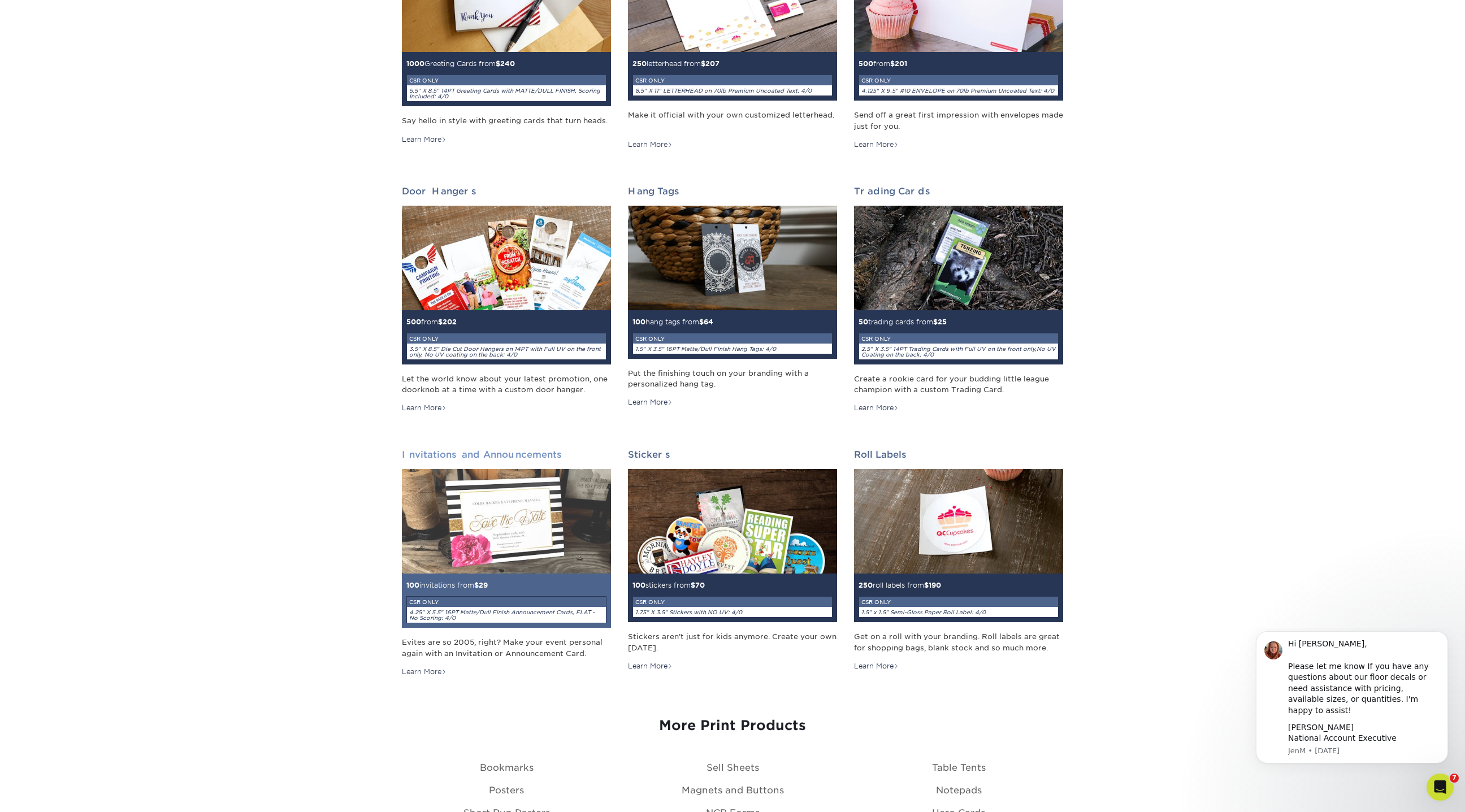
click at [499, 519] on img at bounding box center [506, 521] width 209 height 104
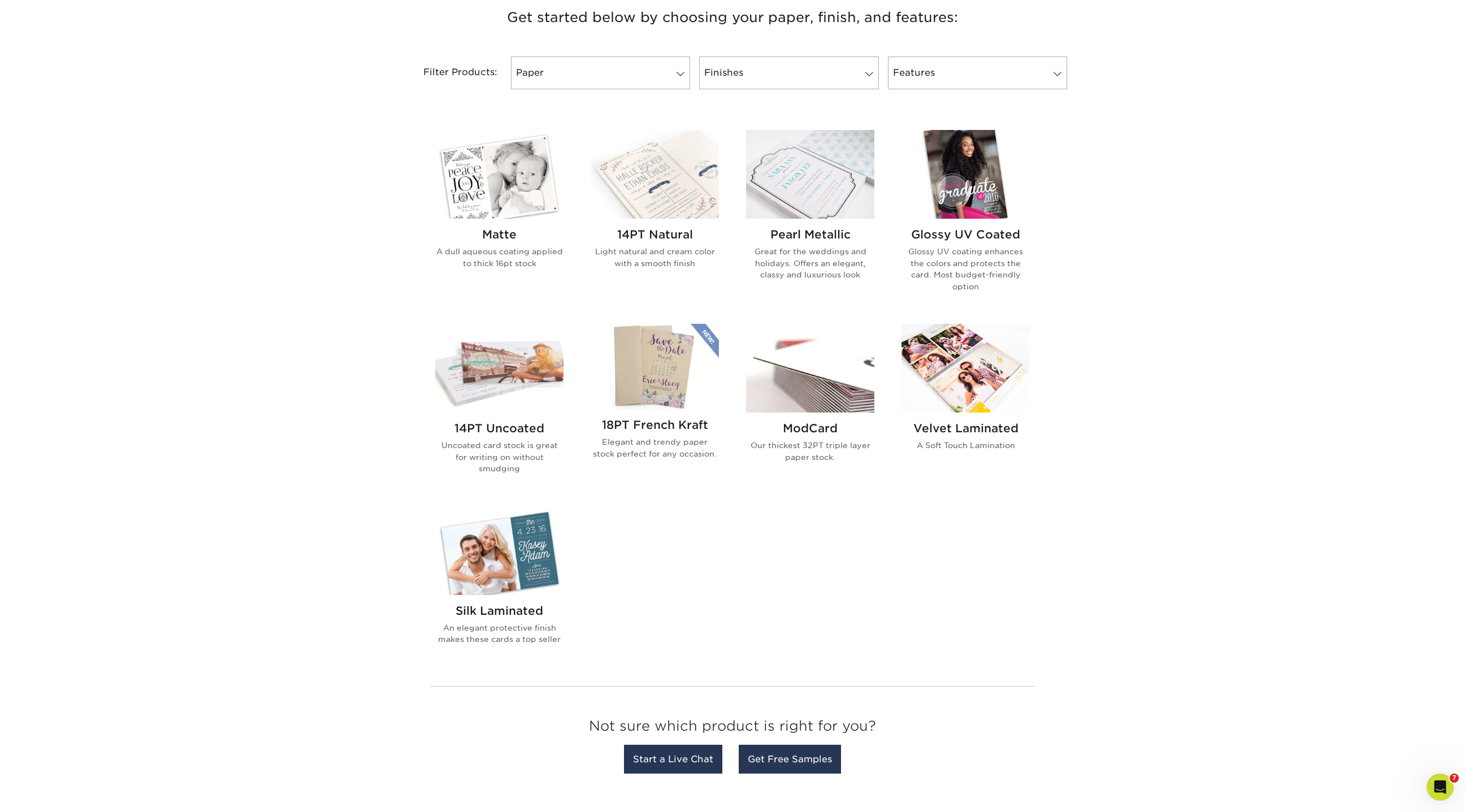
click at [526, 553] on img at bounding box center [499, 550] width 128 height 89
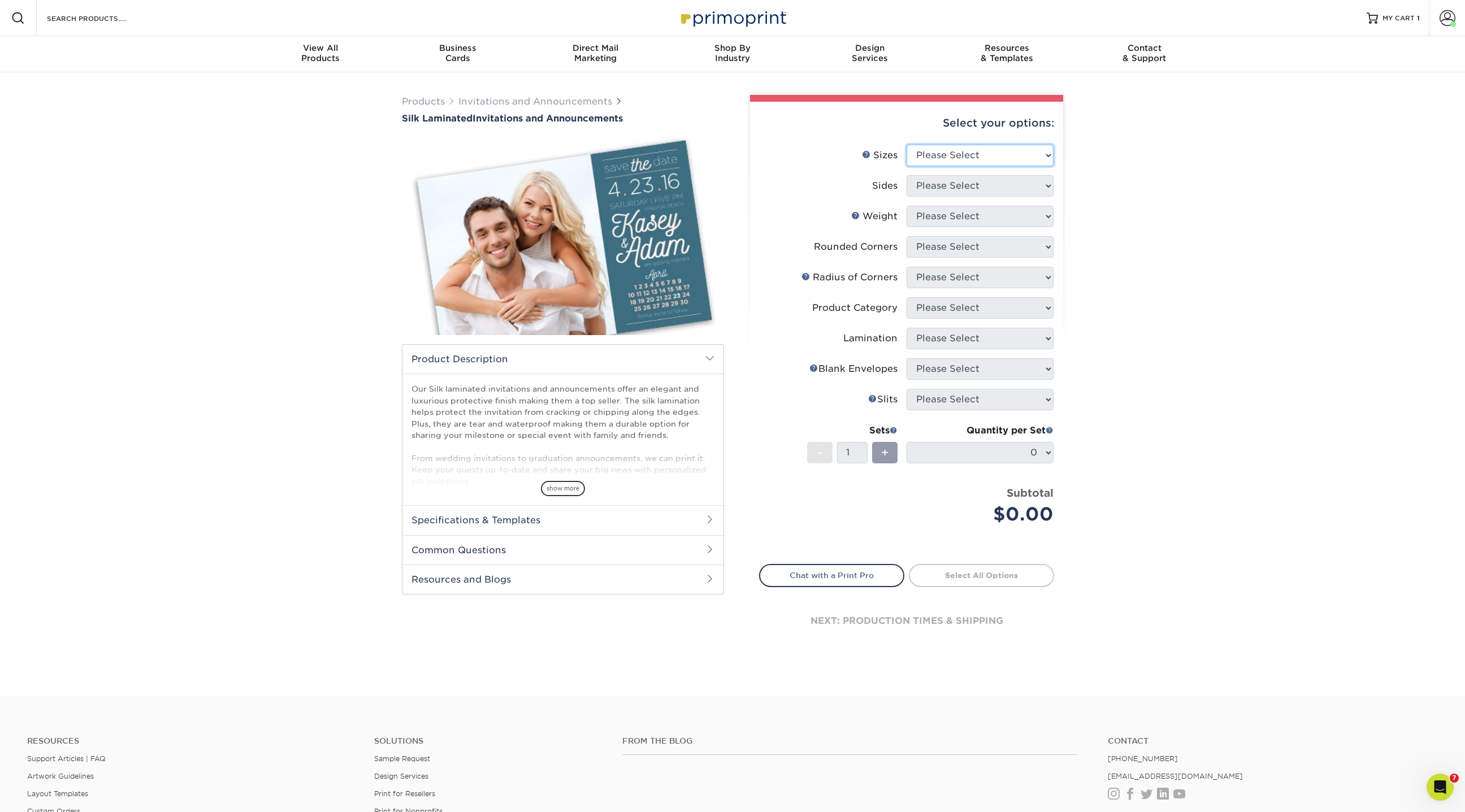
click at [944, 162] on select "Please Select 4.25" x 5.5" 4.25" x 6" 5" x 7" 5.5" x 8.5" 6" x 6"" at bounding box center [980, 155] width 147 height 21
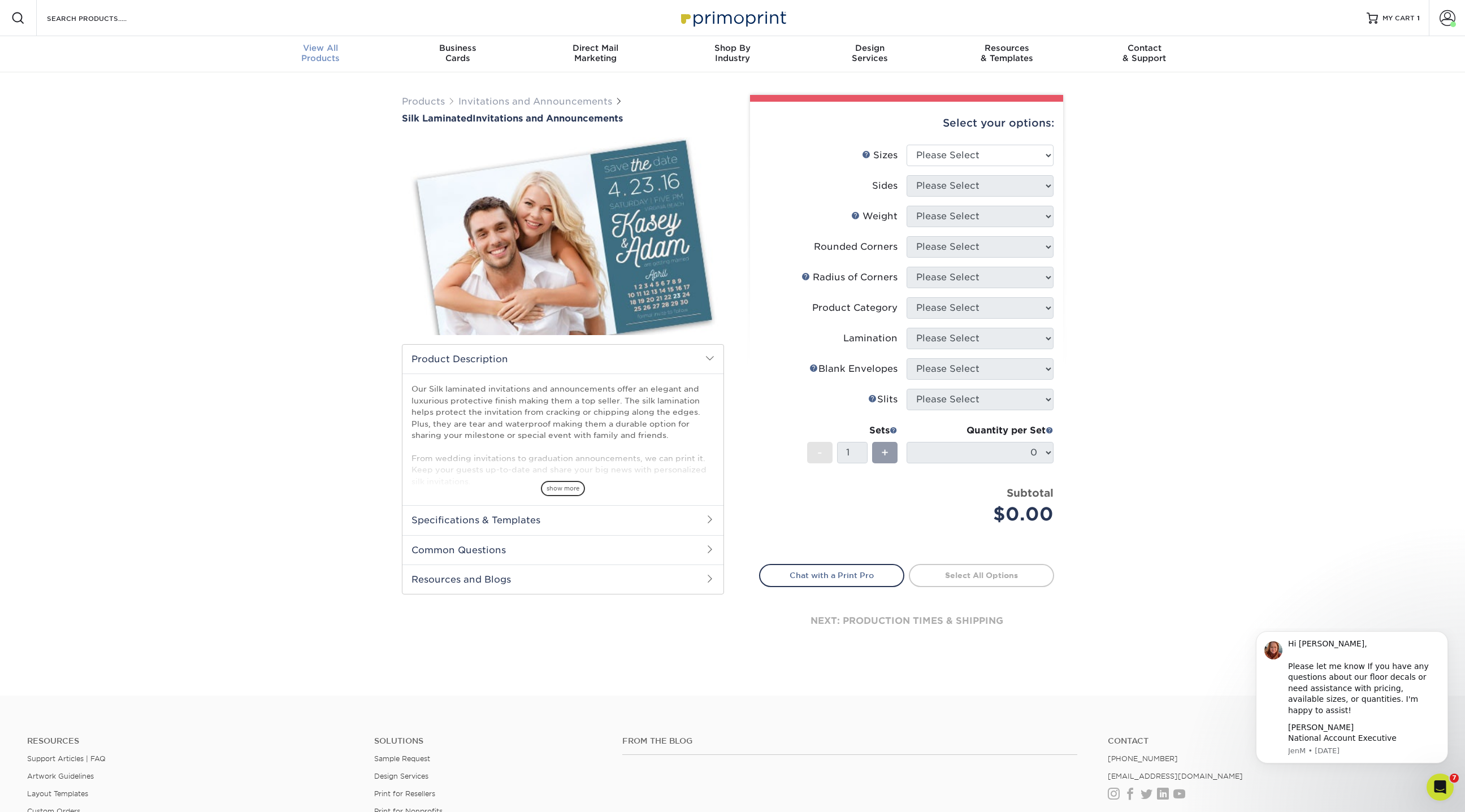
click at [329, 54] on div "View All Products" at bounding box center [321, 53] width 137 height 20
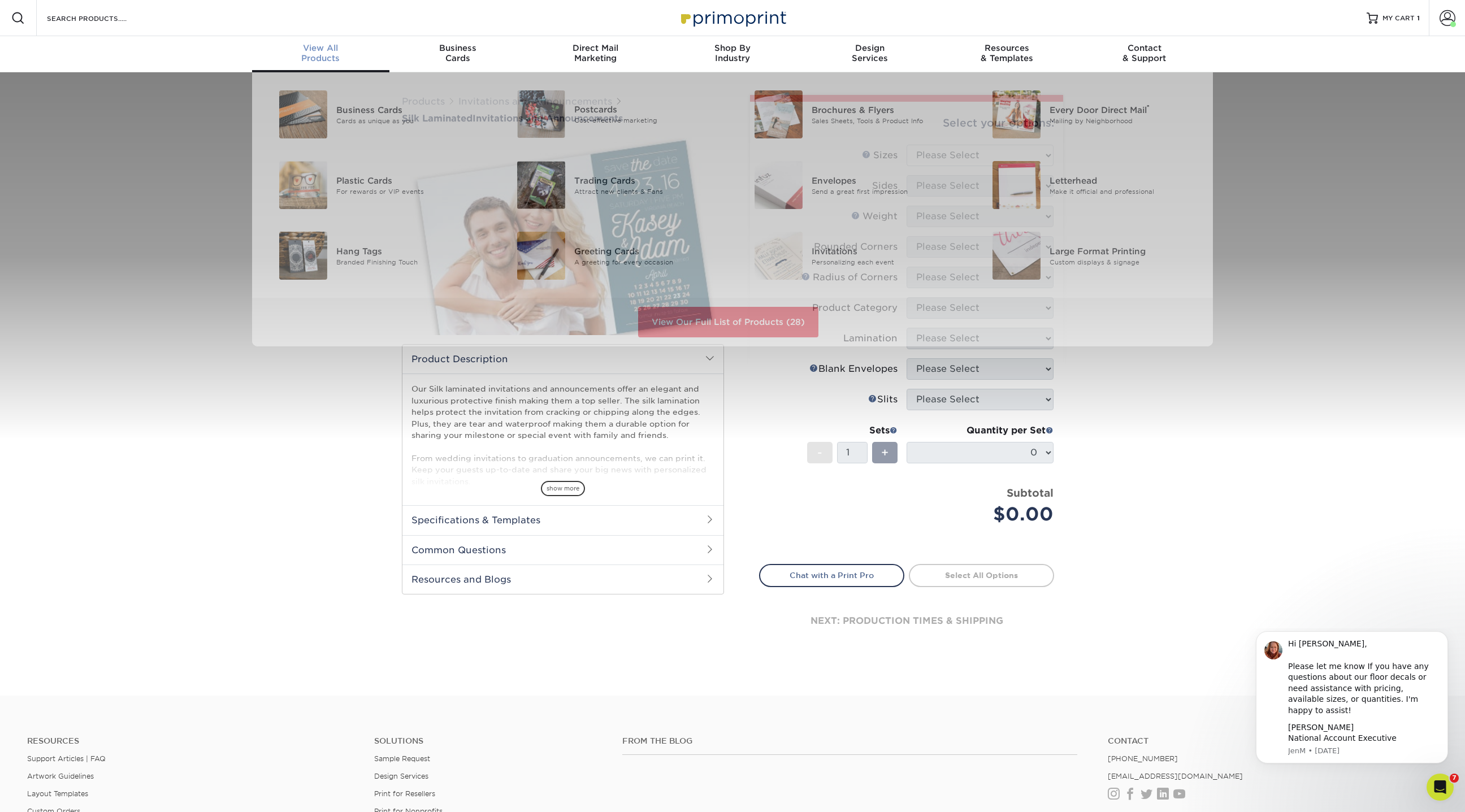
click at [318, 58] on div "View All Products" at bounding box center [321, 53] width 137 height 20
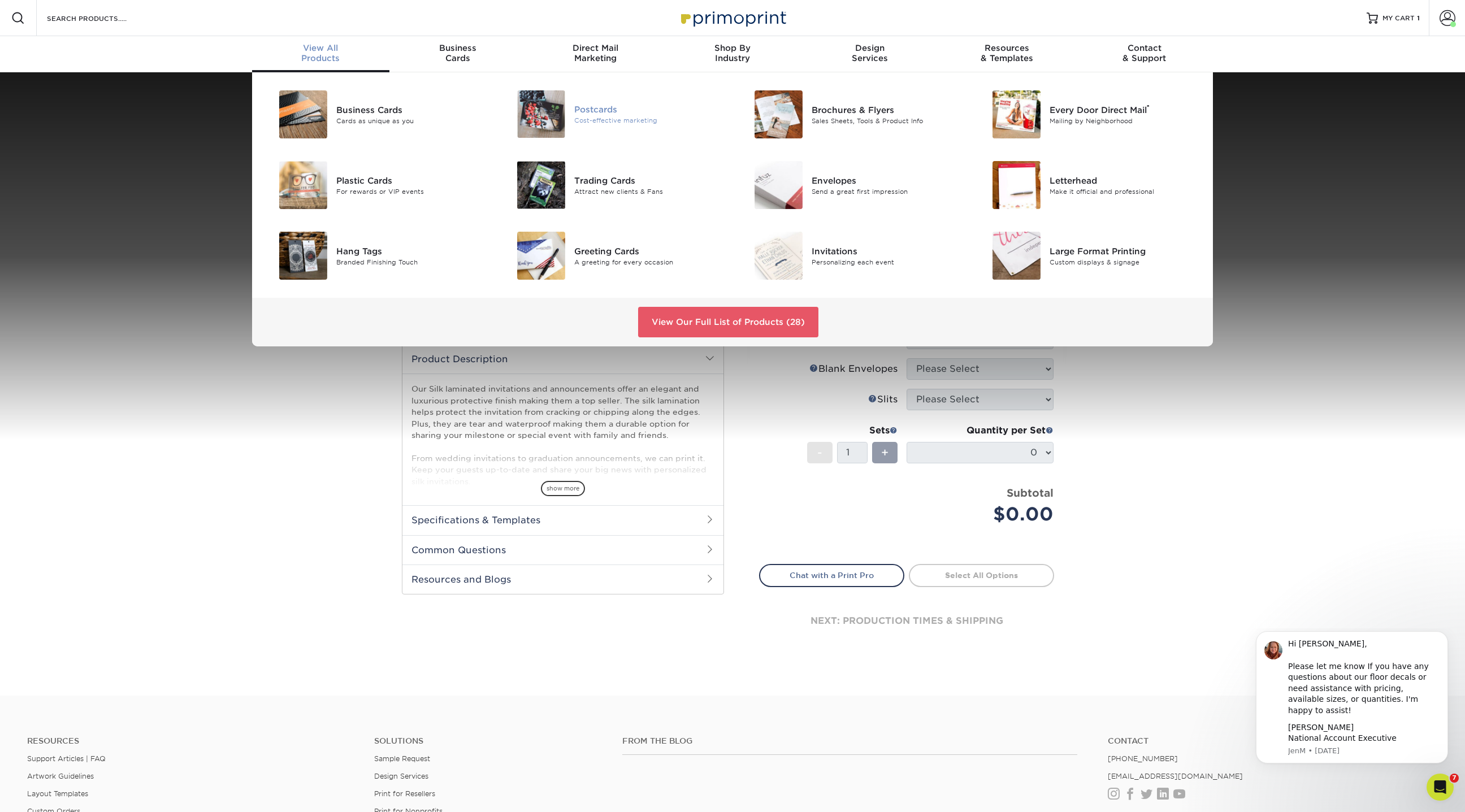
click at [549, 109] on img at bounding box center [541, 114] width 48 height 47
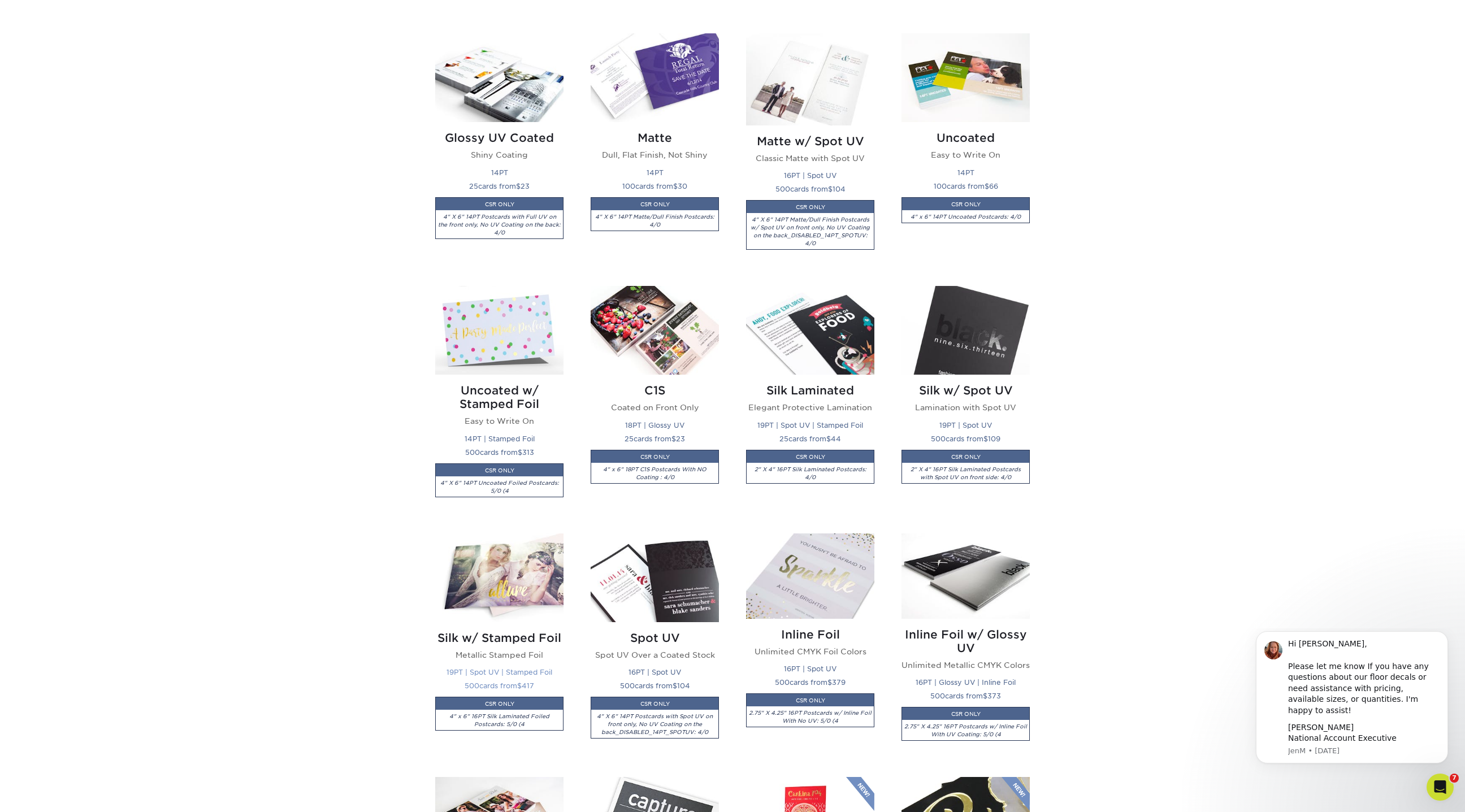
click at [553, 583] on img at bounding box center [499, 578] width 128 height 89
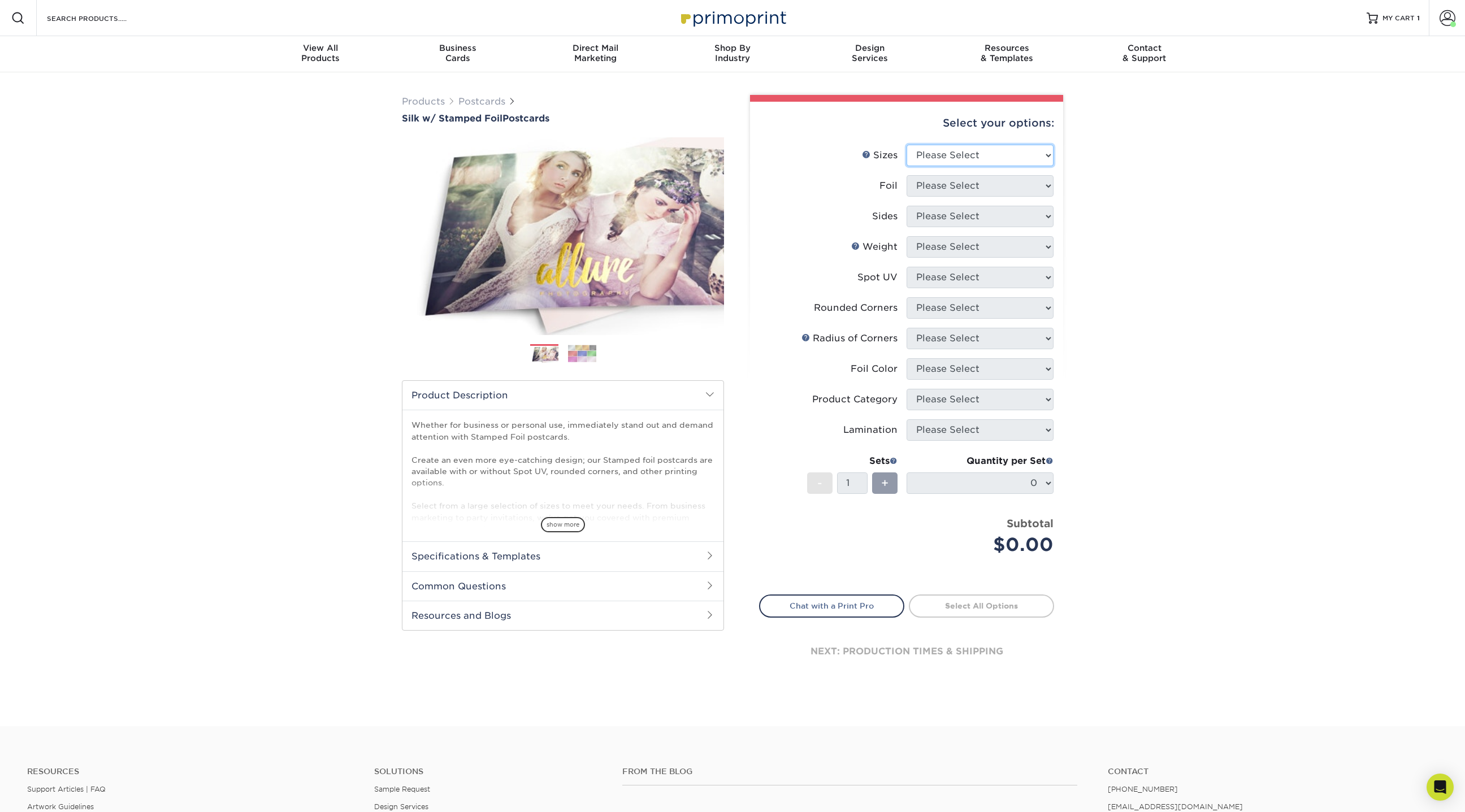
click at [1009, 162] on select "Please Select 3" x 5" 4" x 6" 4.25" x 5.5" 4.25" x 6" 5" x 7"" at bounding box center [980, 155] width 147 height 21
select select "4.00x6.00"
click at [907, 144] on select "Please Select 3" x 5" 4" x 6" 4.25" x 5.5" 4.25" x 6" 5" x 7"" at bounding box center [980, 155] width 147 height 21
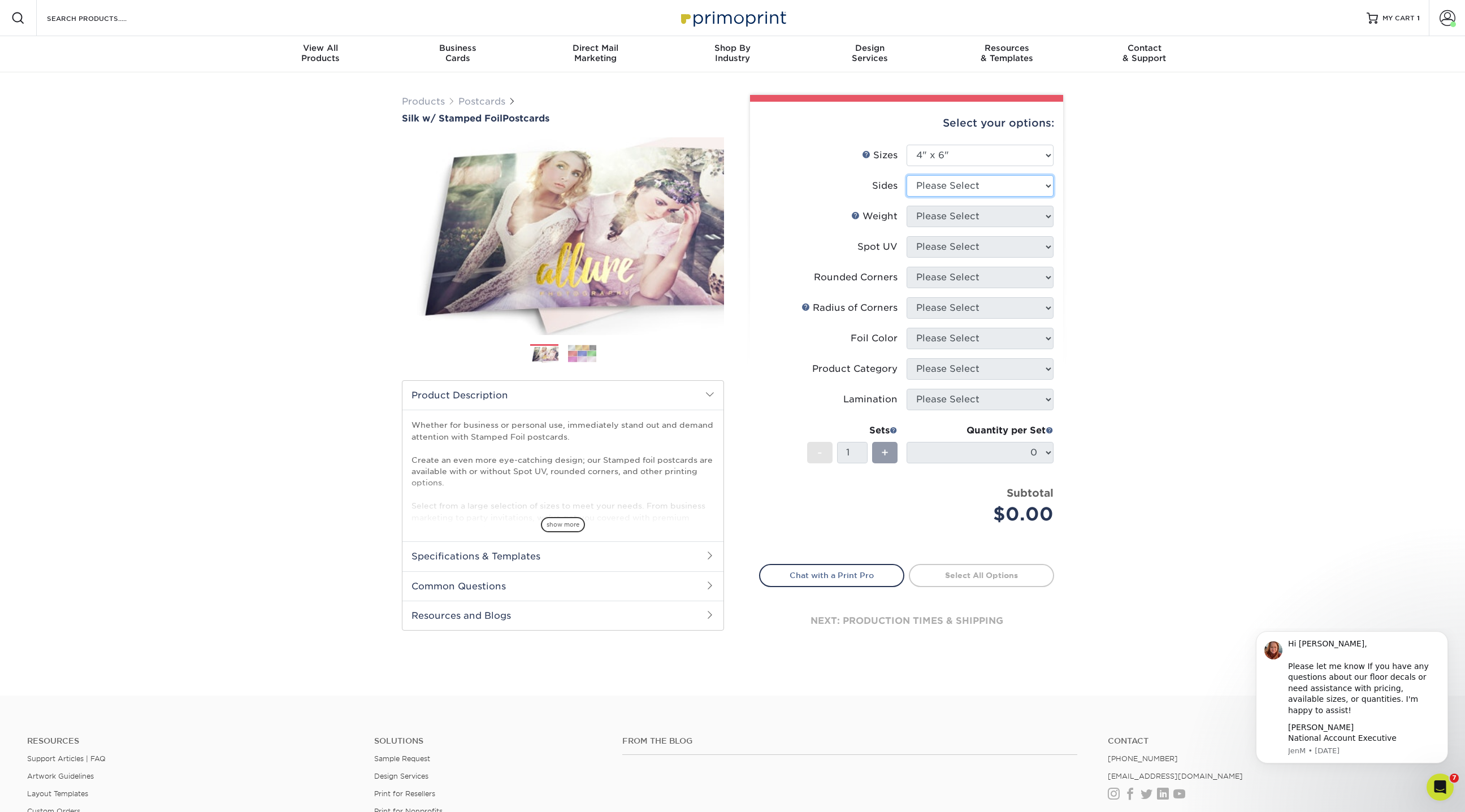
click at [951, 189] on select "Please Select Print Both Sides - Foil Both Sides Print Both Sides - Foil Front …" at bounding box center [980, 186] width 147 height 21
select select "34527644-b4fd-4ffb-9092-1318eefcd9d9"
click at [907, 175] on select "Please Select Print Both Sides - Foil Both Sides Print Both Sides - Foil Front …" at bounding box center [980, 186] width 147 height 21
click at [942, 216] on select "Please Select 16PT" at bounding box center [980, 216] width 147 height 21
select select "16PT"
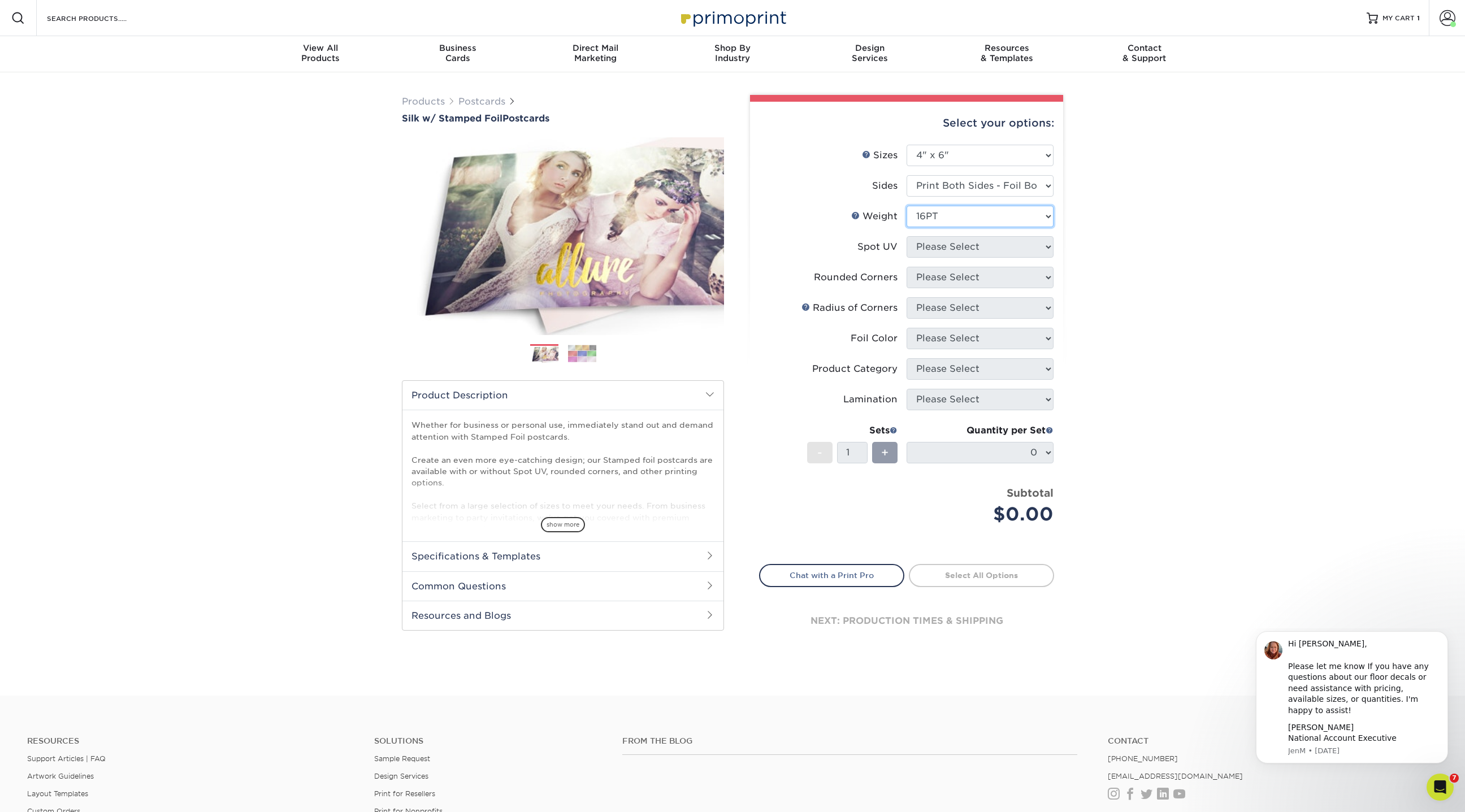
click at [907, 206] on select "Please Select 16PT" at bounding box center [980, 216] width 147 height 21
click at [935, 246] on select "Please Select No Spot UV Front and Back (Both Sides) Front Only Back Only" at bounding box center [980, 247] width 147 height 21
select select "0"
click at [907, 237] on select "Please Select No Spot UV Front and Back (Both Sides) Front Only Back Only" at bounding box center [980, 247] width 147 height 21
click at [940, 281] on select "Please Select Yes - Round 4 Corners No" at bounding box center [980, 277] width 147 height 21
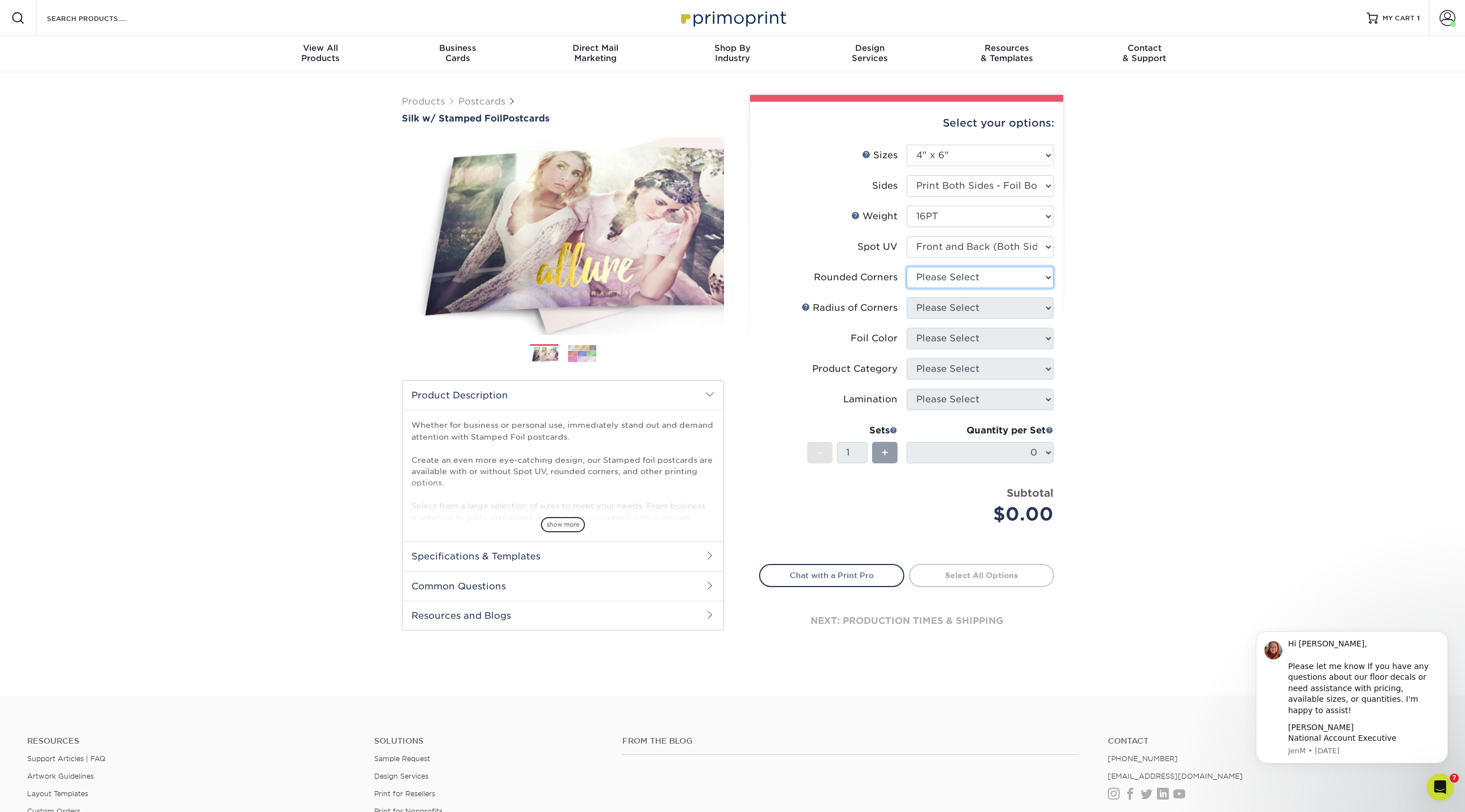
select select "0"
click at [907, 267] on select "Please Select Yes - Round 4 Corners No" at bounding box center [980, 277] width 147 height 21
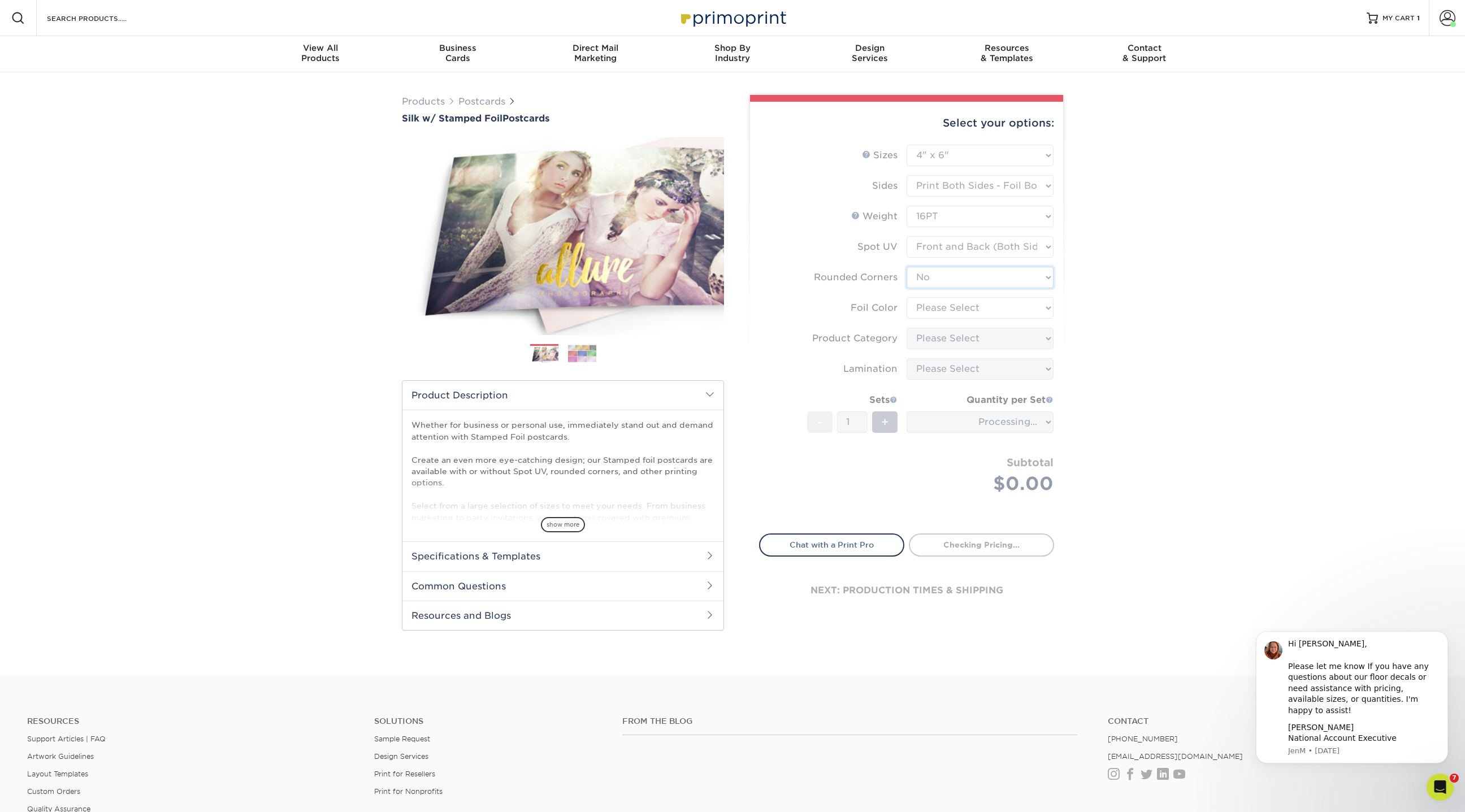
type input "6d6bcdcc-4e5e-4066-93da-fd9ea0123321"
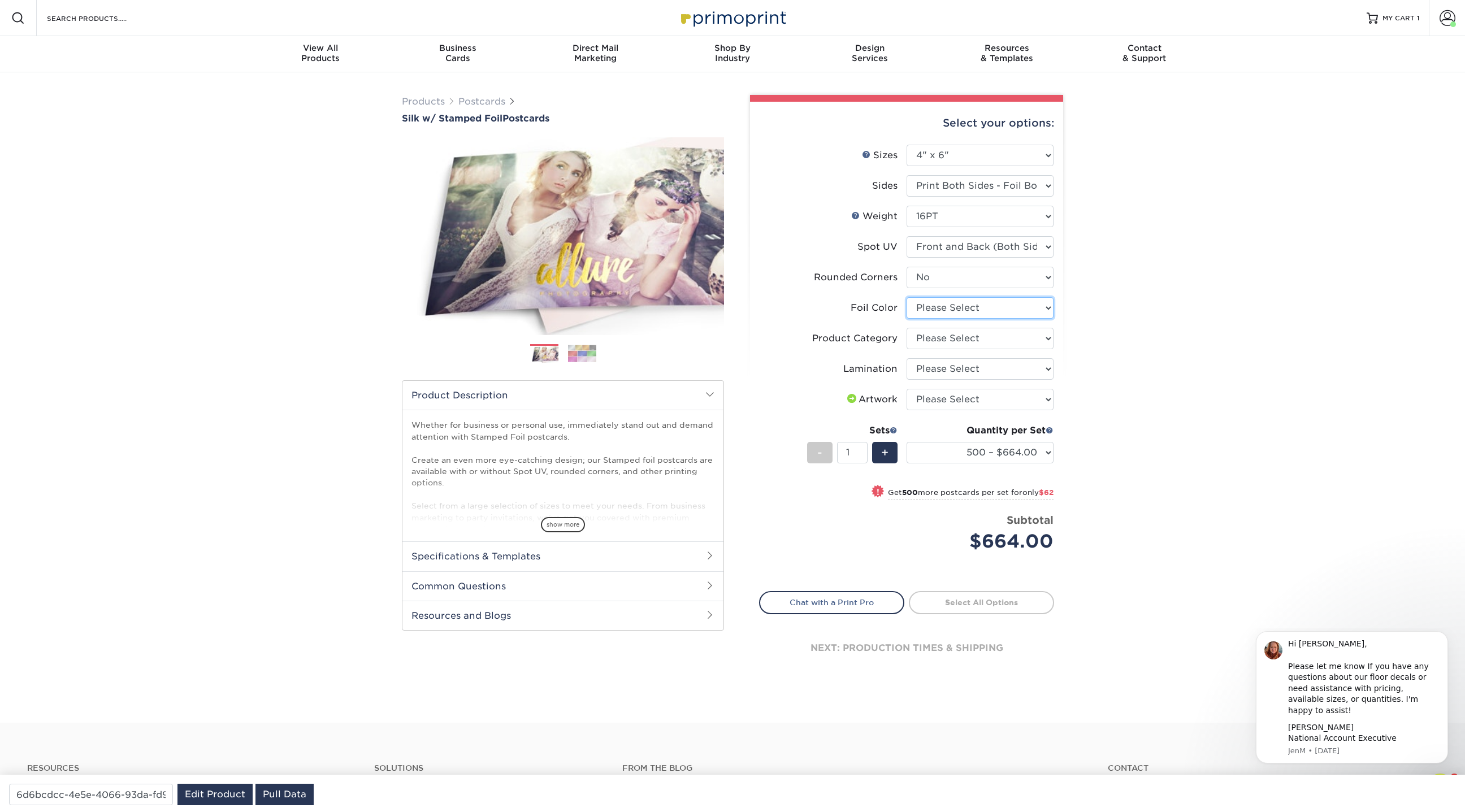
click at [935, 307] on select "Please Select Silver Foil Black Foil Blue Foil Copper Foil Gold Foil Red Foil R…" at bounding box center [980, 308] width 147 height 21
select select "acffa4a5-22f9-4585-ba3f-0adaa54b8c85"
click at [907, 297] on select "Please Select Silver Foil Black Foil Blue Foil Copper Foil Gold Foil Red Foil R…" at bounding box center [980, 308] width 147 height 21
click at [948, 339] on select "Please Select Postcards" at bounding box center [980, 339] width 147 height 21
select select "9b7272e0-d6c8-4c3c-8e97-d3a1bcdab858"
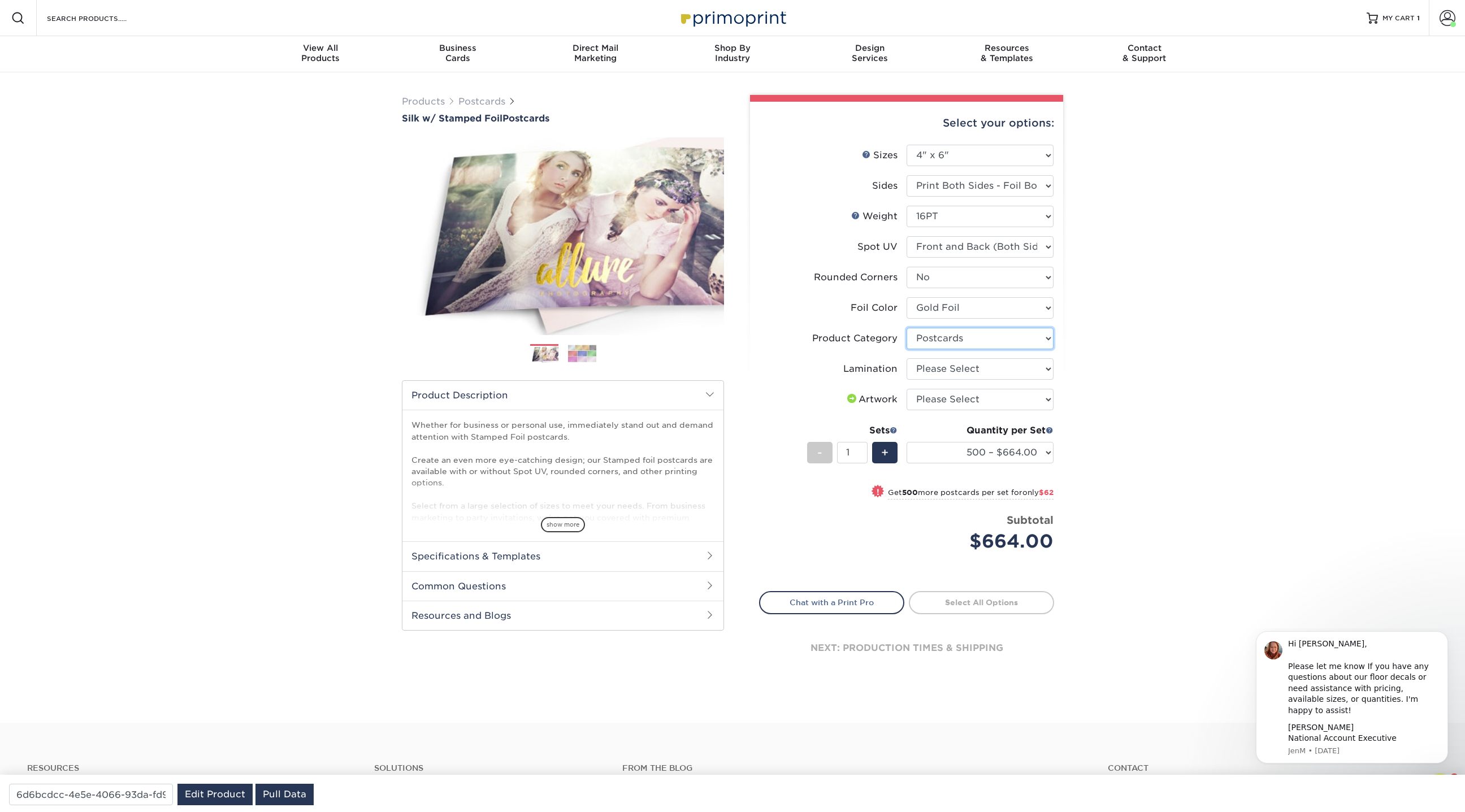
click at [907, 328] on select "Please Select Postcards" at bounding box center [980, 339] width 147 height 21
click at [947, 368] on select "Please Select Silk" at bounding box center [980, 369] width 147 height 21
select select "ccacb42f-45f7-42d3-bbd3-7c8421cf37f0"
click at [907, 358] on select "Please Select Silk" at bounding box center [980, 369] width 147 height 21
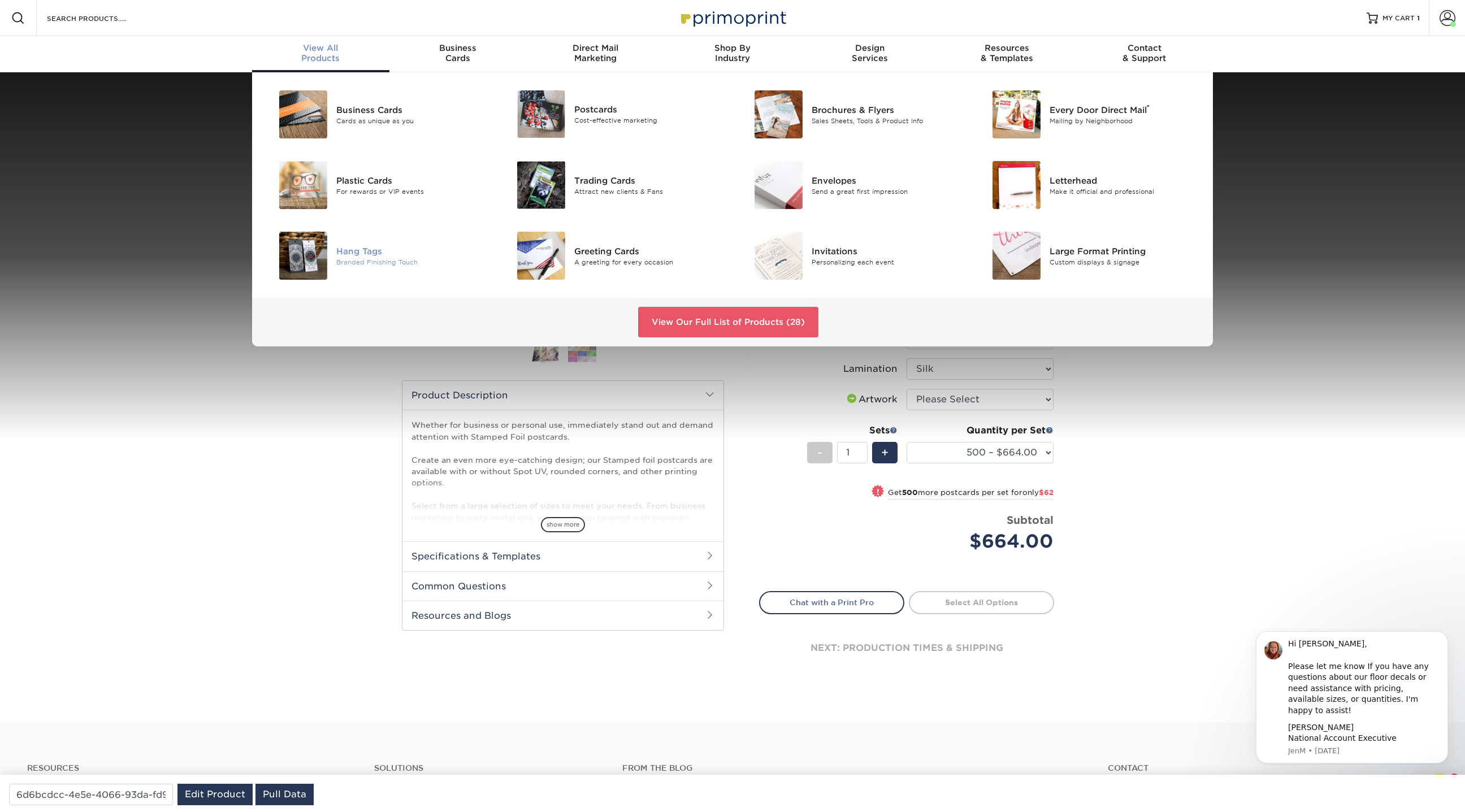
click at [357, 263] on div "Branded Finishing Touch" at bounding box center [411, 262] width 150 height 10
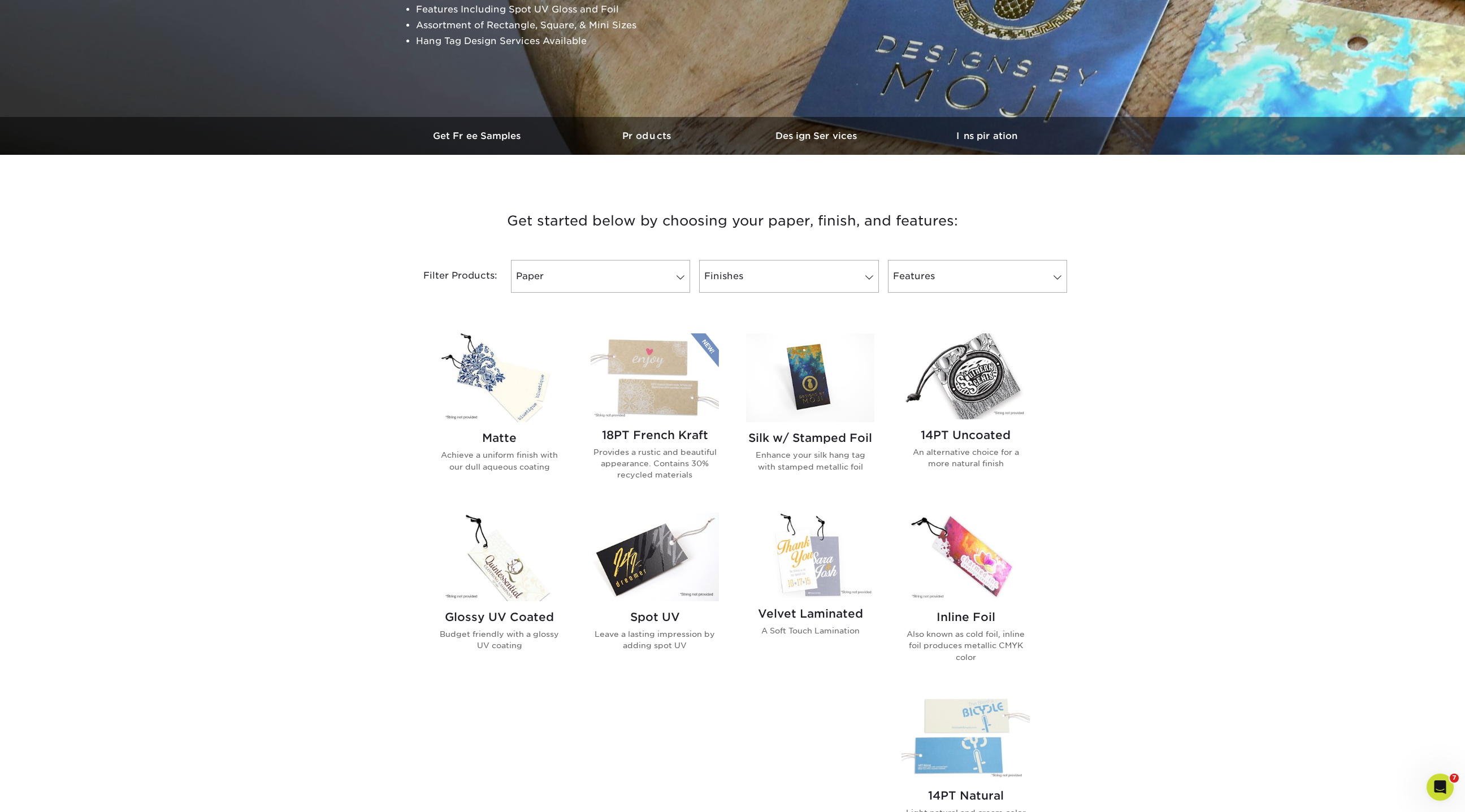
scroll to position [245, 0]
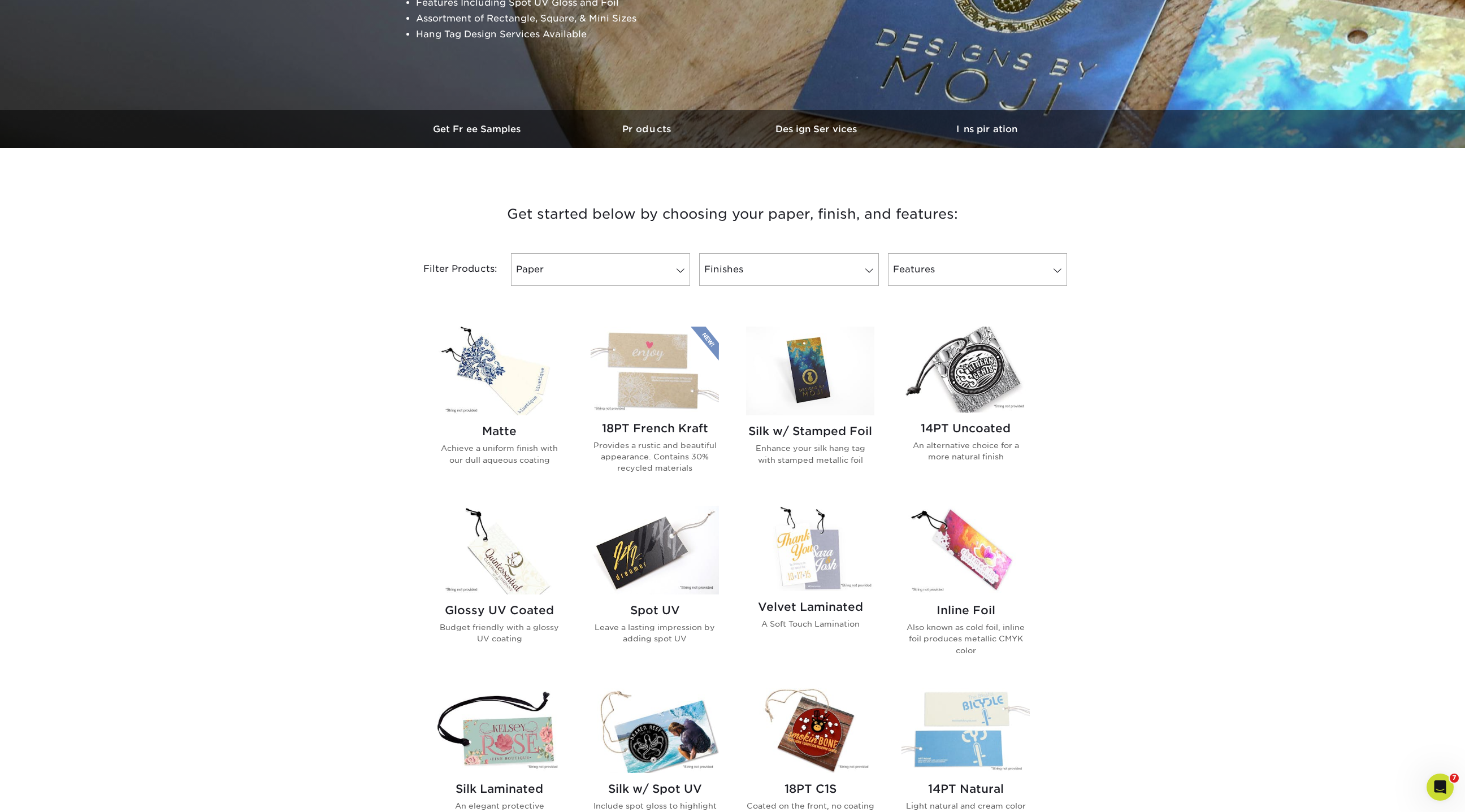
click at [830, 371] on img at bounding box center [810, 371] width 128 height 89
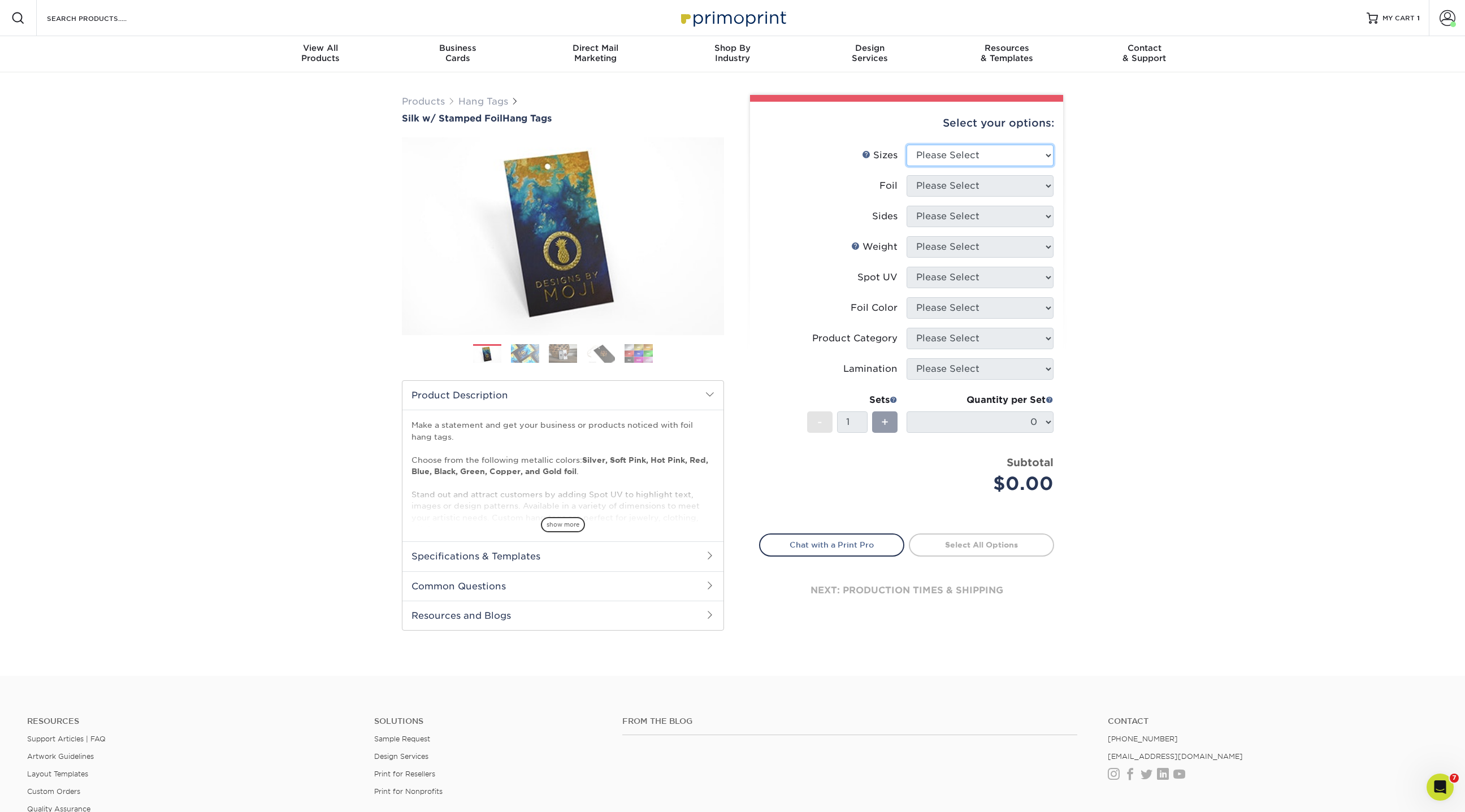
click at [950, 161] on select "Please Select 1.5" x 3.5" 1.75" x 3.5" 2" x 2" 2" x 3.5" 2" x 4" 2" x 6" 3" x 3…" at bounding box center [980, 155] width 147 height 21
click at [907, 144] on select "Please Select 1.5" x 3.5" 1.75" x 3.5" 2" x 2" 2" x 3.5" 2" x 4" 2" x 6" 3" x 3…" at bounding box center [980, 155] width 147 height 21
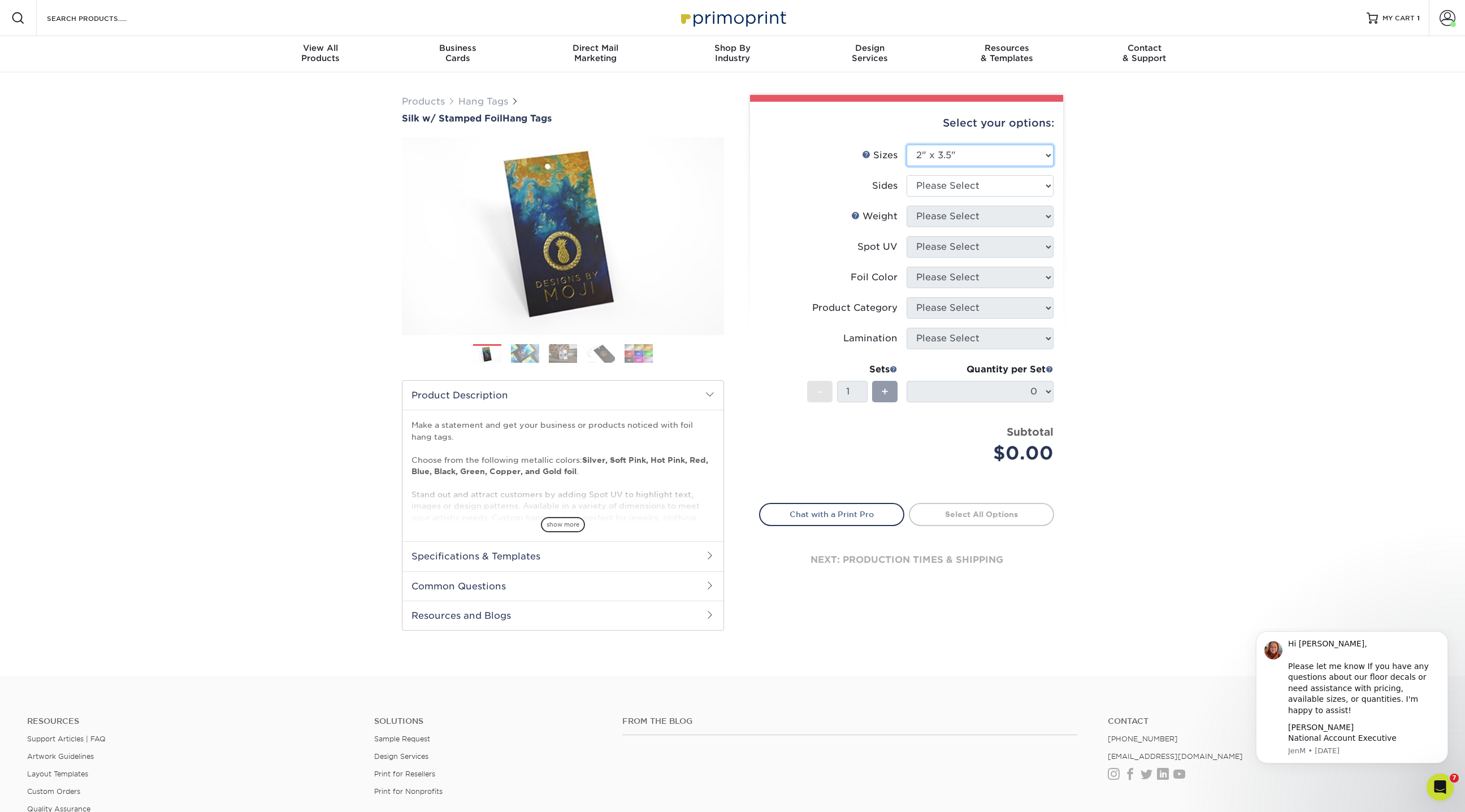
click at [948, 152] on select "Please Select 1.5" x 3.5" 1.75" x 3.5" 2" x 2" 2" x 3.5" 2" x 4" 2" x 6" 3" x 3…" at bounding box center [980, 155] width 147 height 21
select select "3.00x3.00"
click at [907, 144] on select "Please Select 1.5" x 3.5" 1.75" x 3.5" 2" x 2" 2" x 3.5" 2" x 4" 2" x 6" 3" x 3…" at bounding box center [980, 155] width 147 height 21
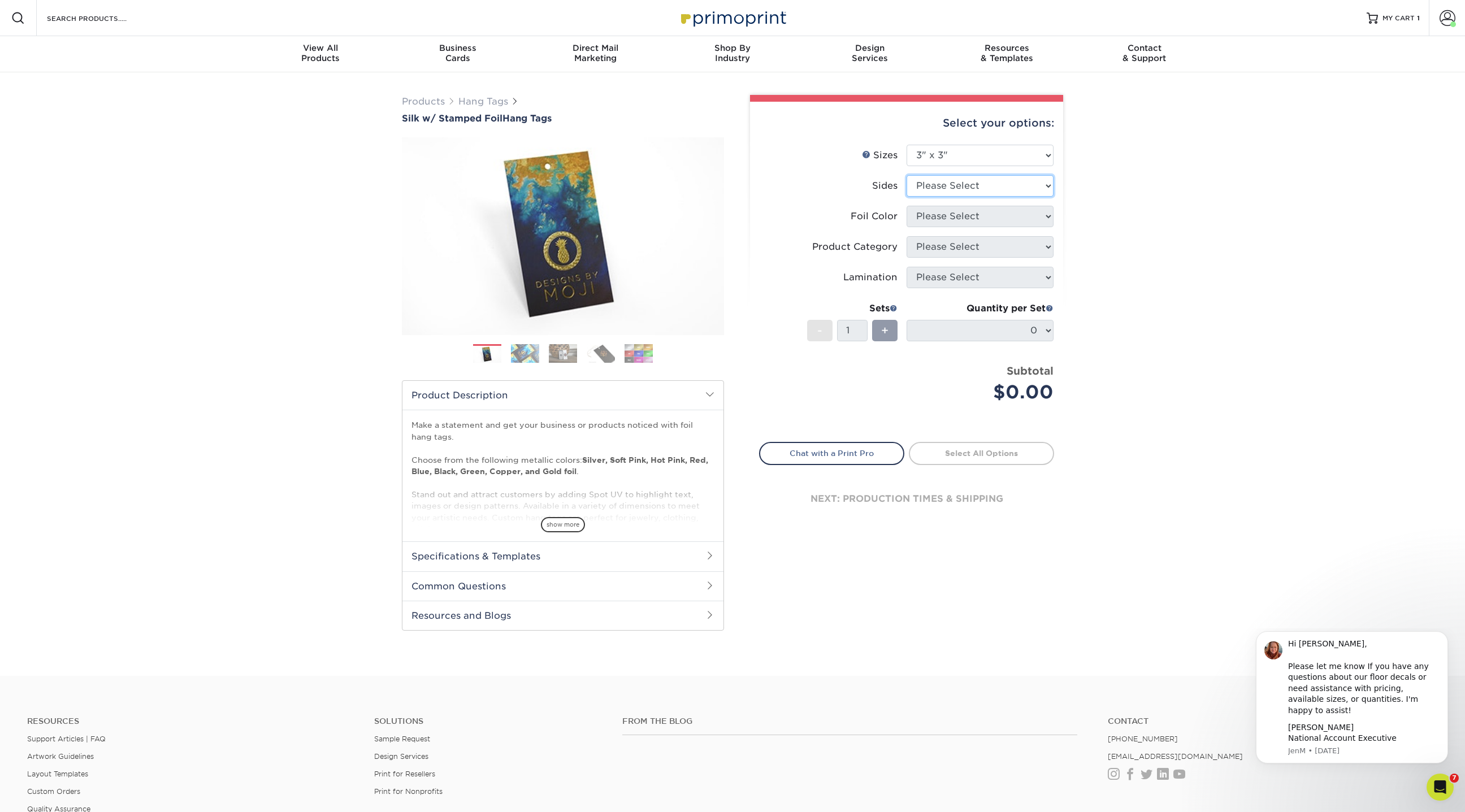
click at [943, 185] on select "Please Select Print Both Sides - Foil Both Sides Print Both Sides - Foil Front …" at bounding box center [980, 186] width 147 height 21
select select "34527644-b4fd-4ffb-9092-1318eefcd9d9"
click at [907, 175] on select "Please Select Print Both Sides - Foil Both Sides Print Both Sides - Foil Front …" at bounding box center [980, 186] width 147 height 21
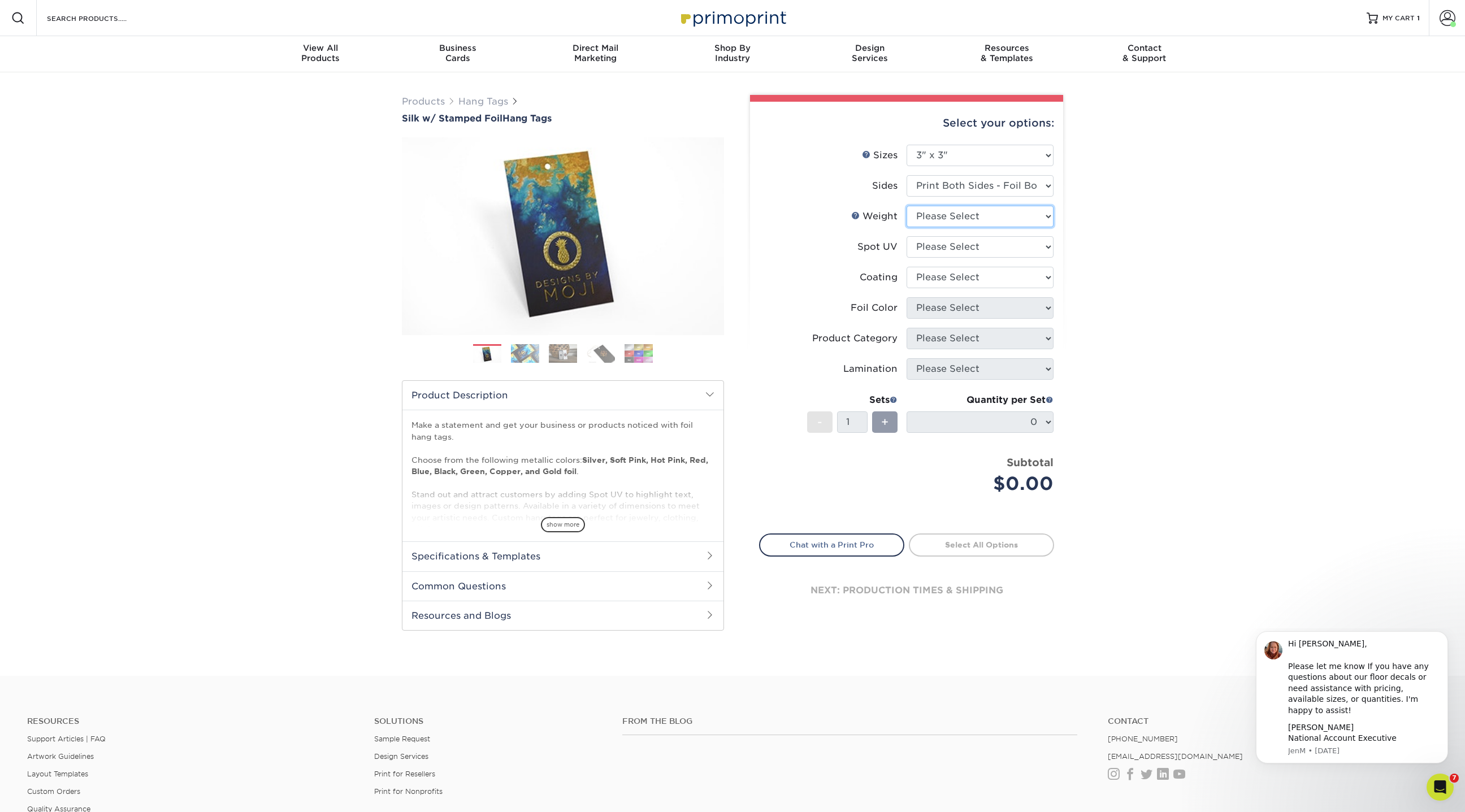
click at [937, 220] on select "Please Select 16PT" at bounding box center [980, 216] width 147 height 21
select select "16PT"
click at [907, 206] on select "Please Select 16PT" at bounding box center [980, 216] width 147 height 21
click at [937, 247] on select "Please Select No Spot UV Front and Back (Both Sides) Front Only Back Only" at bounding box center [980, 247] width 147 height 21
select select "0"
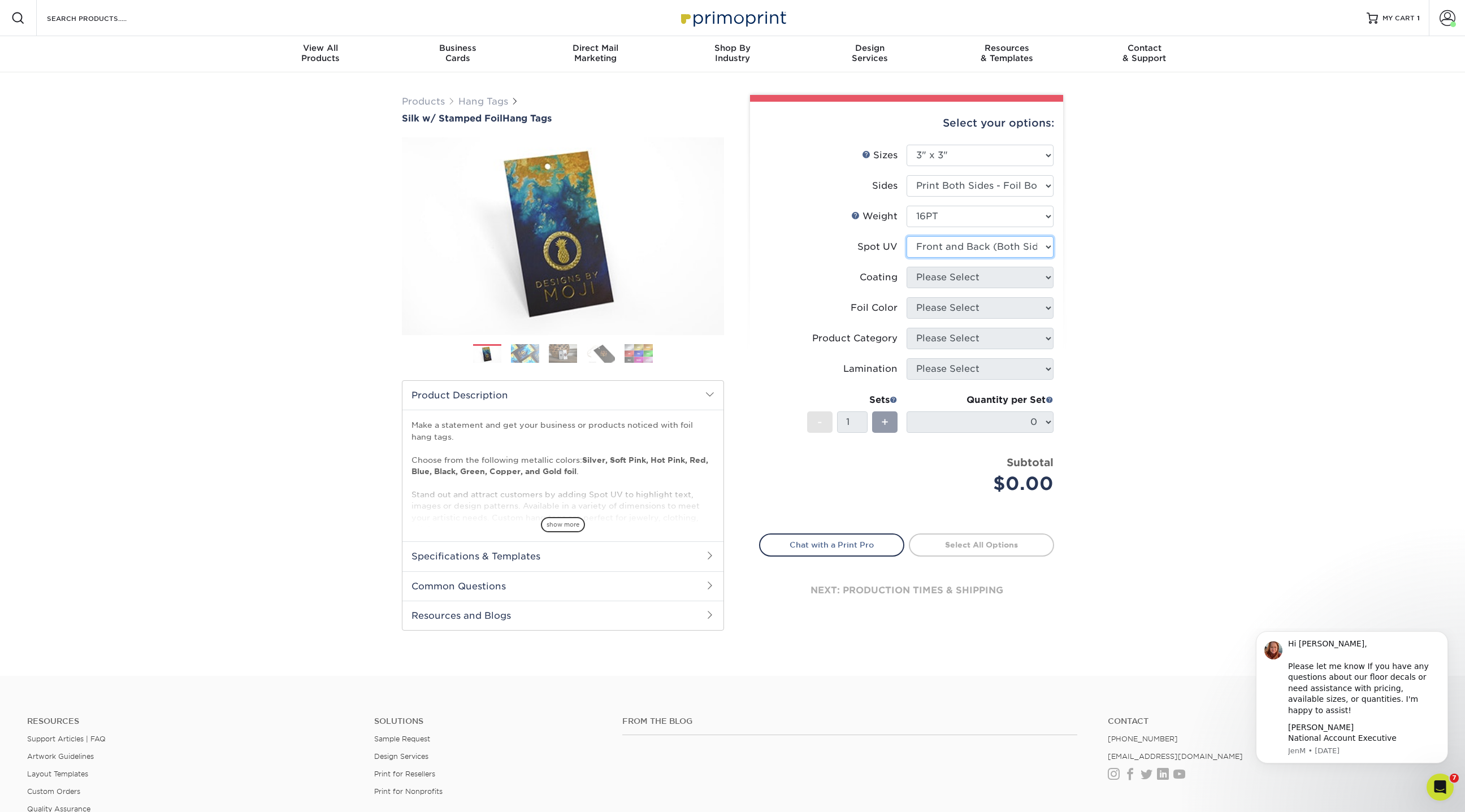
click at [907, 237] on select "Please Select No Spot UV Front and Back (Both Sides) Front Only Back Only" at bounding box center [980, 247] width 147 height 21
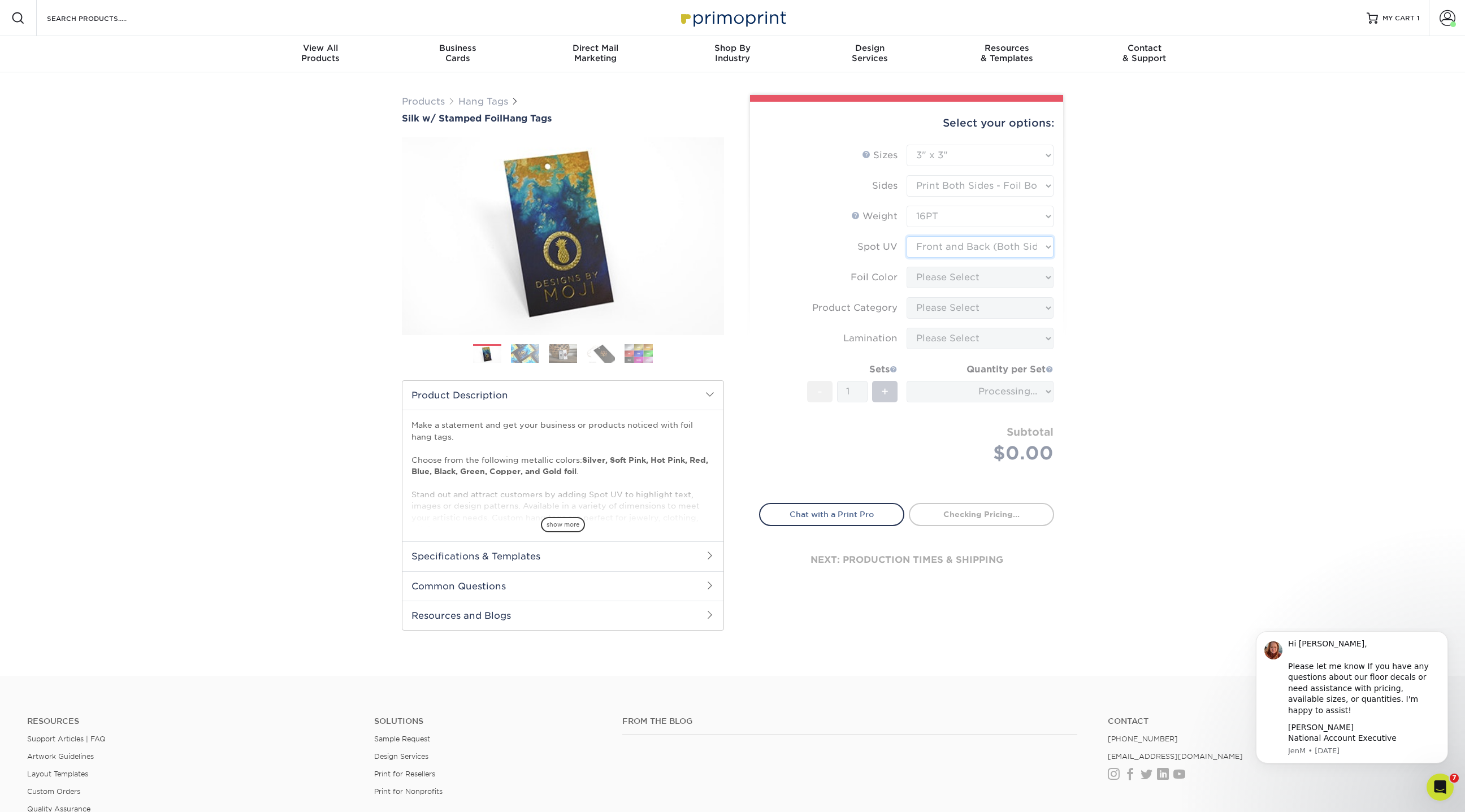
type input "009ea9f4-a25b-404f-a770-3201d1fb4f87"
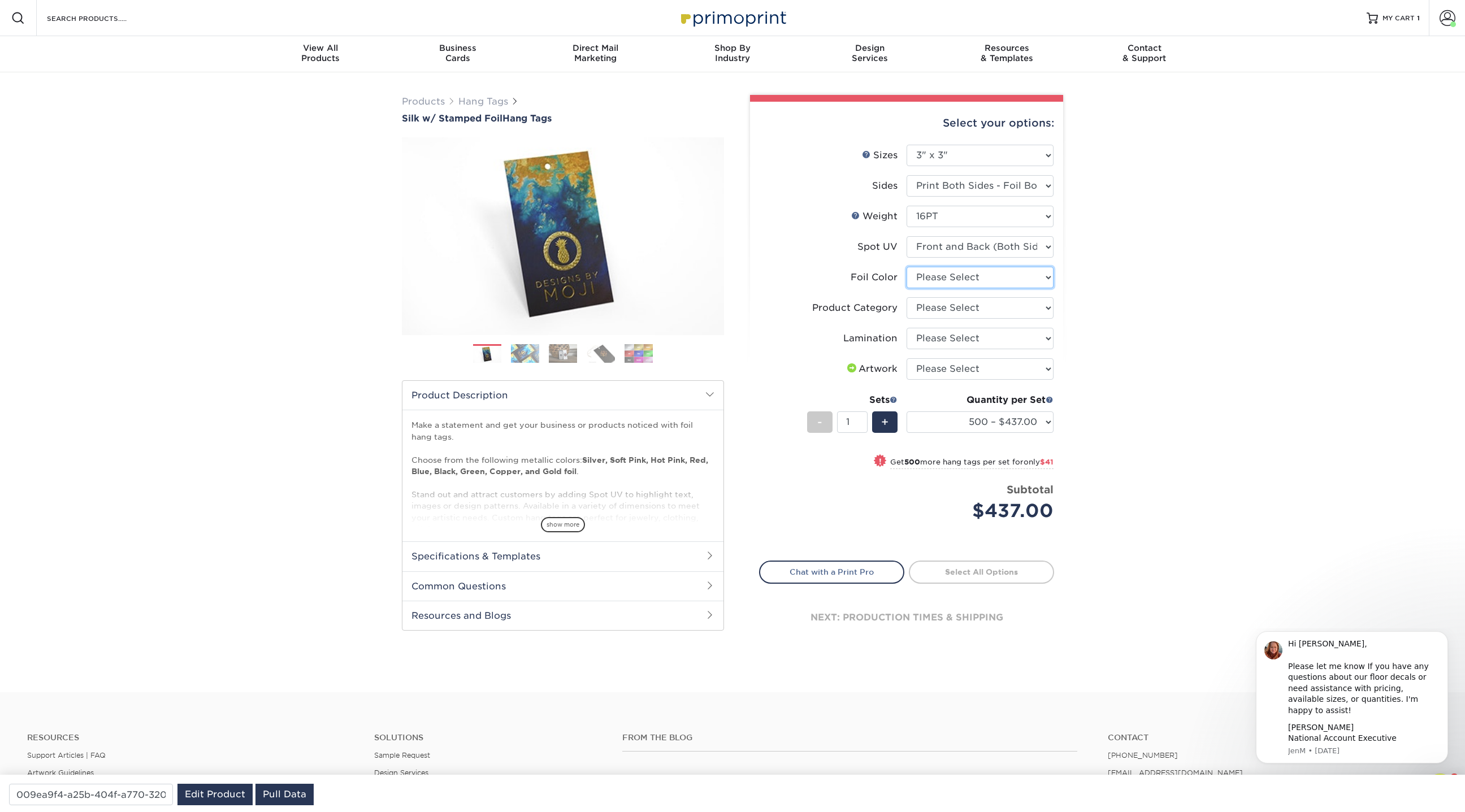
click at [944, 273] on select "Please Select Silver Foil Black Foil Blue Foil Copper Foil Gold Foil Red Foil R…" at bounding box center [980, 277] width 147 height 21
select select "a834dd52-fe06-4ed6-9a86-5bd3c2d02515"
click at [907, 267] on select "Please Select Silver Foil Black Foil Blue Foil Copper Foil Gold Foil Red Foil R…" at bounding box center [980, 277] width 147 height 21
click at [931, 309] on select "Please Select Hang Tags" at bounding box center [980, 308] width 147 height 21
select select "428aa75b-4ae7-4398-9e0a-74f4b33909ed"
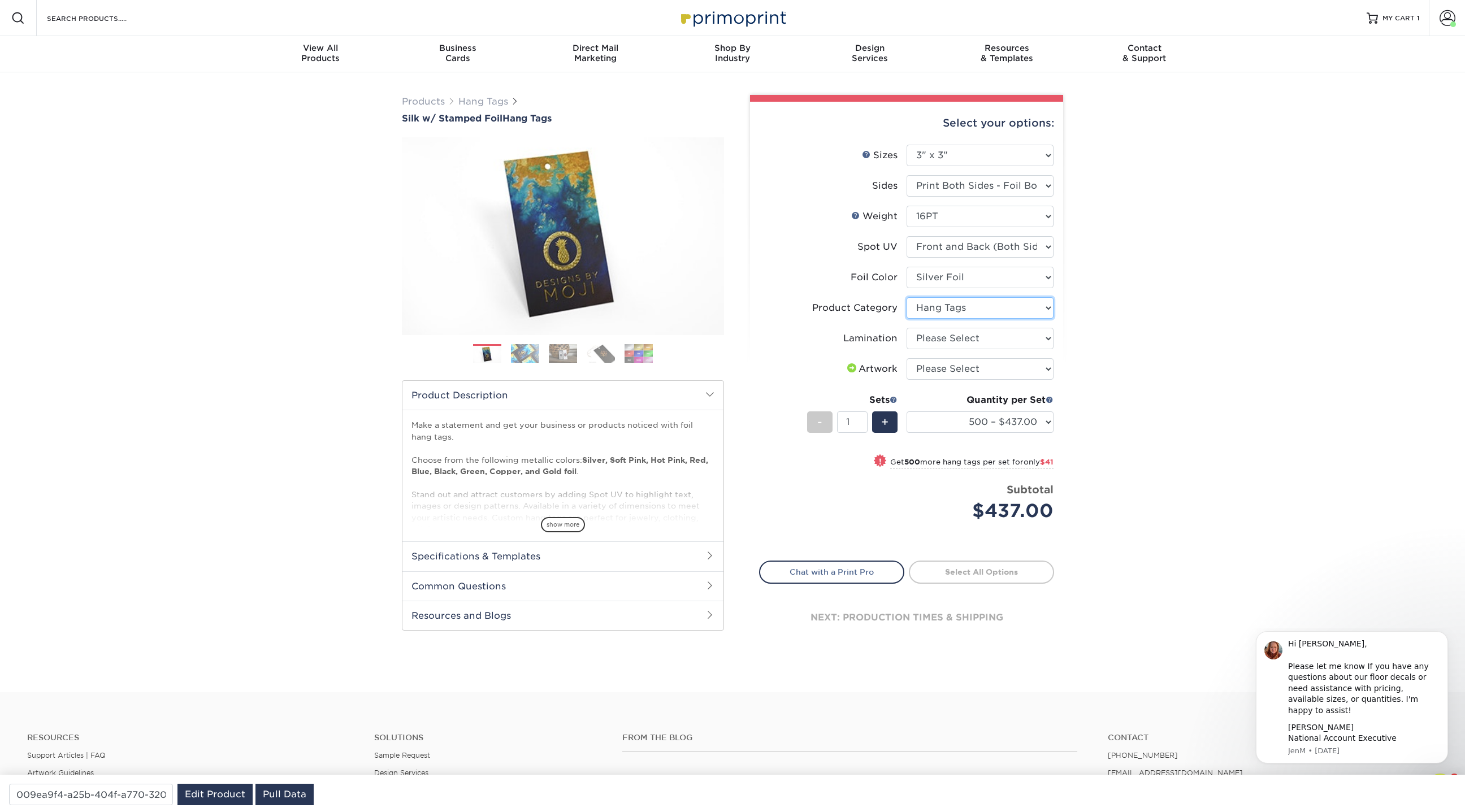
click at [907, 297] on select "Please Select Hang Tags" at bounding box center [980, 308] width 147 height 21
click at [933, 338] on select "Please Select Silk" at bounding box center [980, 339] width 147 height 21
select select "ccacb42f-45f7-42d3-bbd3-7c8421cf37f0"
click at [907, 328] on select "Please Select Silk" at bounding box center [980, 339] width 147 height 21
click at [948, 371] on select "Please Select I will upload files I need a design - $75" at bounding box center [980, 369] width 147 height 21
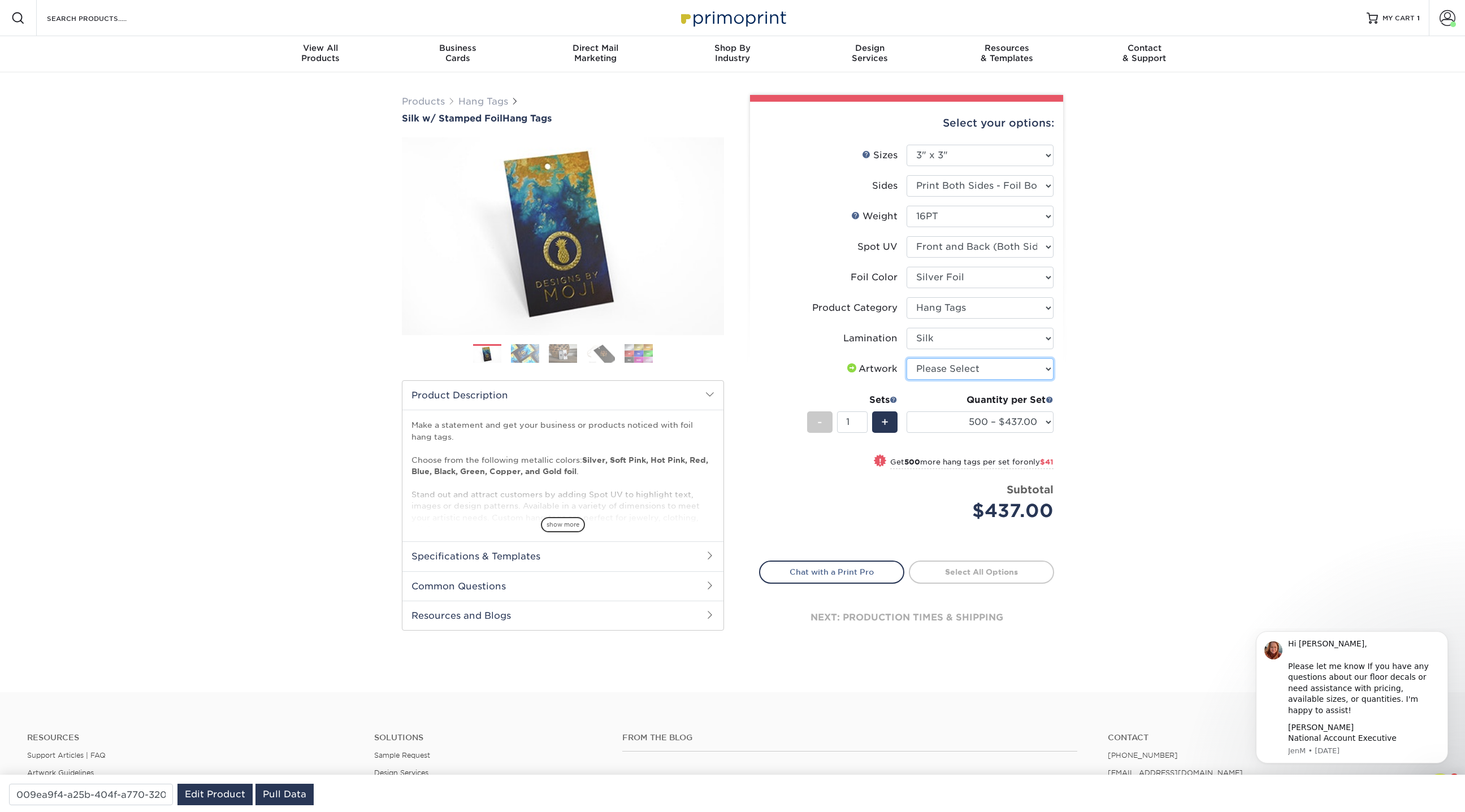
select select "upload"
click at [907, 358] on select "Please Select I will upload files I need a design - $75" at bounding box center [980, 369] width 147 height 21
